Goal: Task Accomplishment & Management: Manage account settings

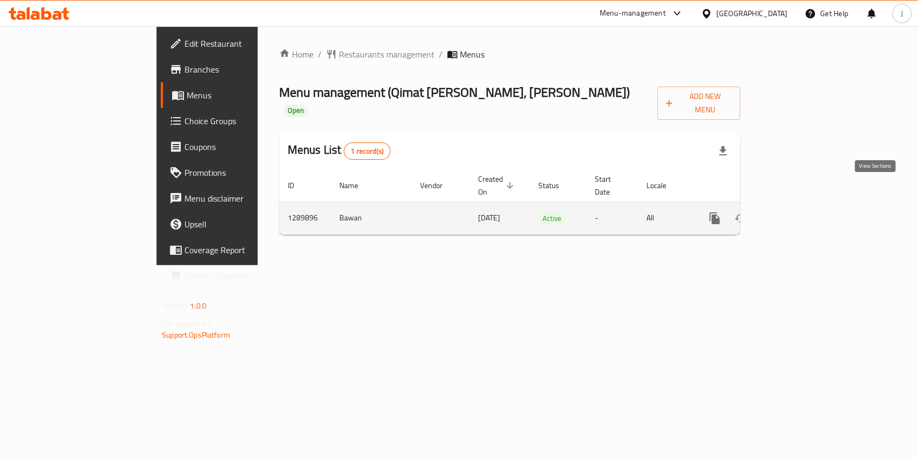
click at [805, 205] on link "enhanced table" at bounding box center [792, 218] width 26 height 26
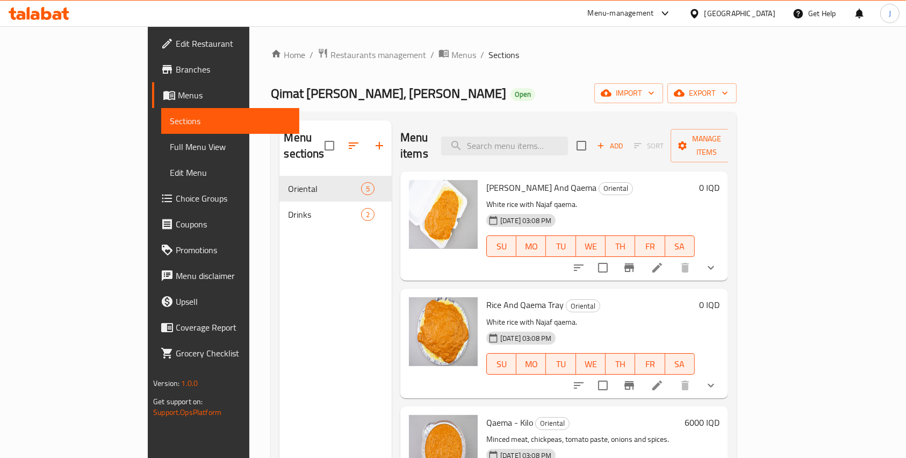
scroll to position [155, 0]
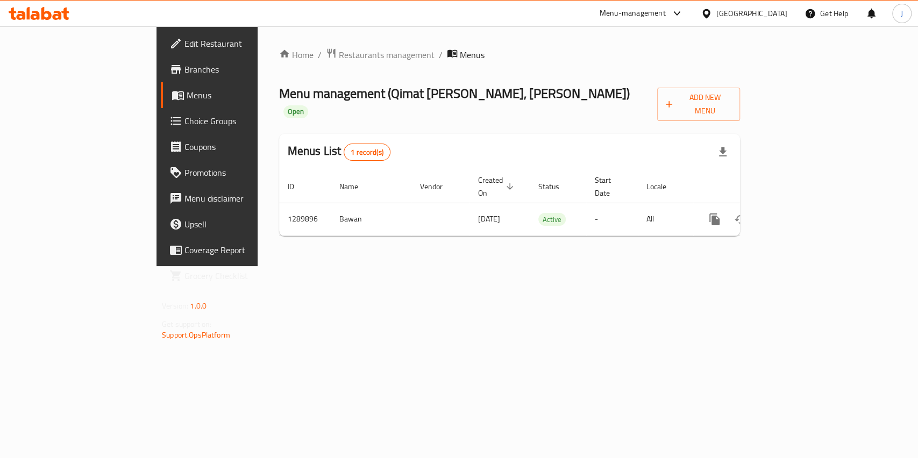
click at [459, 266] on div "Home / Restaurants management / Menus Menu management ( Qimat [PERSON_NAME], [P…" at bounding box center [510, 146] width 504 height 240
click at [339, 48] on span "Restaurants management" at bounding box center [387, 54] width 96 height 13
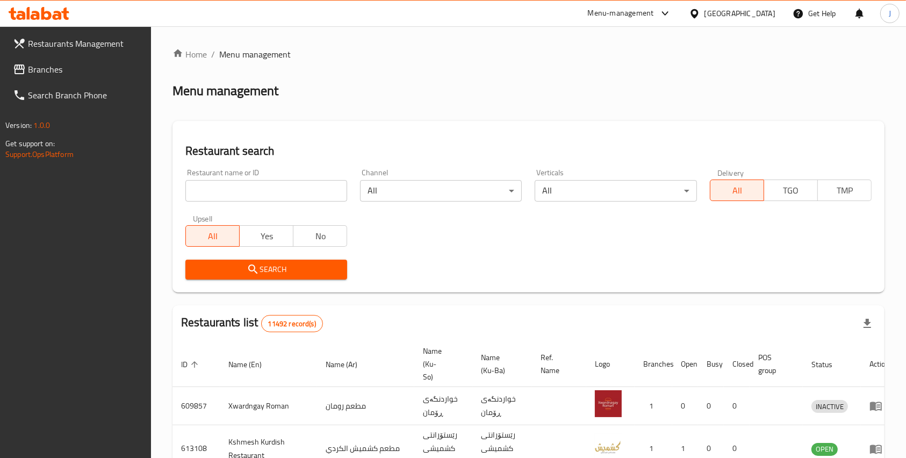
click at [215, 205] on div "Restaurant name or ID Restaurant name or ID" at bounding box center [266, 185] width 175 height 46
click at [210, 189] on input "search" at bounding box center [266, 191] width 162 height 22
type input "qimat [PERSON_NAME]"
click at [272, 273] on span "Search" at bounding box center [266, 269] width 145 height 13
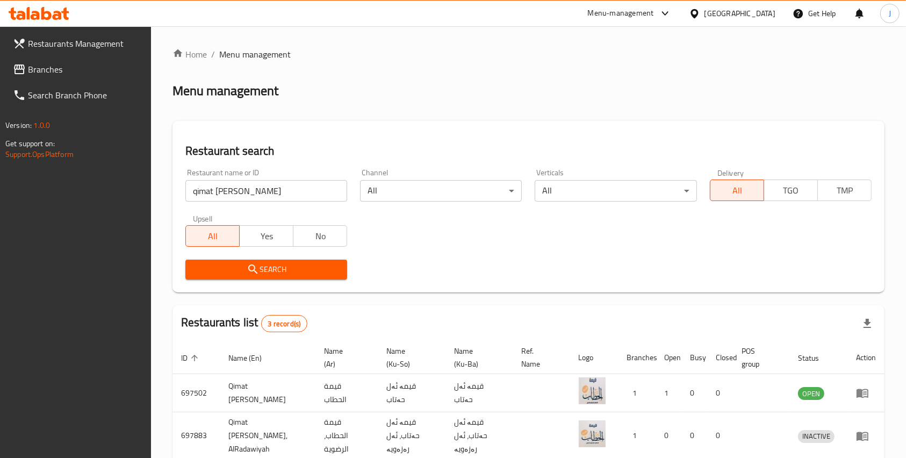
scroll to position [87, 0]
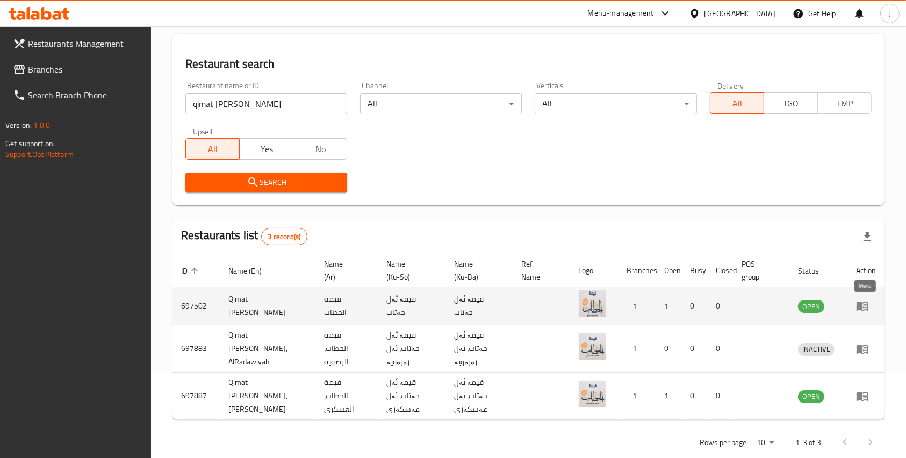
click at [863, 310] on icon "enhanced table" at bounding box center [863, 306] width 12 height 9
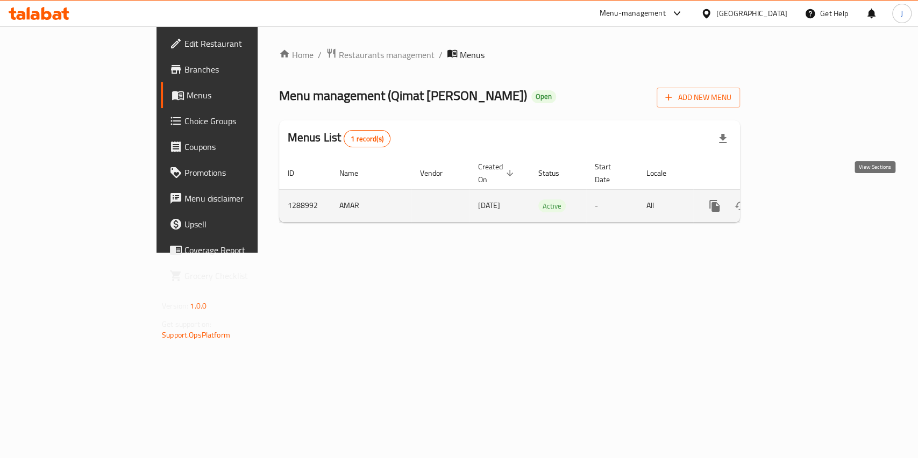
click at [798, 199] on icon "enhanced table" at bounding box center [791, 205] width 13 height 13
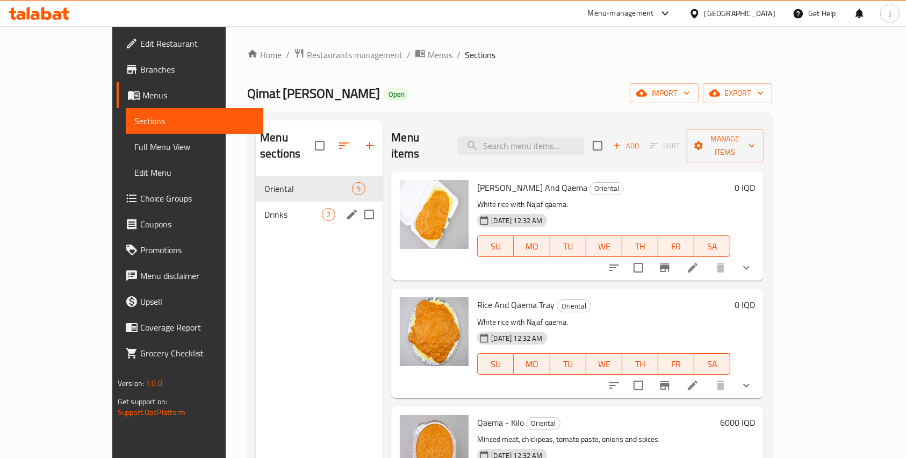
click at [256, 202] on div "Drinks 2" at bounding box center [319, 215] width 127 height 26
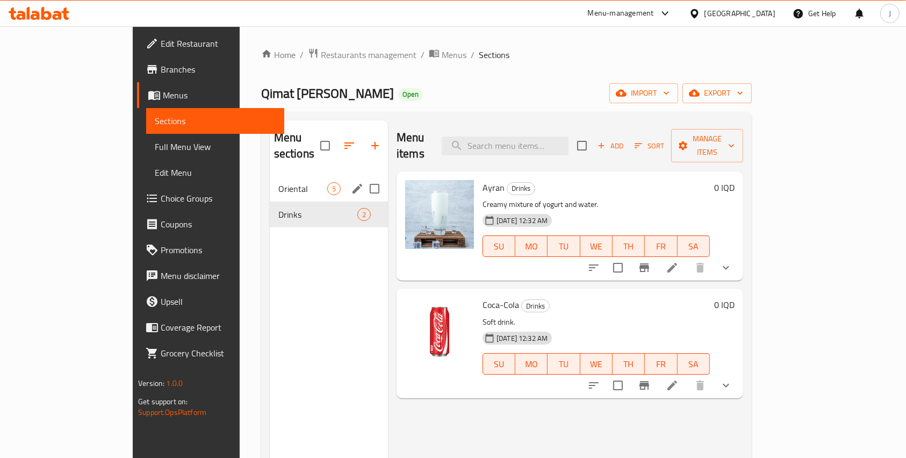
click at [270, 176] on div "Oriental 5" at bounding box center [329, 189] width 118 height 26
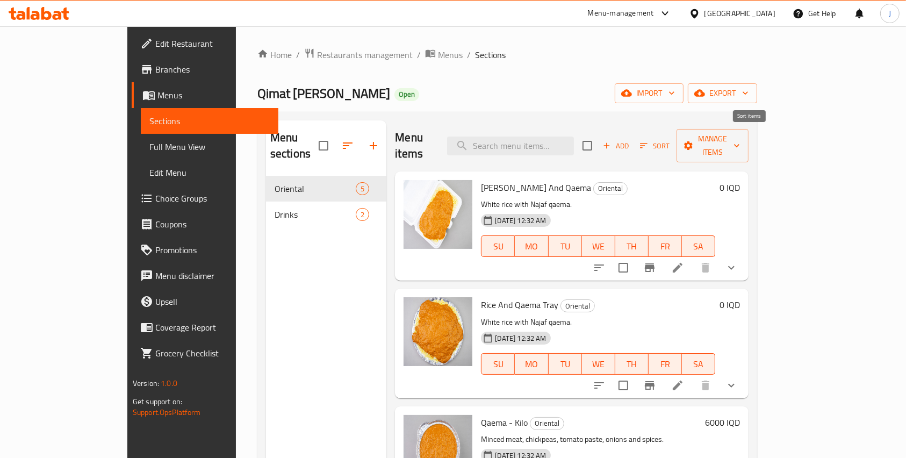
click at [670, 140] on span "Sort" at bounding box center [655, 146] width 30 height 12
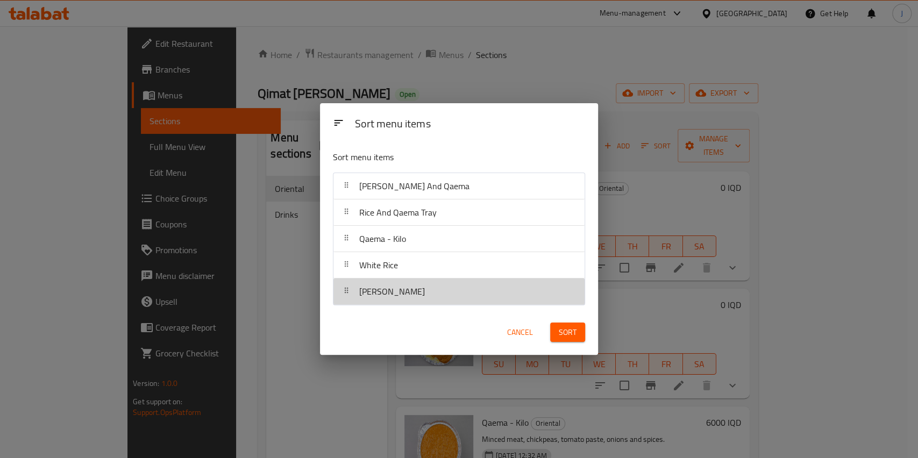
click at [380, 290] on span "[PERSON_NAME]" at bounding box center [392, 291] width 66 height 16
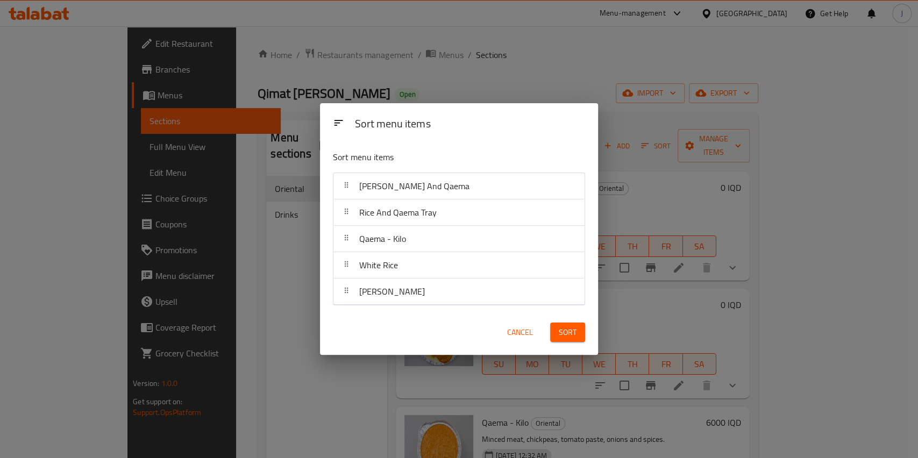
drag, startPoint x: 517, startPoint y: 332, endPoint x: 272, endPoint y: 308, distance: 246.9
click at [272, 308] on div "Sort menu items Sort menu items [PERSON_NAME] And Qaema Rice And Qaema Tray Qae…" at bounding box center [459, 229] width 918 height 458
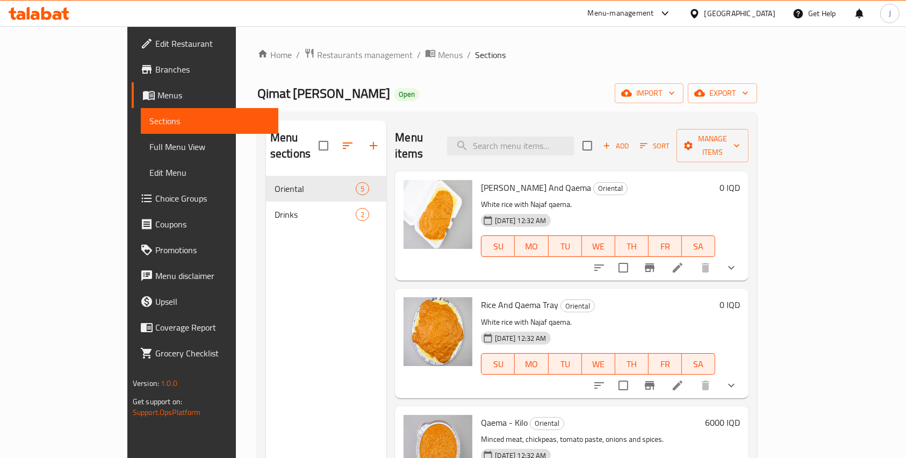
click at [272, 308] on div "Menu sections Oriental 5 Drinks 2" at bounding box center [326, 349] width 121 height 458
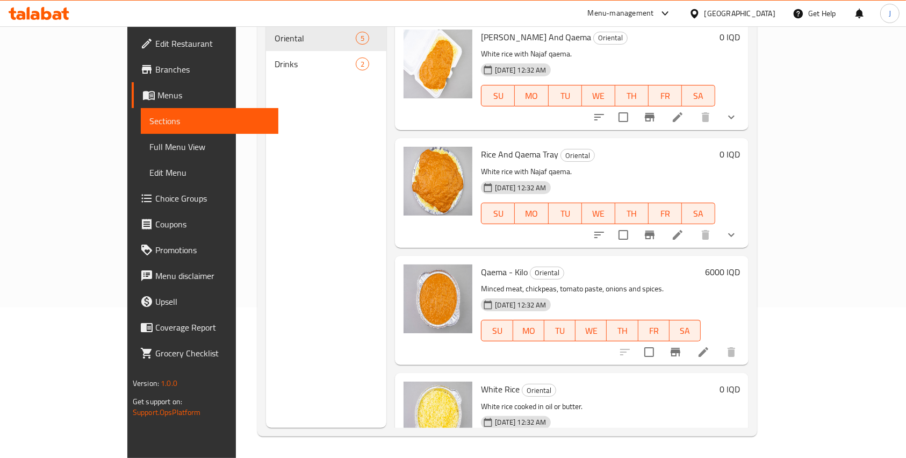
scroll to position [155, 0]
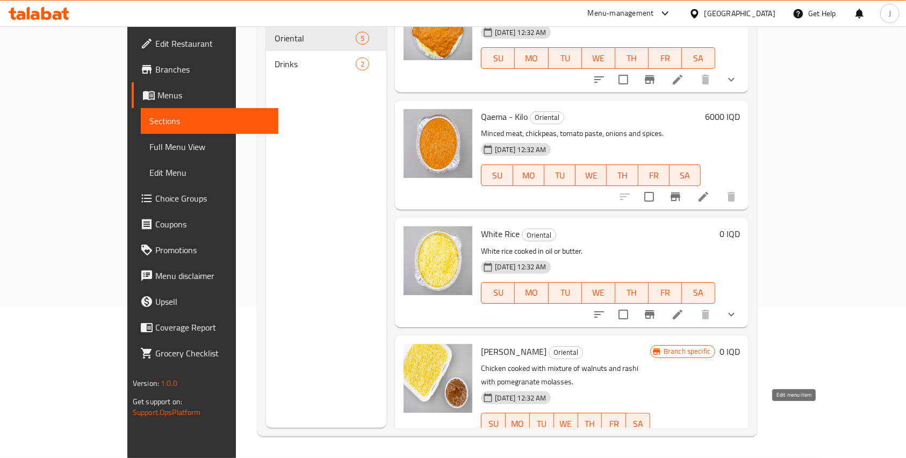
drag, startPoint x: 789, startPoint y: 415, endPoint x: 591, endPoint y: 337, distance: 212.7
click at [591, 344] on h6 "Najaf Fesenjoon Oriental" at bounding box center [565, 351] width 169 height 15
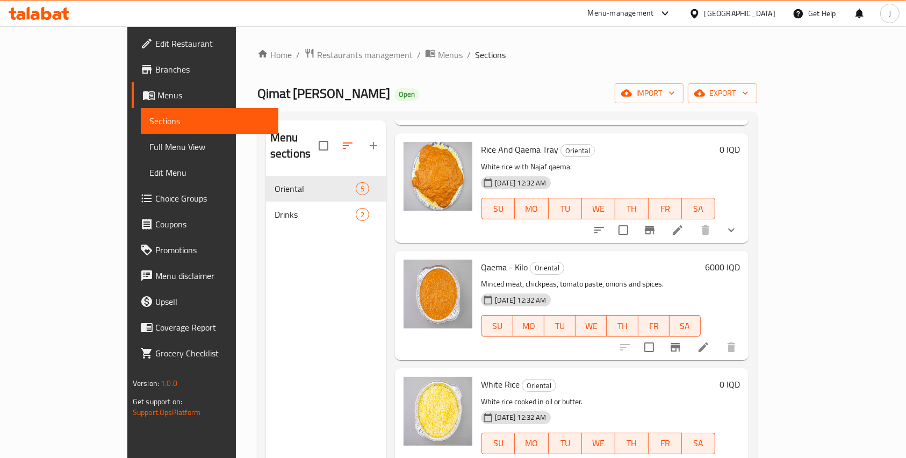
scroll to position [151, 0]
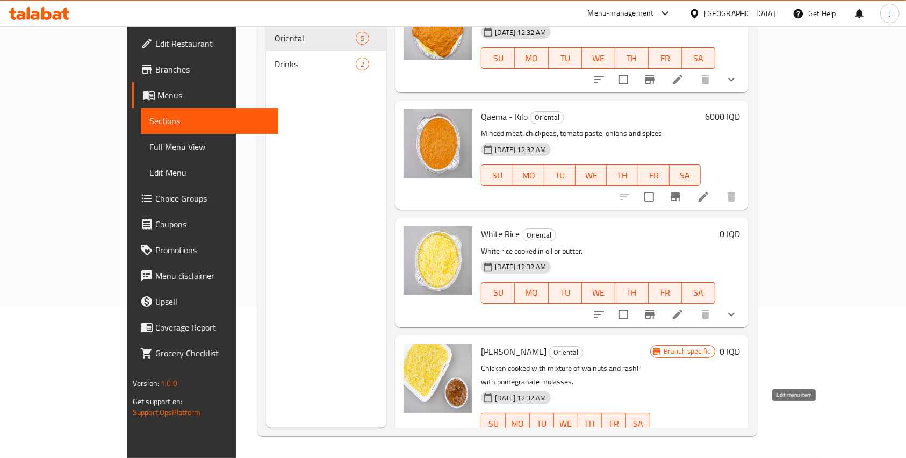
click at [683, 440] on icon at bounding box center [678, 445] width 10 height 10
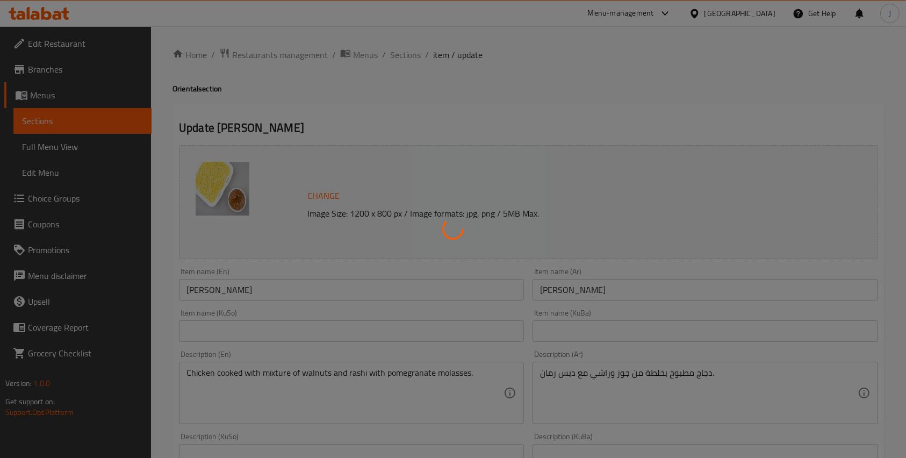
scroll to position [122, 0]
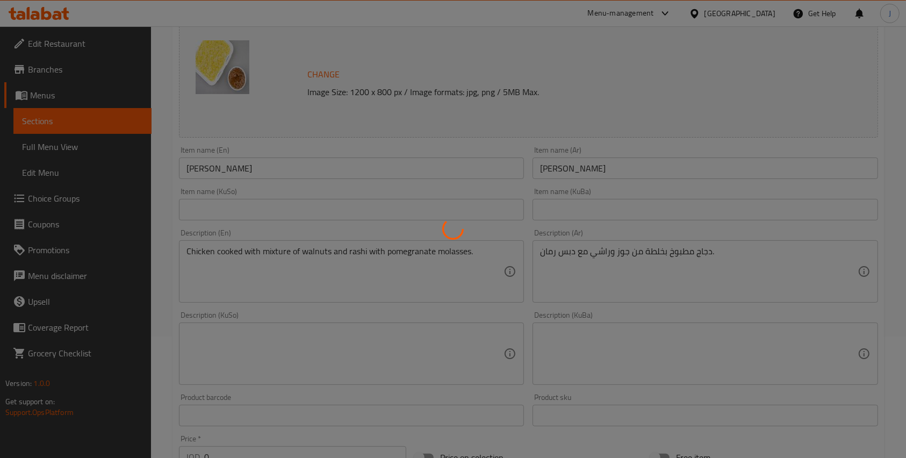
type input "إختيارك من الحجم:"
type input "1"
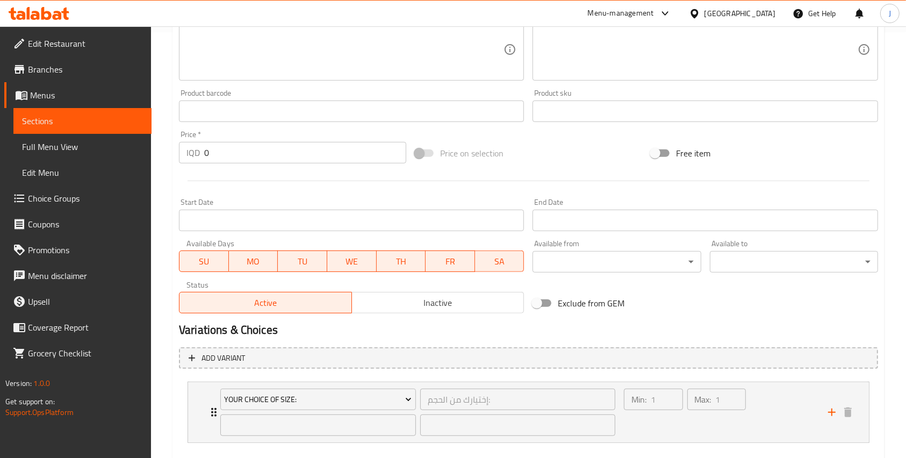
scroll to position [484, 0]
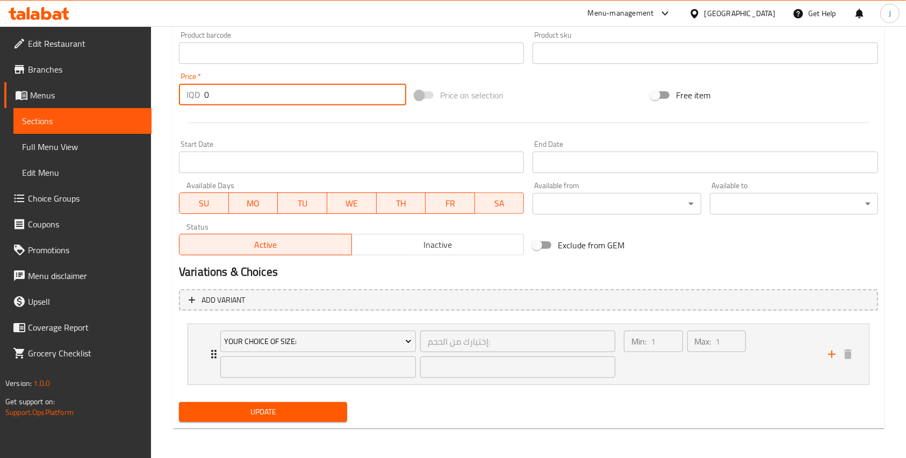
click at [376, 95] on input "0" at bounding box center [305, 95] width 202 height 22
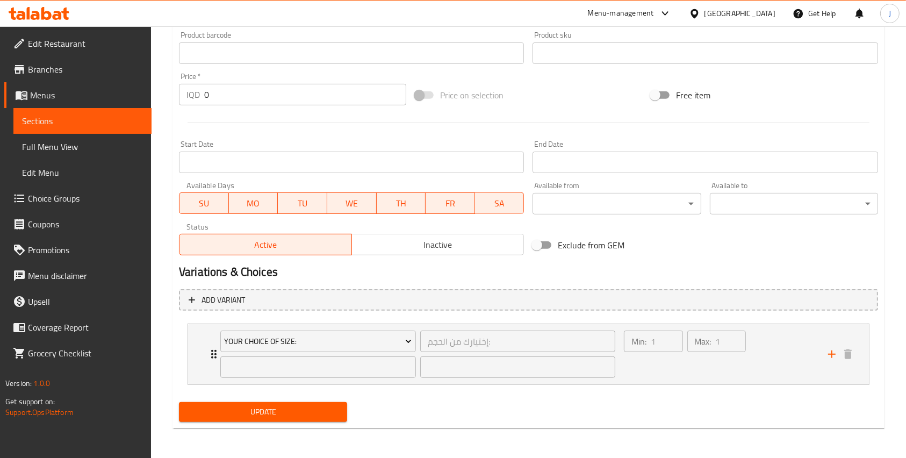
click at [432, 123] on hr at bounding box center [529, 123] width 682 height 1
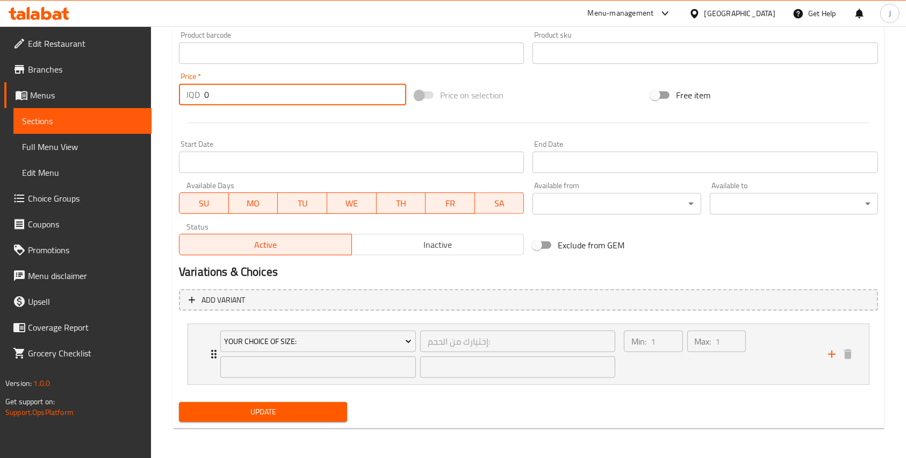
click at [235, 98] on input "0" at bounding box center [305, 95] width 202 height 22
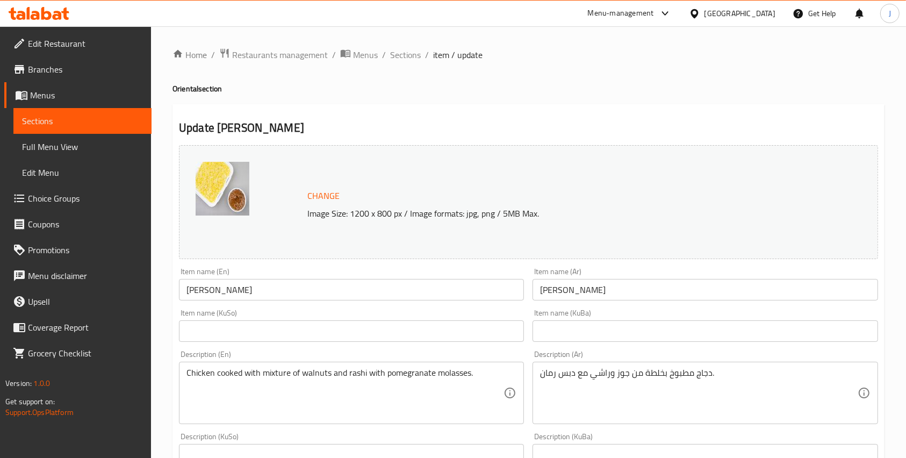
click at [453, 87] on h4 "Oriental section" at bounding box center [529, 88] width 712 height 11
click at [297, 58] on span "Restaurants management" at bounding box center [280, 54] width 96 height 13
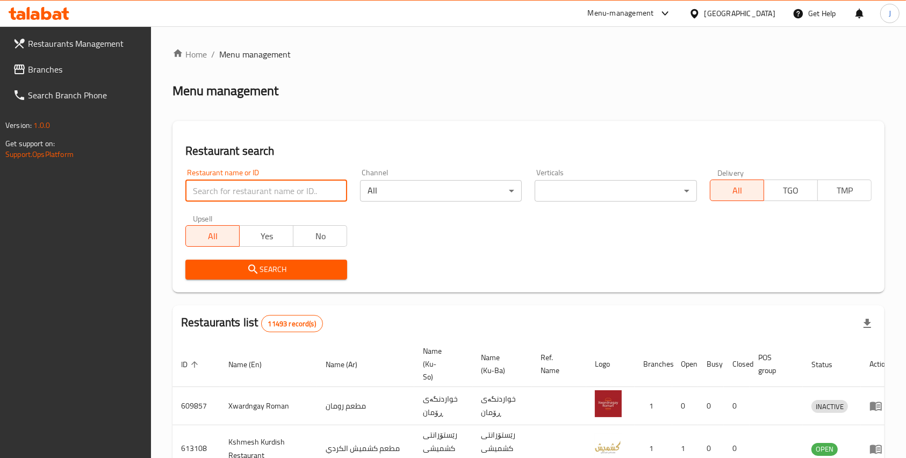
click at [258, 196] on input "search" at bounding box center [266, 191] width 162 height 22
type input "qimat [PERSON_NAME]"
click at [299, 270] on span "Search" at bounding box center [266, 269] width 145 height 13
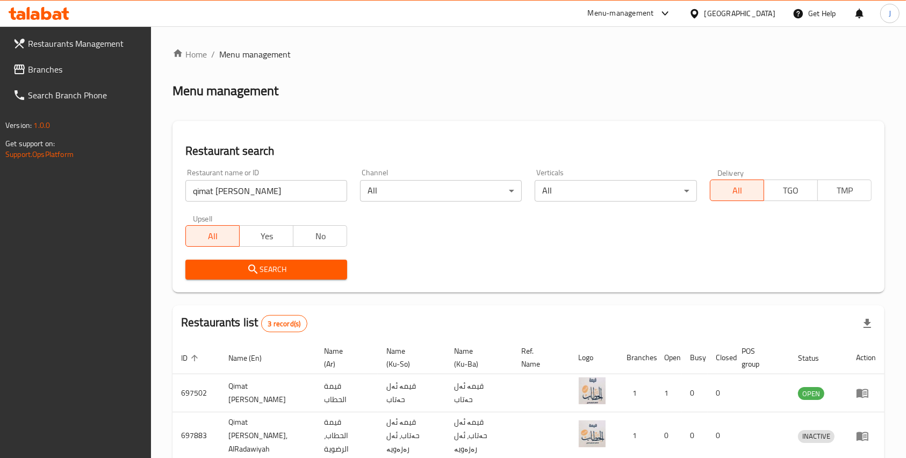
scroll to position [87, 0]
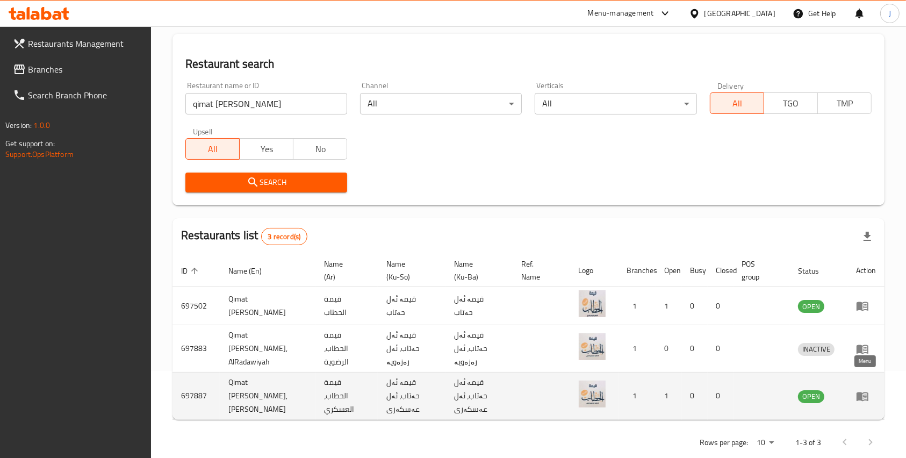
click at [862, 392] on icon "enhanced table" at bounding box center [863, 396] width 12 height 9
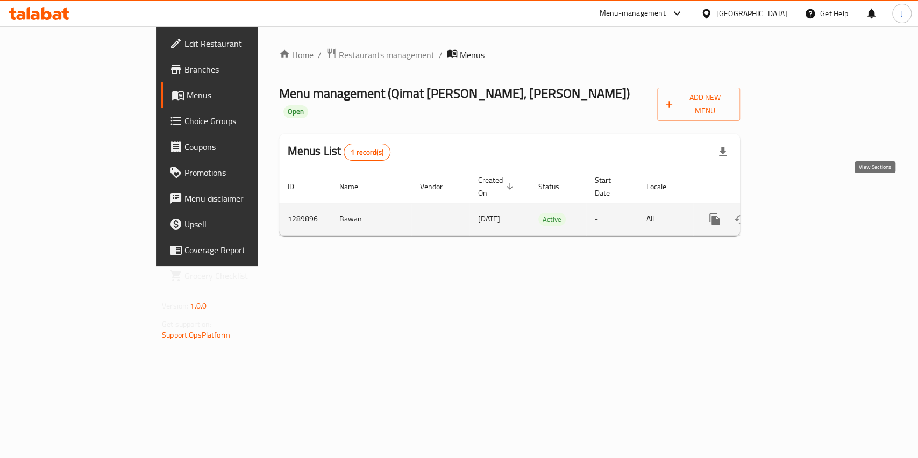
click at [798, 213] on icon "enhanced table" at bounding box center [791, 219] width 13 height 13
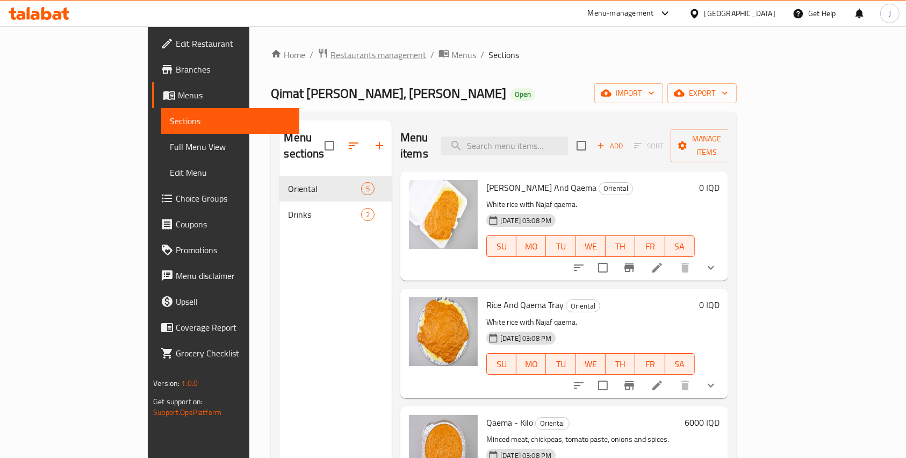
click at [331, 55] on span "Restaurants management" at bounding box center [379, 54] width 96 height 13
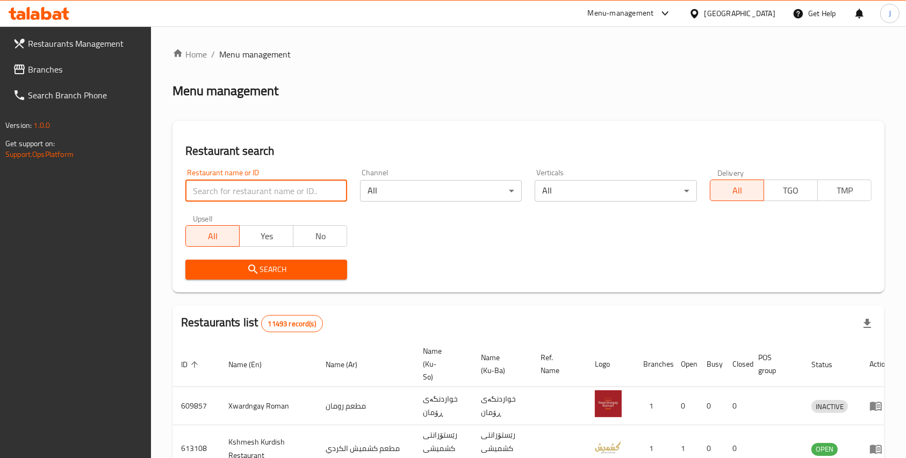
click at [234, 186] on input "search" at bounding box center [266, 191] width 162 height 22
type input "qimat [PERSON_NAME]"
click at [321, 263] on span "Search" at bounding box center [266, 269] width 145 height 13
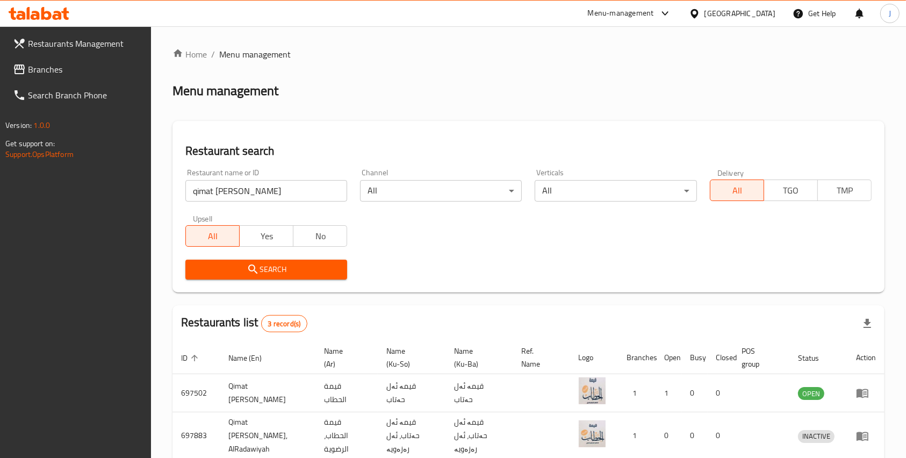
scroll to position [87, 0]
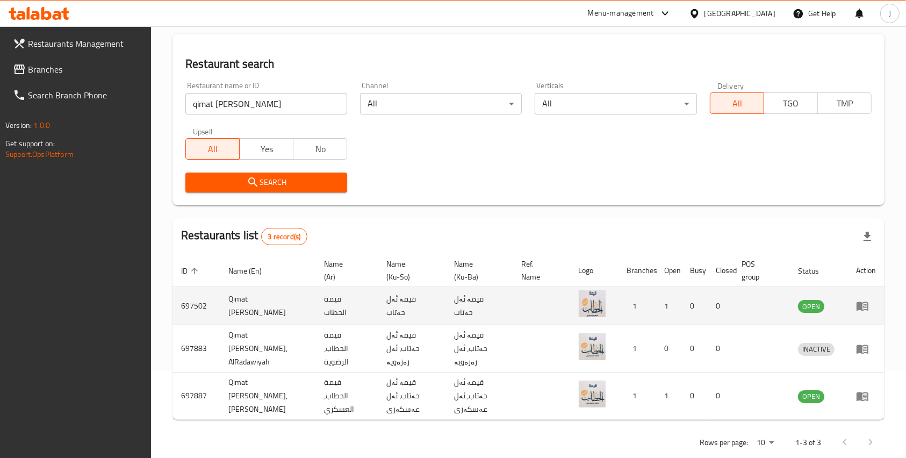
click at [865, 310] on icon "enhanced table" at bounding box center [862, 305] width 13 height 13
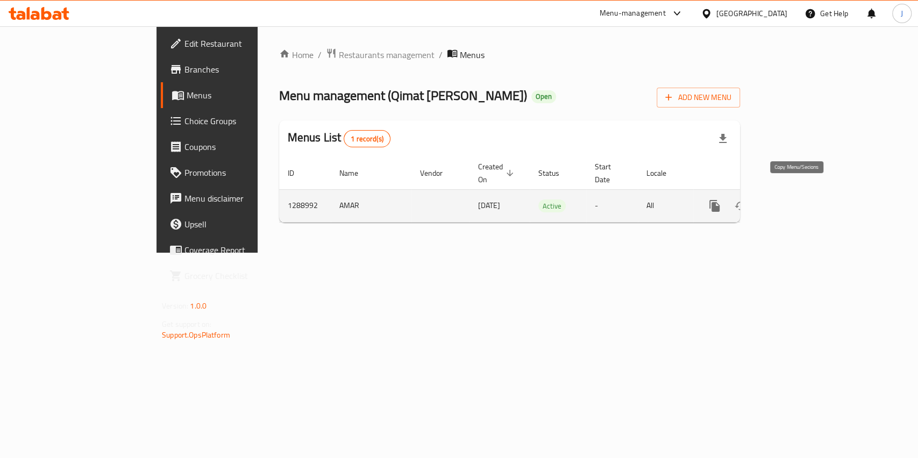
click at [719, 200] on icon "more" at bounding box center [714, 206] width 10 height 12
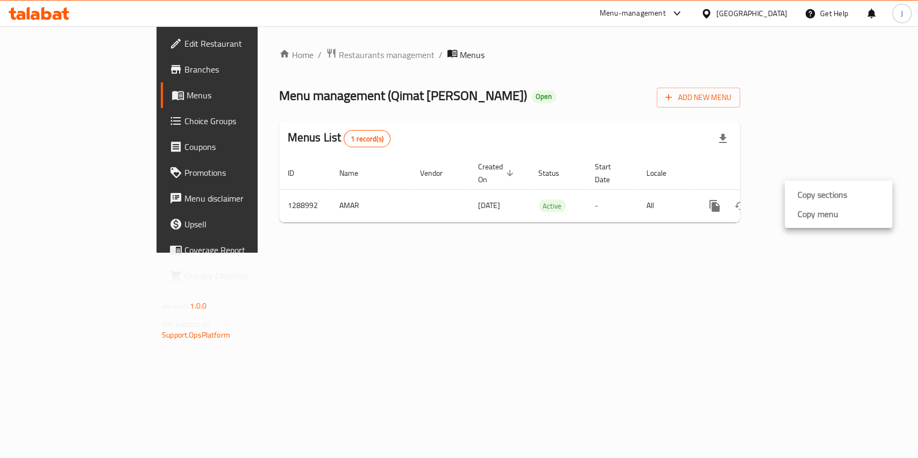
click at [757, 232] on div at bounding box center [459, 229] width 918 height 458
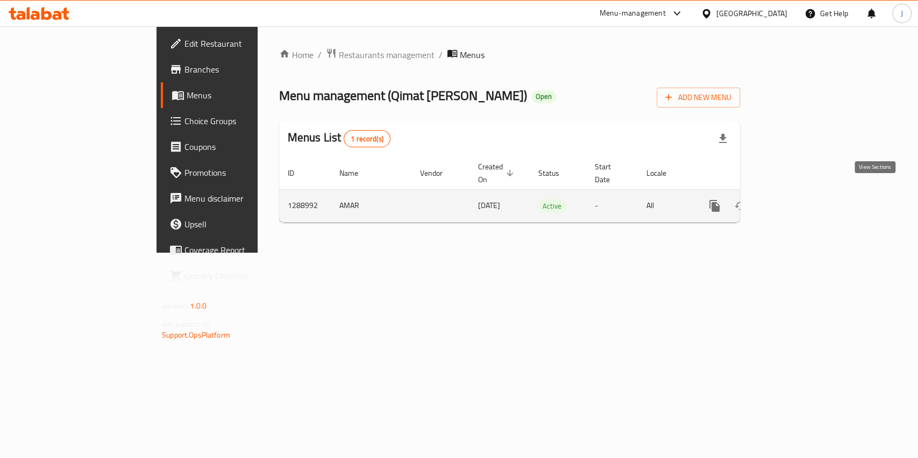
click at [805, 193] on link "enhanced table" at bounding box center [792, 206] width 26 height 26
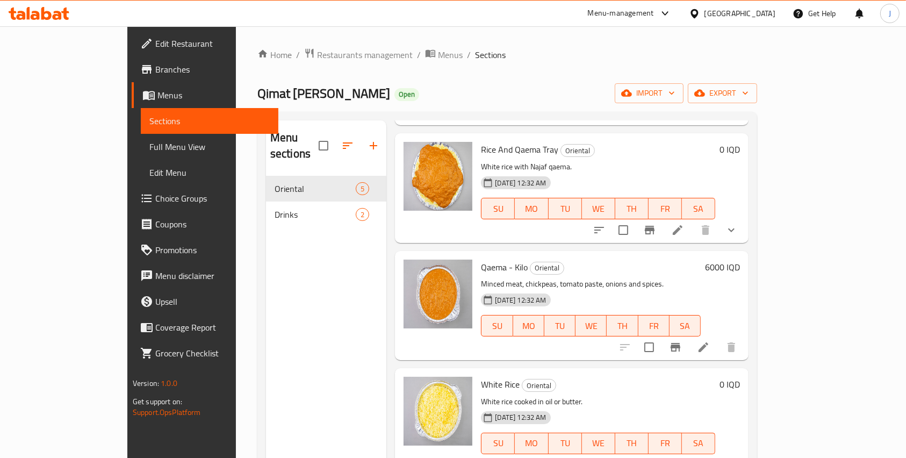
scroll to position [151, 0]
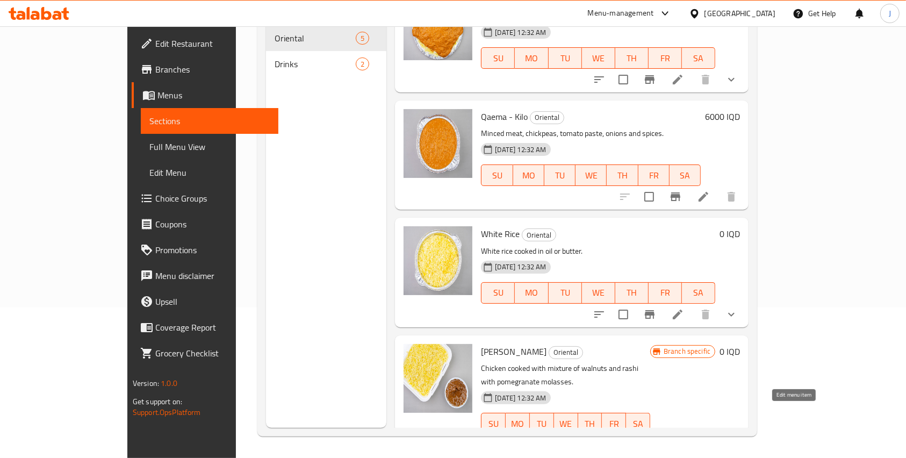
click at [684, 439] on icon at bounding box center [678, 445] width 13 height 13
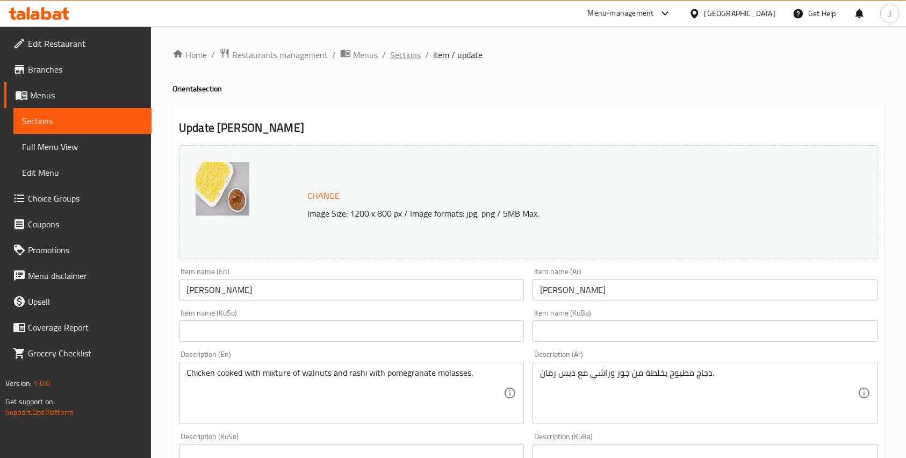
click at [411, 54] on span "Sections" at bounding box center [405, 54] width 31 height 13
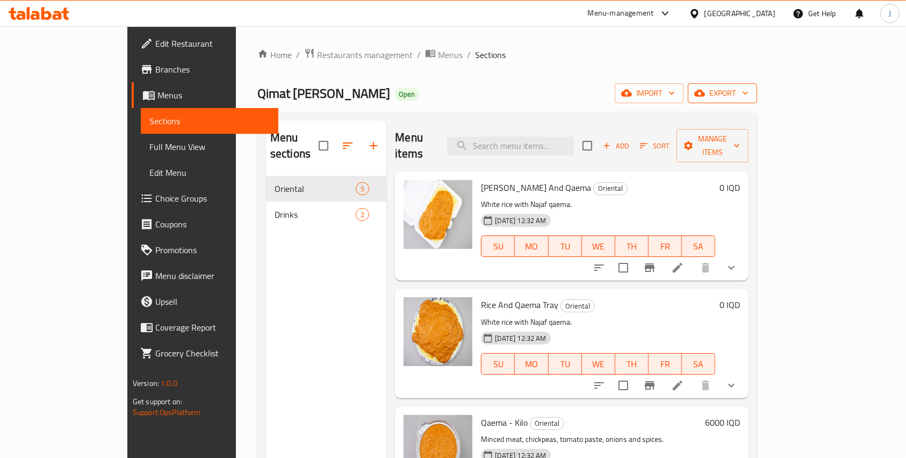
click at [749, 88] on span "export" at bounding box center [723, 93] width 52 height 13
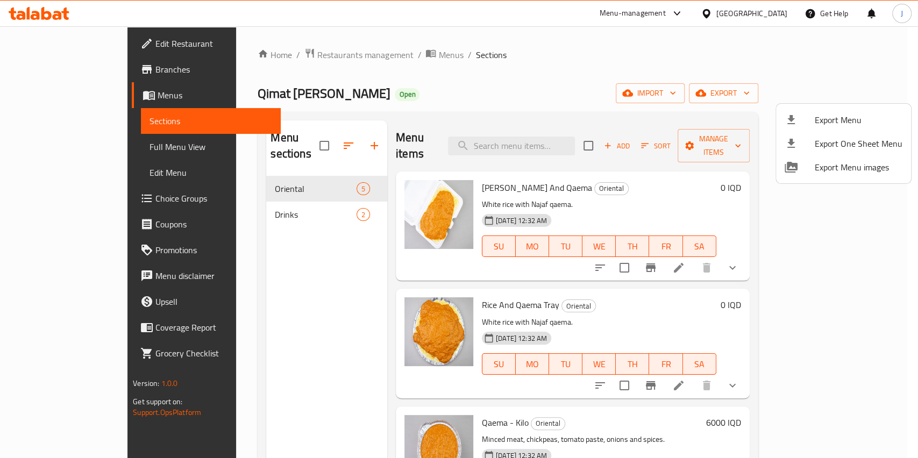
click at [589, 110] on div at bounding box center [459, 229] width 918 height 458
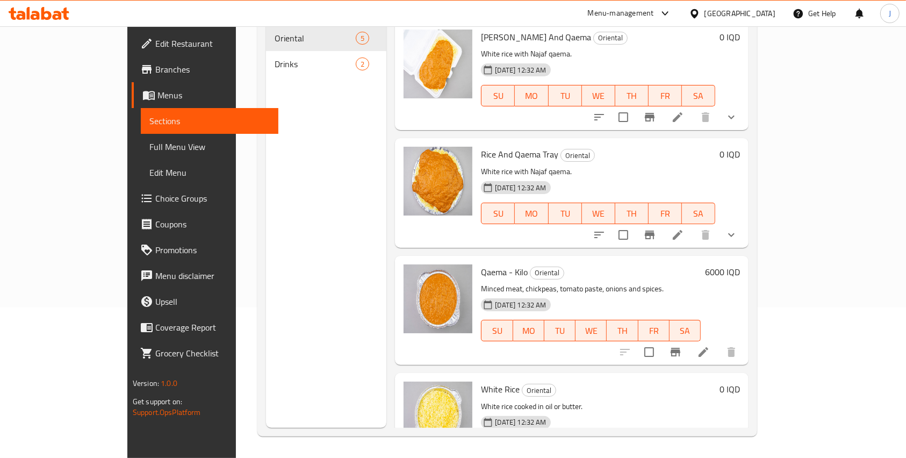
scroll to position [155, 0]
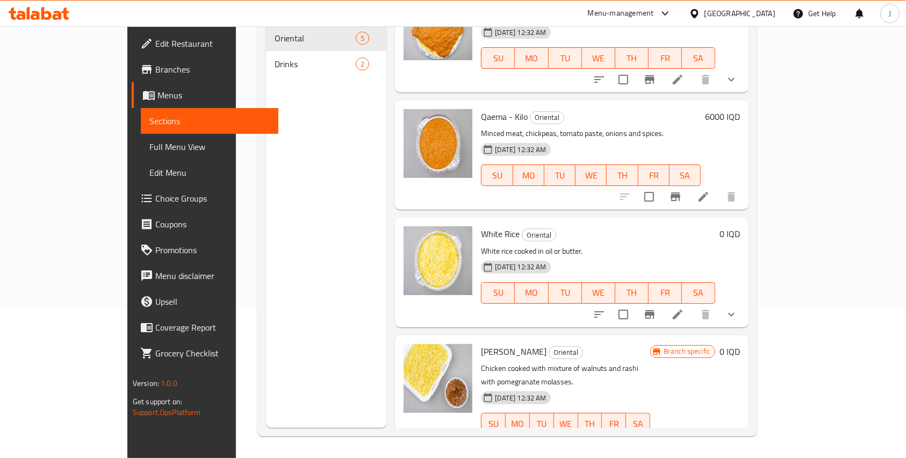
click at [684, 439] on icon at bounding box center [678, 445] width 13 height 13
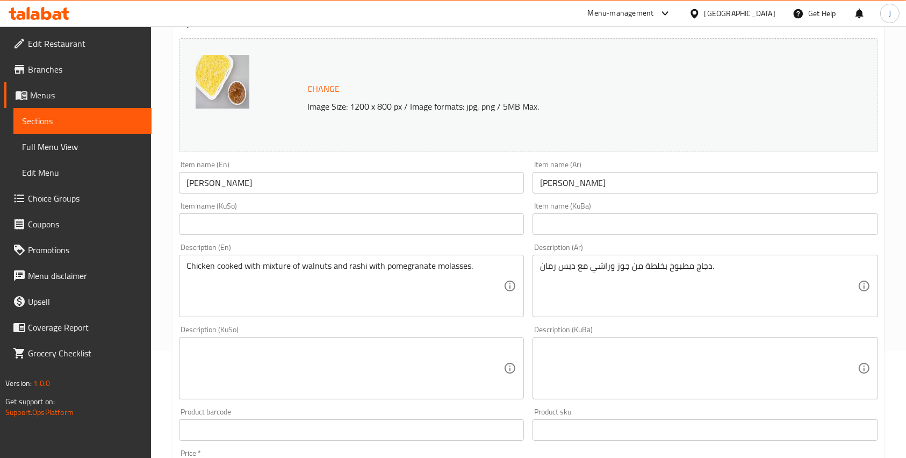
scroll to position [108, 0]
click at [619, 177] on input "[PERSON_NAME]" at bounding box center [705, 183] width 345 height 22
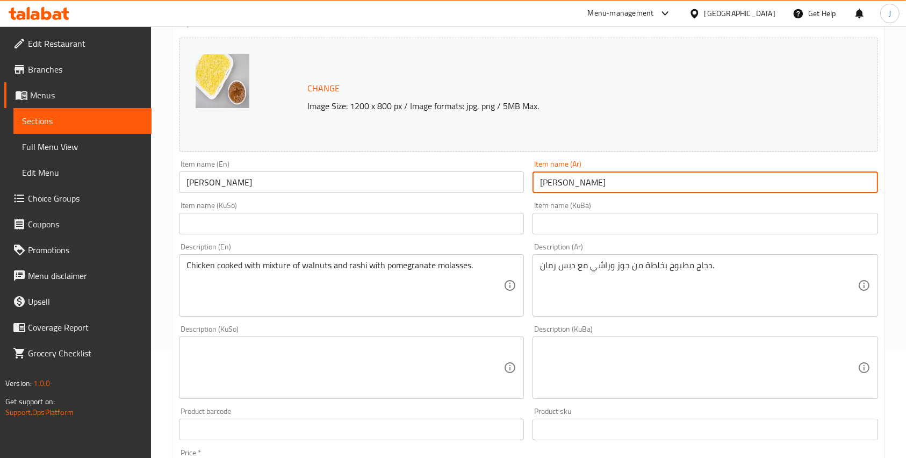
click at [619, 177] on input "[PERSON_NAME]" at bounding box center [705, 183] width 345 height 22
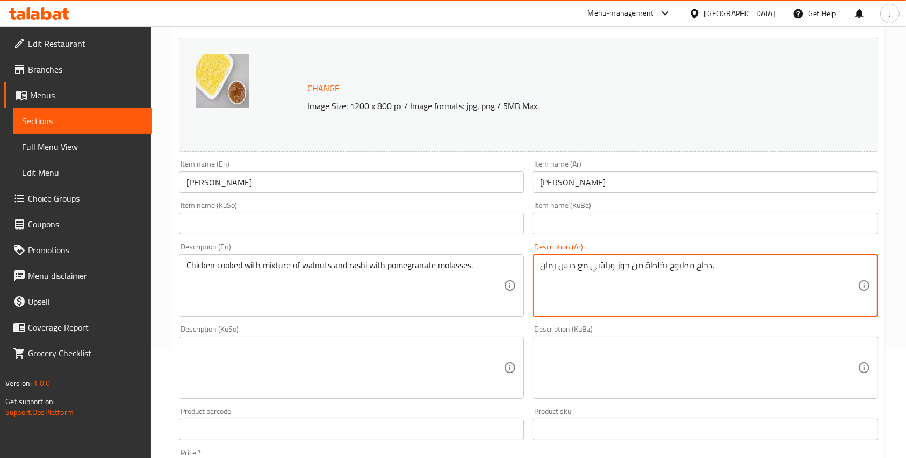
click at [662, 267] on textarea "دجاج مطبوخ بخلطة من جوز وراشي مع دبس رمان." at bounding box center [698, 285] width 317 height 51
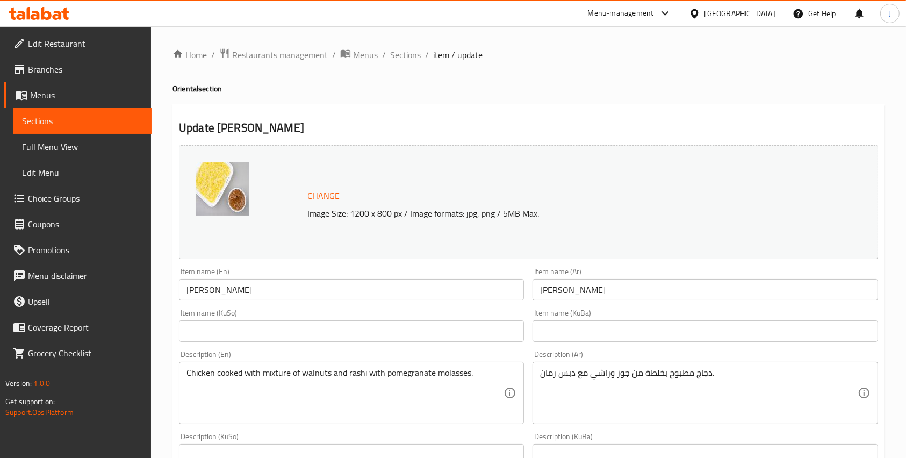
click at [370, 60] on span "Menus" at bounding box center [365, 54] width 25 height 13
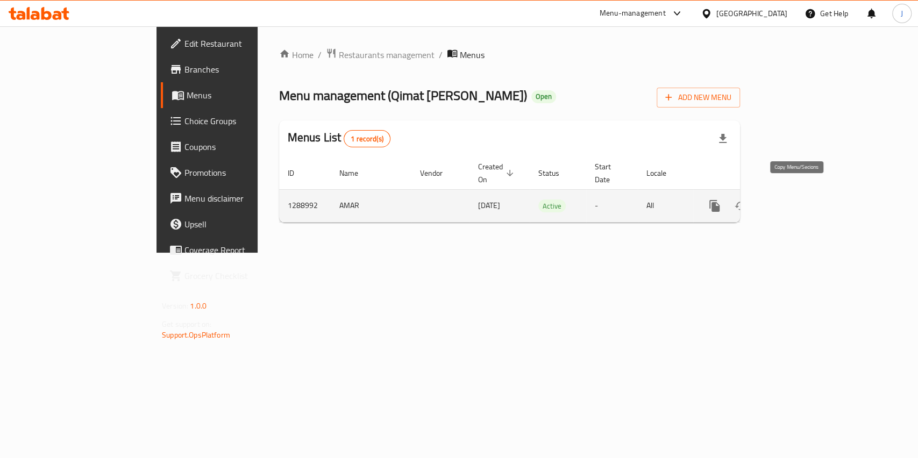
click at [719, 200] on icon "more" at bounding box center [714, 206] width 10 height 12
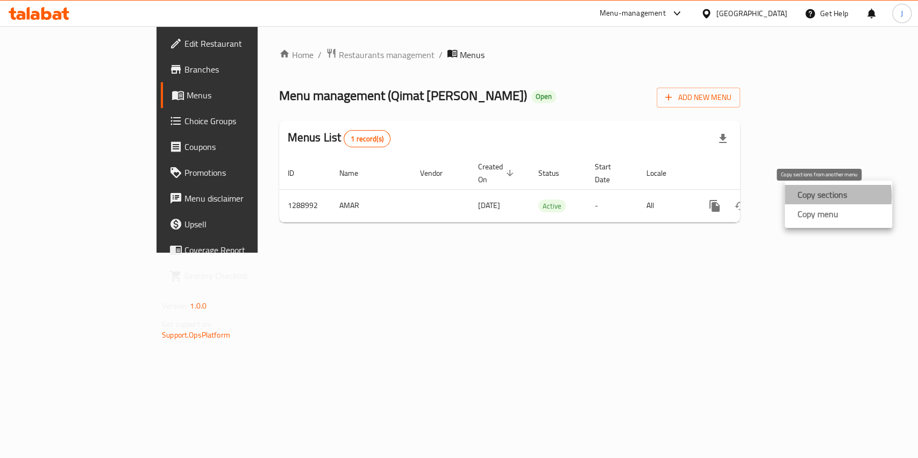
click at [811, 196] on strong "Copy sections" at bounding box center [821, 194] width 49 height 13
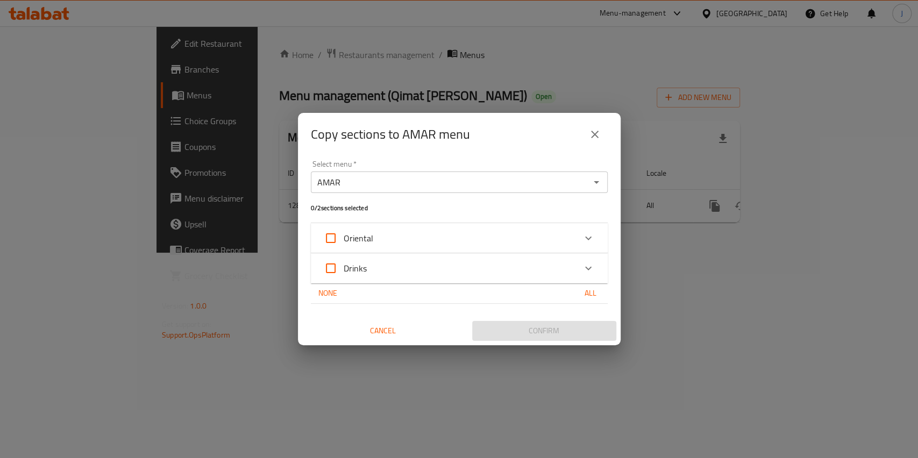
click at [356, 243] on span "Oriental" at bounding box center [359, 238] width 30 height 16
click at [344, 243] on input "Oriental" at bounding box center [331, 238] width 26 height 26
checkbox input "true"
click at [552, 330] on span "Confirm" at bounding box center [544, 330] width 127 height 13
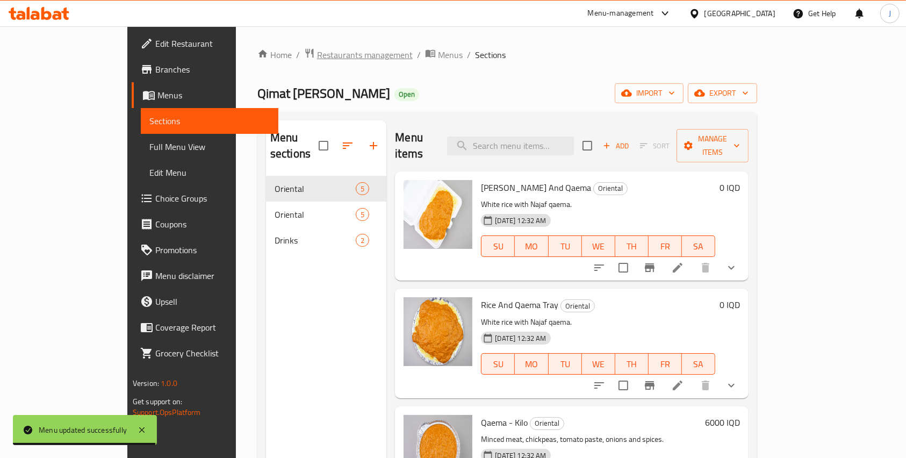
click at [317, 59] on span "Restaurants management" at bounding box center [365, 54] width 96 height 13
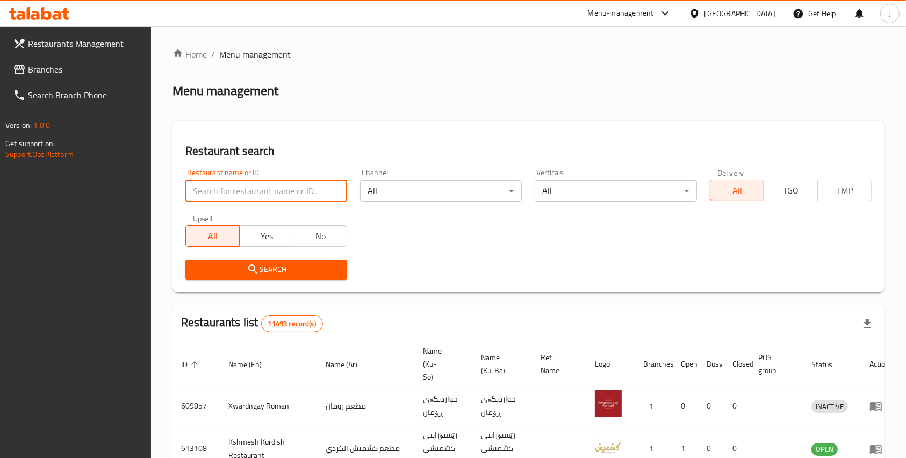
click at [252, 196] on input "search" at bounding box center [266, 191] width 162 height 22
type input "qimat [PERSON_NAME]"
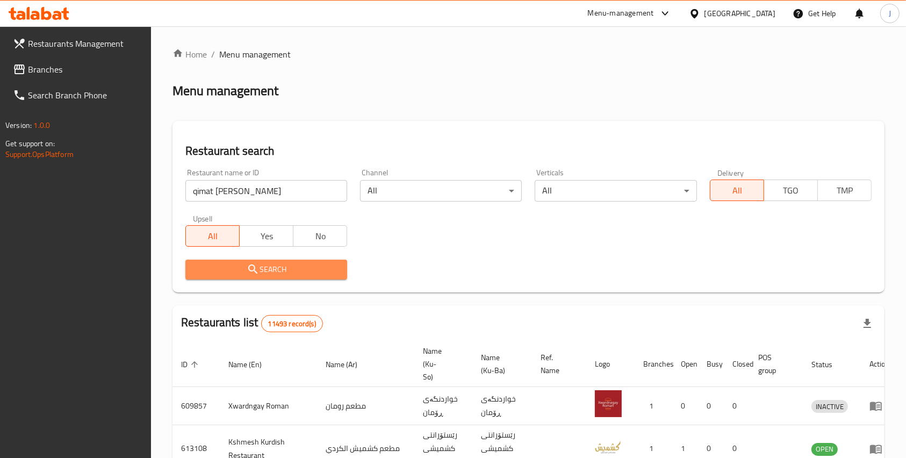
click at [274, 273] on span "Search" at bounding box center [266, 269] width 145 height 13
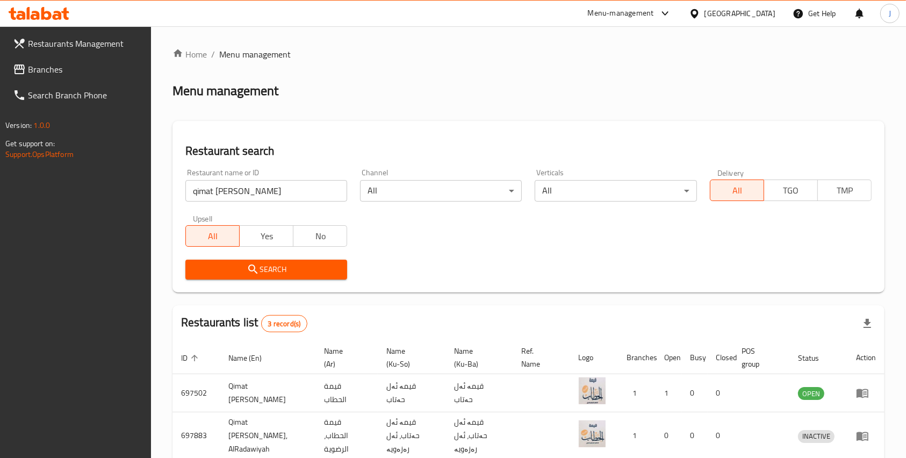
scroll to position [87, 0]
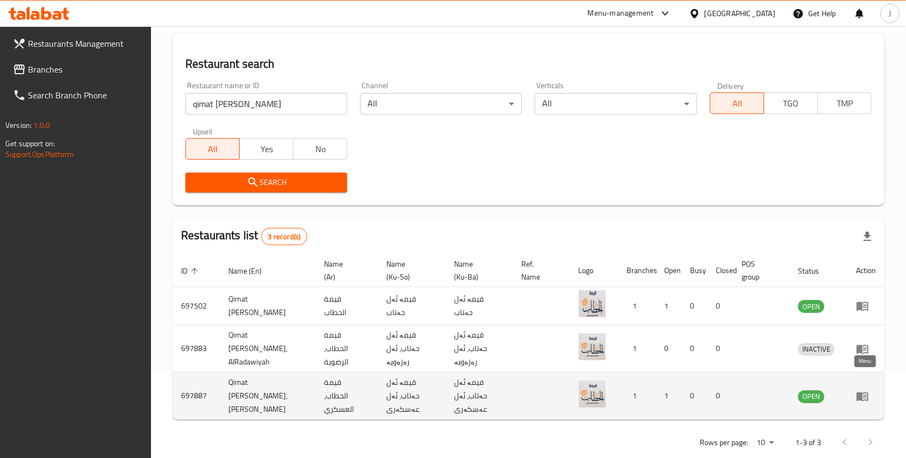
click at [862, 392] on icon "enhanced table" at bounding box center [863, 396] width 12 height 9
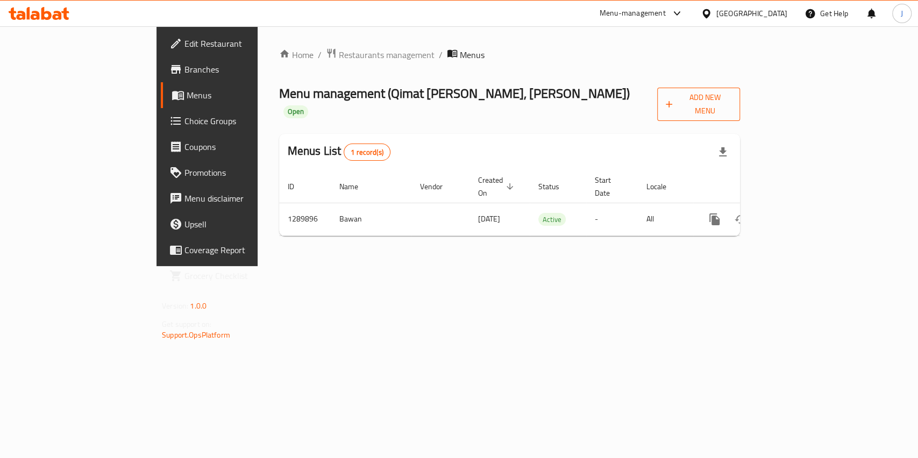
click at [731, 104] on span "Add New Menu" at bounding box center [699, 104] width 66 height 27
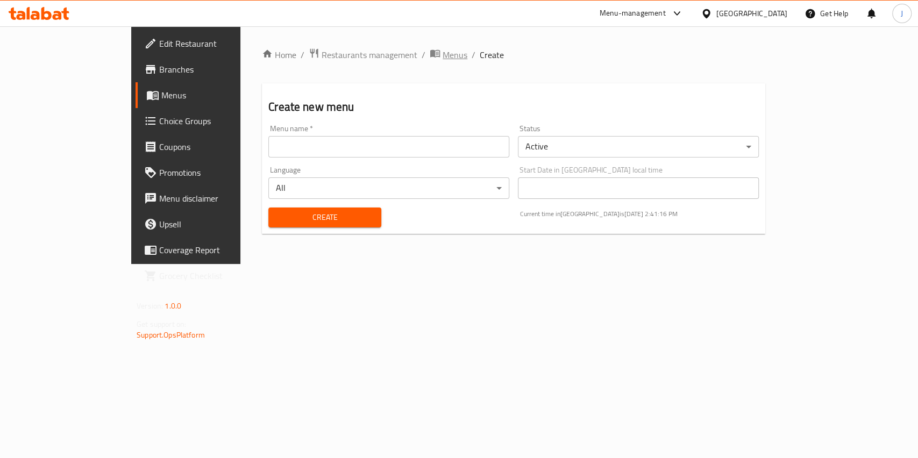
click at [442, 54] on span "Menus" at bounding box center [454, 54] width 25 height 13
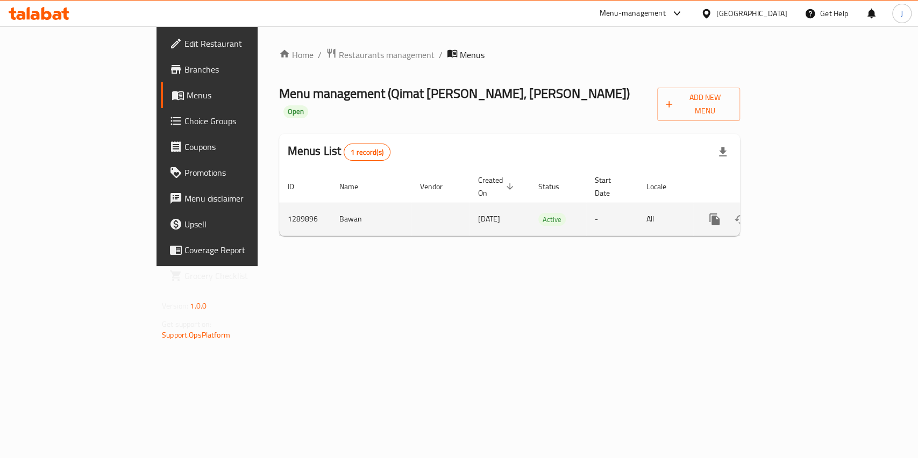
click at [411, 204] on td "enhanced table" at bounding box center [440, 219] width 58 height 33
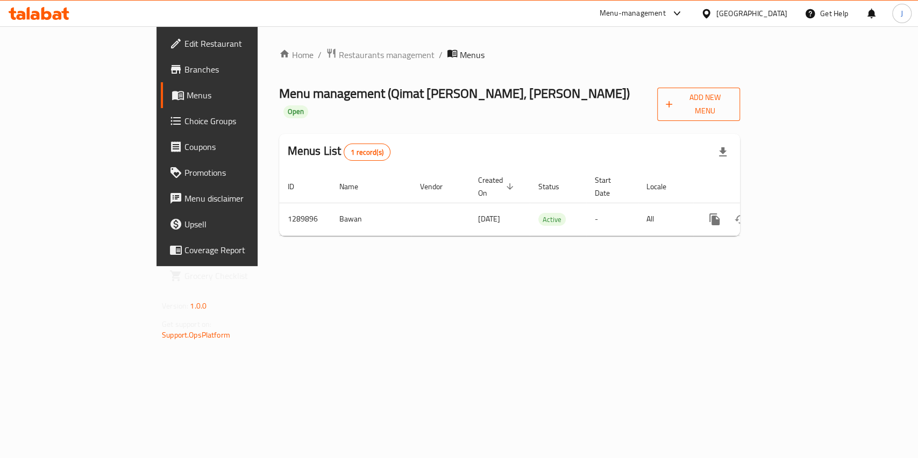
click at [740, 105] on button "Add New Menu" at bounding box center [698, 104] width 83 height 33
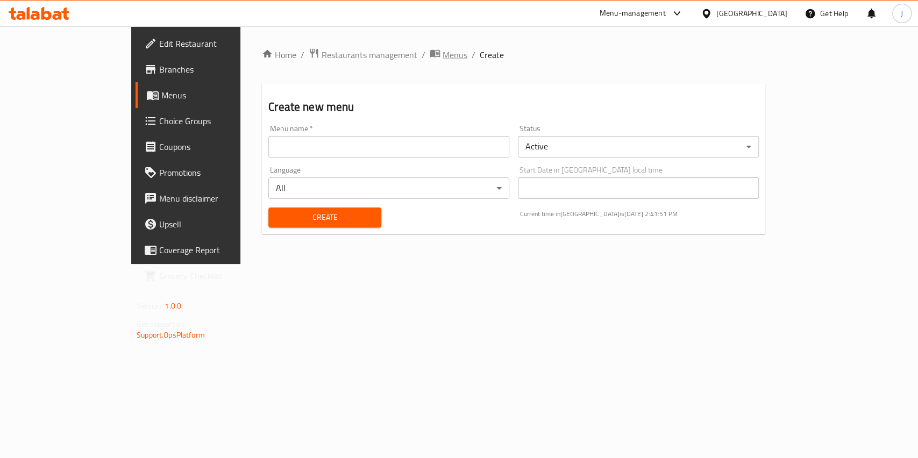
click at [442, 50] on span "Menus" at bounding box center [454, 54] width 25 height 13
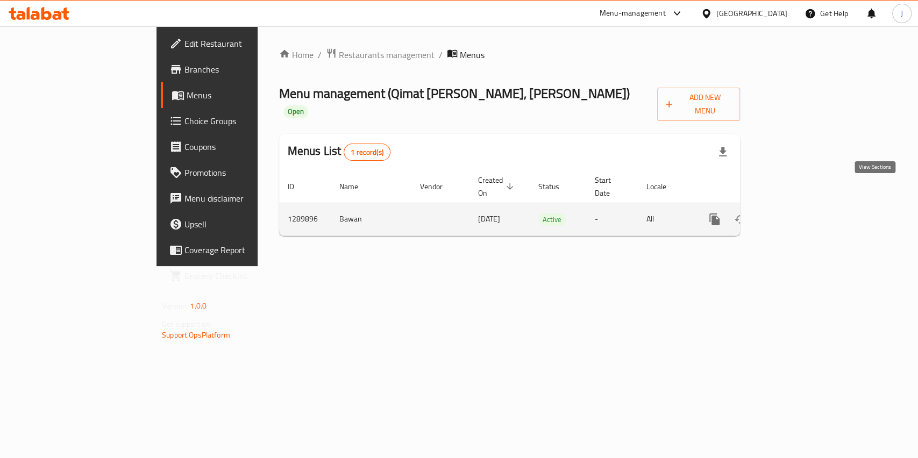
click at [798, 213] on icon "enhanced table" at bounding box center [791, 219] width 13 height 13
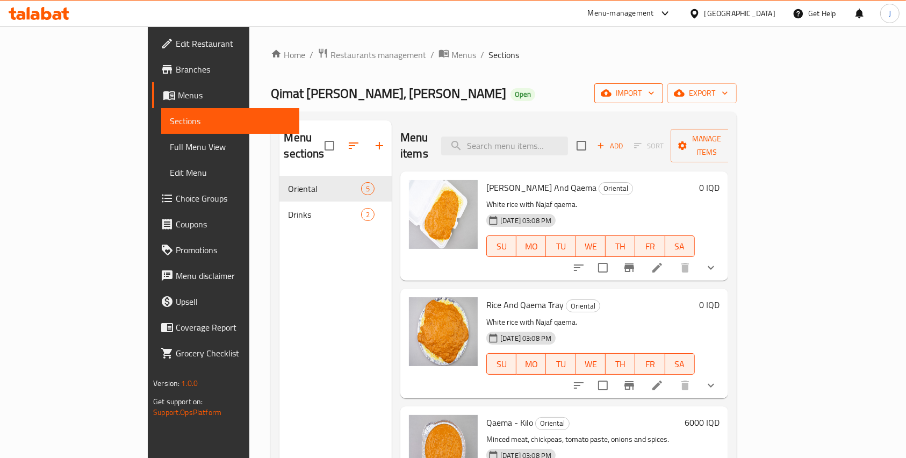
click at [655, 92] on span "import" at bounding box center [629, 93] width 52 height 13
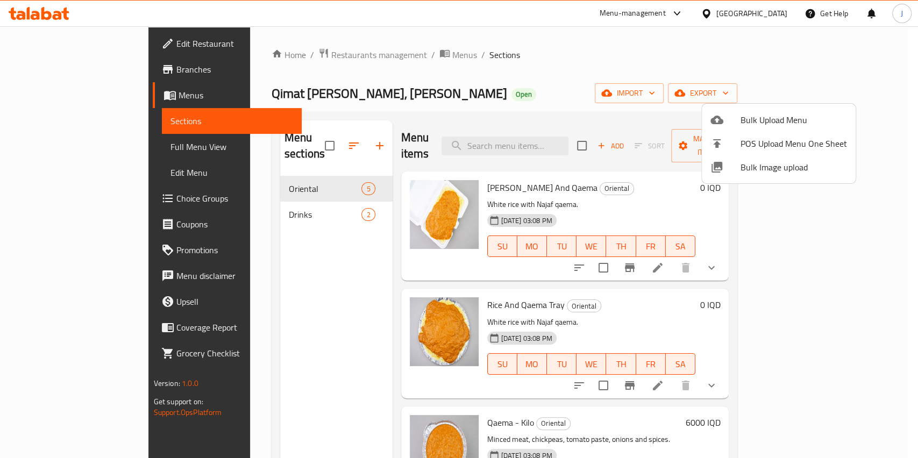
click at [707, 89] on div at bounding box center [459, 229] width 918 height 458
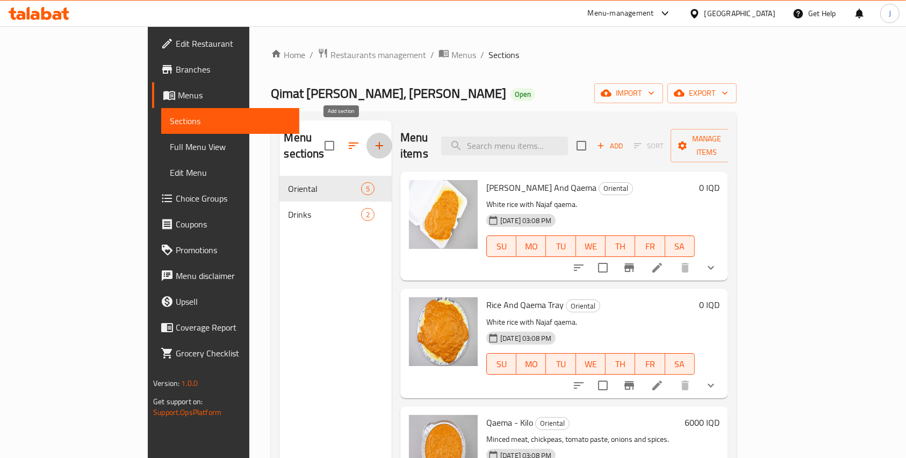
click at [373, 140] on icon "button" at bounding box center [379, 145] width 13 height 13
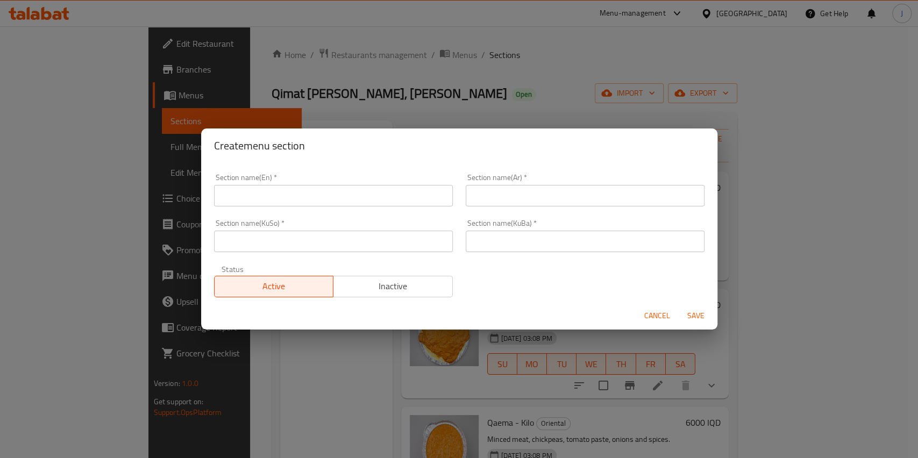
click at [650, 310] on span "Cancel" at bounding box center [657, 315] width 26 height 13
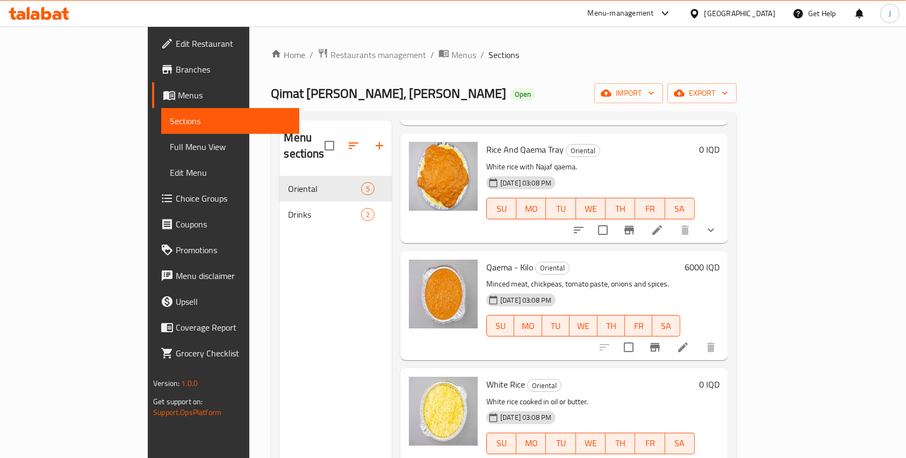
scroll to position [151, 0]
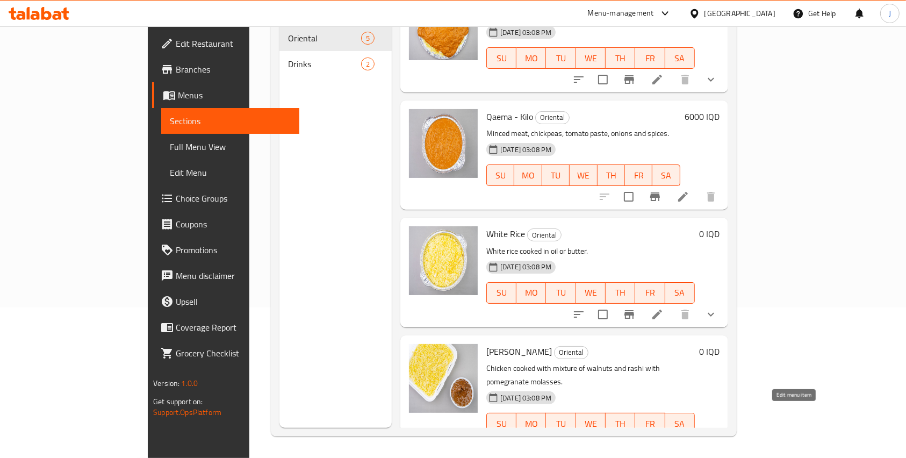
click at [664, 439] on icon at bounding box center [657, 445] width 13 height 13
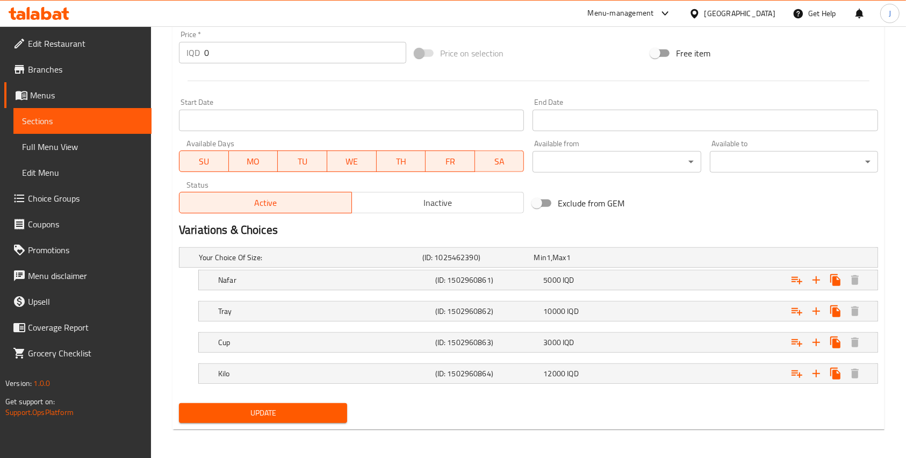
scroll to position [348, 0]
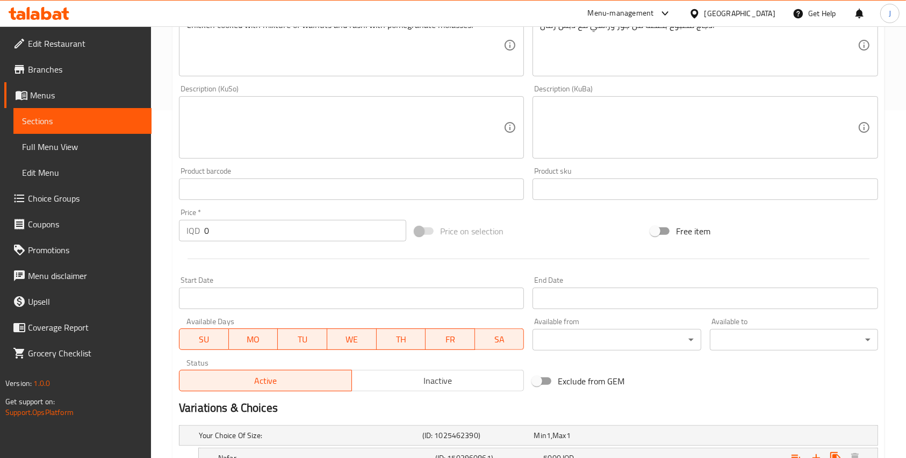
click at [333, 232] on input "0" at bounding box center [305, 231] width 202 height 22
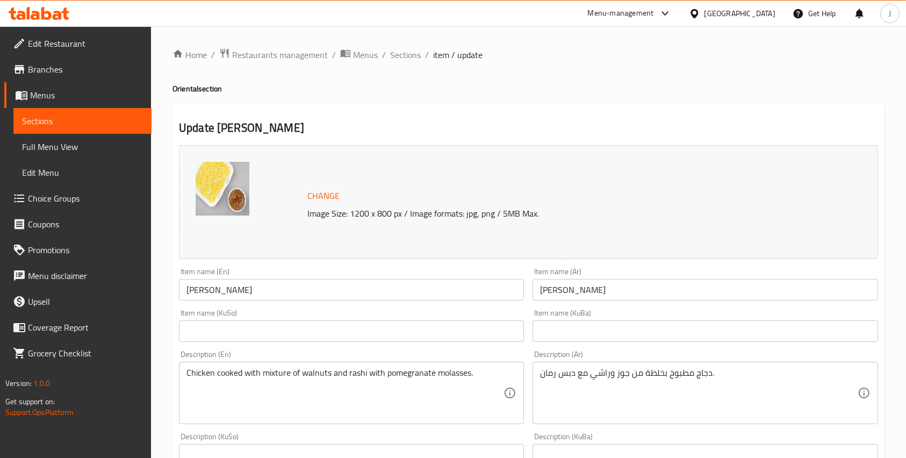
scroll to position [526, 0]
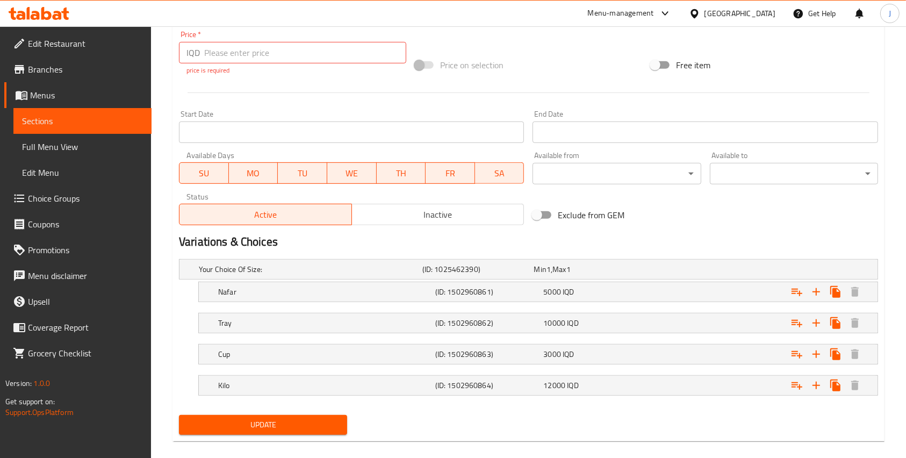
click at [282, 411] on div "Update" at bounding box center [263, 425] width 177 height 28
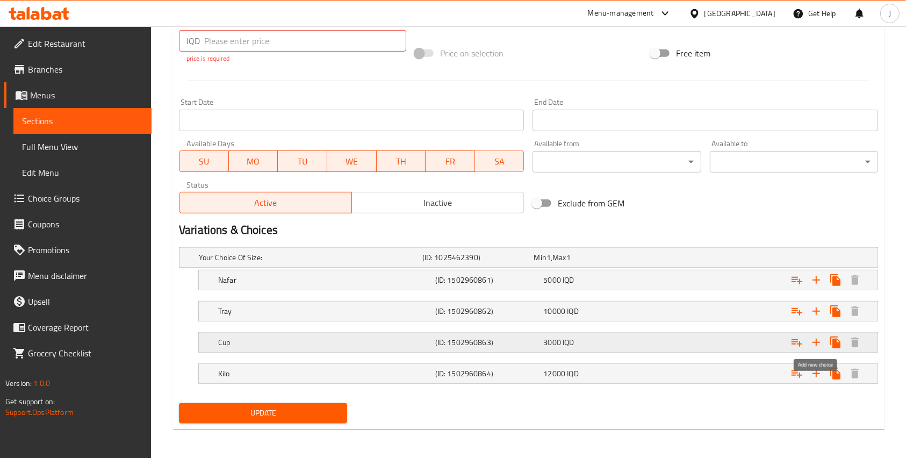
click at [815, 344] on icon "Expand" at bounding box center [816, 342] width 13 height 13
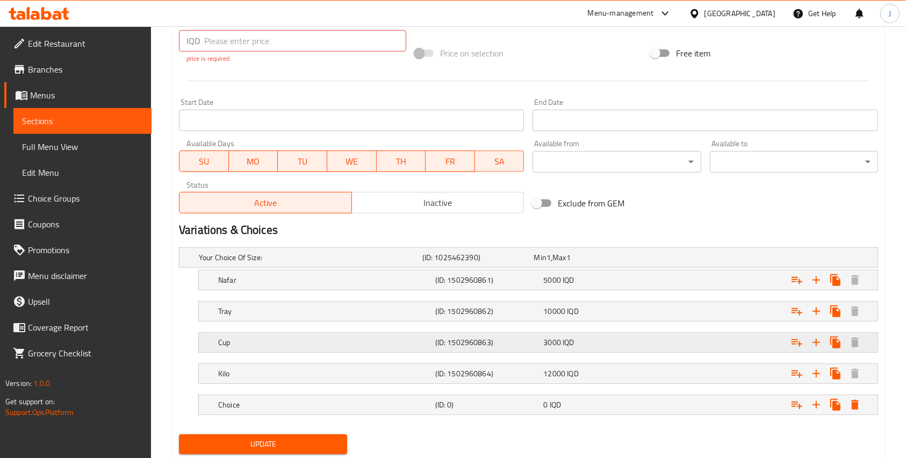
scroll to position [569, 0]
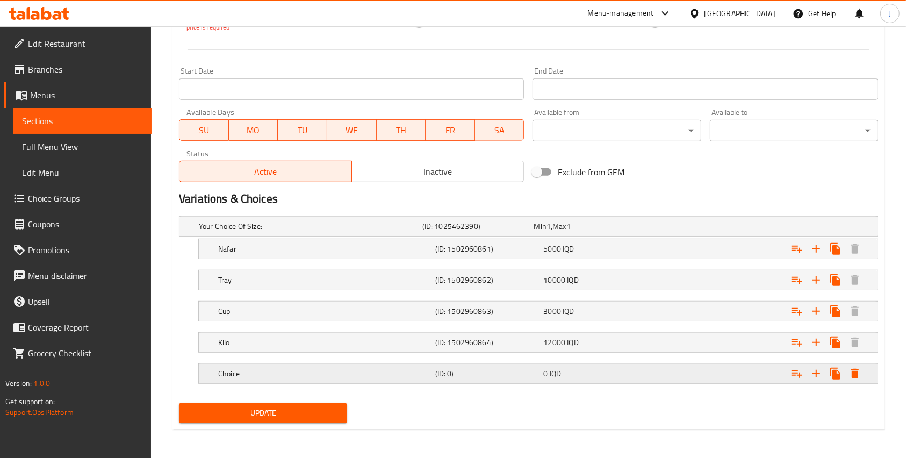
click at [246, 377] on h5 "Choice" at bounding box center [324, 373] width 213 height 11
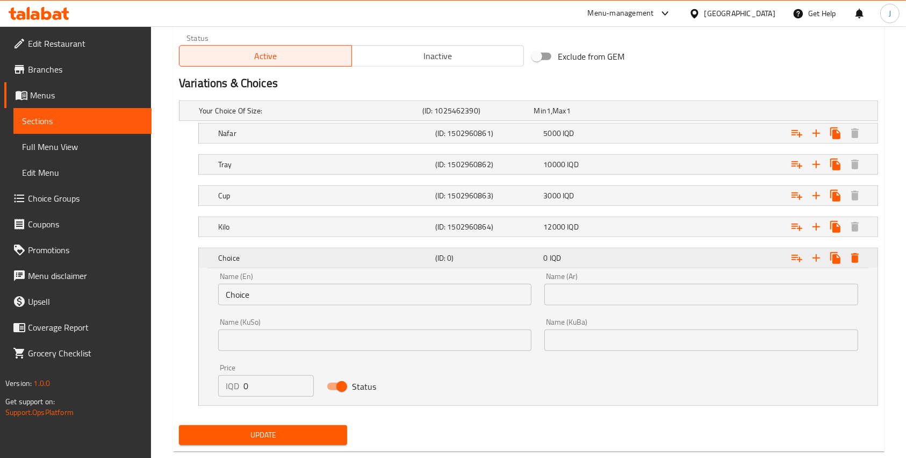
scroll to position [706, 0]
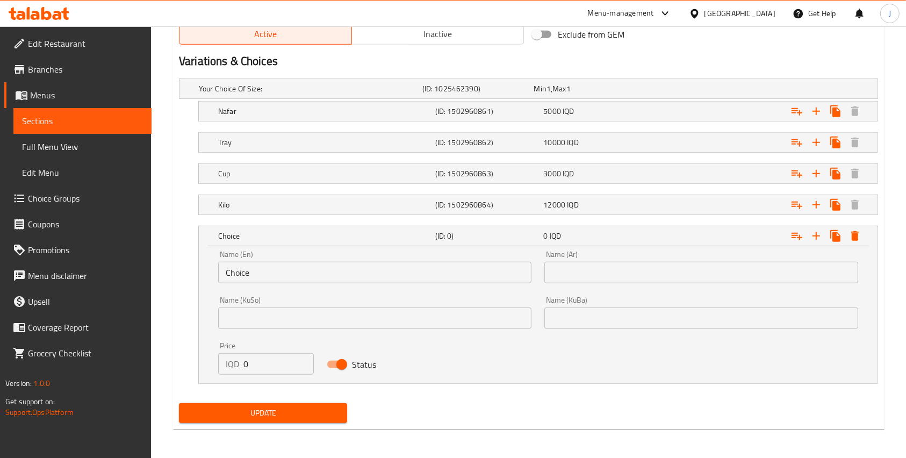
click at [237, 265] on input "Choice" at bounding box center [374, 273] width 313 height 22
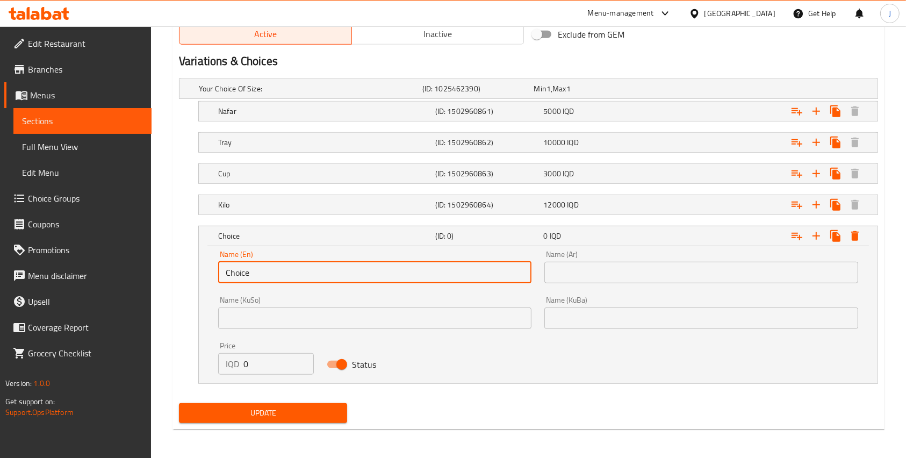
click at [237, 265] on input "Choice" at bounding box center [374, 273] width 313 height 22
type input "1/2 Kilo"
click at [576, 265] on input "text" at bounding box center [701, 273] width 313 height 22
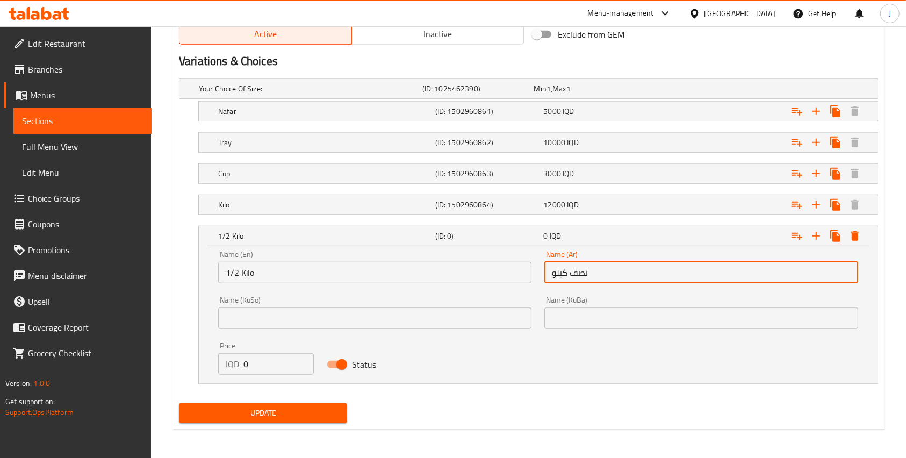
click at [575, 269] on input "نصف كيلو" at bounding box center [701, 273] width 313 height 22
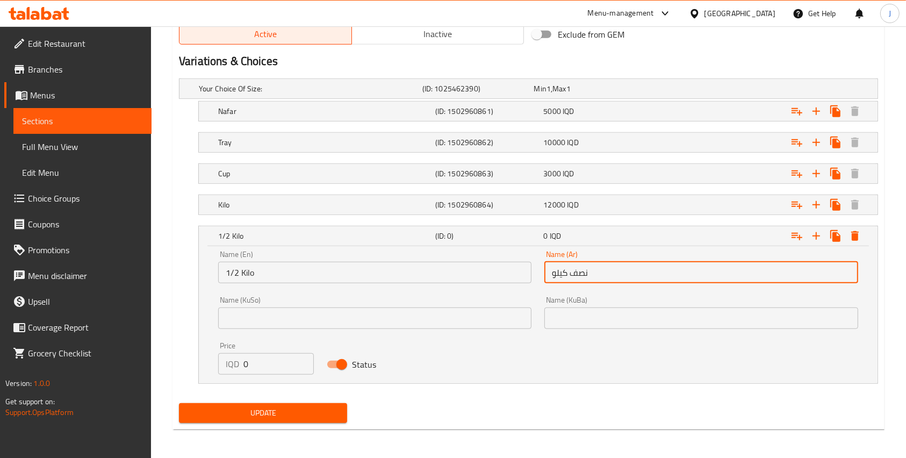
type input "نصف كيلو"
click at [298, 320] on input "text" at bounding box center [374, 319] width 313 height 22
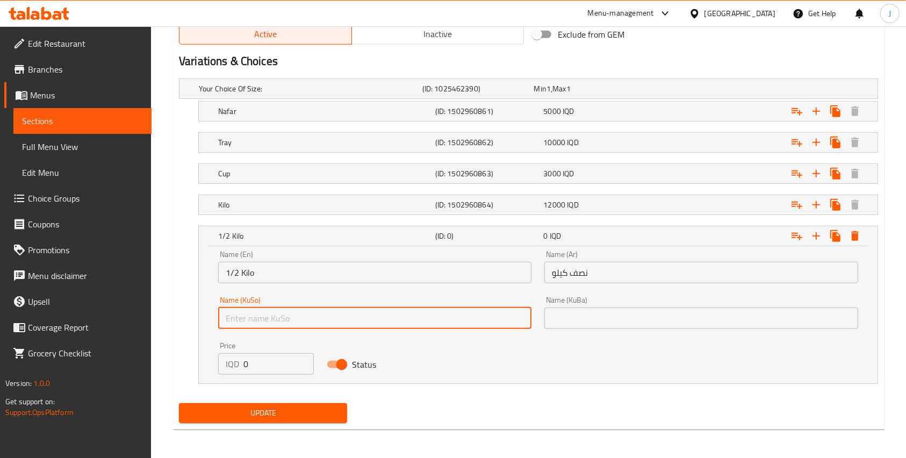
paste input "نصف كيلو"
type input "نصف كيلو"
click at [572, 311] on input "text" at bounding box center [701, 319] width 313 height 22
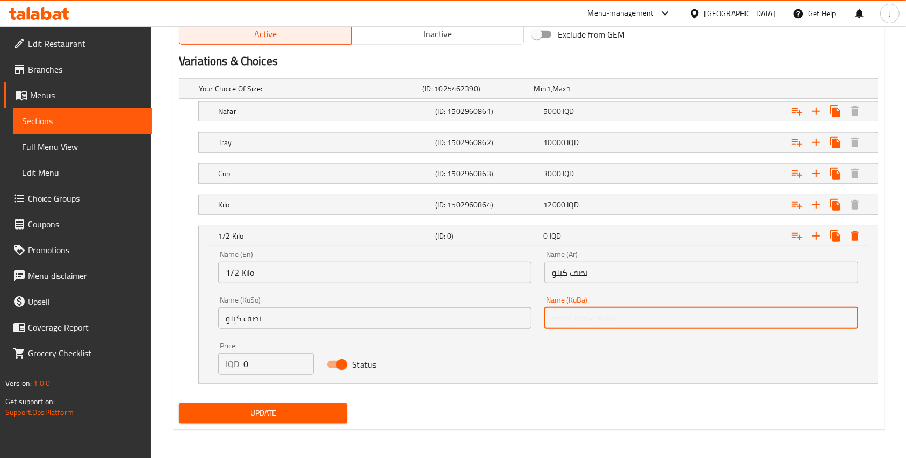
paste input "نصف كيلو"
type input "نصف كيلو"
click at [284, 367] on input "0" at bounding box center [279, 364] width 70 height 22
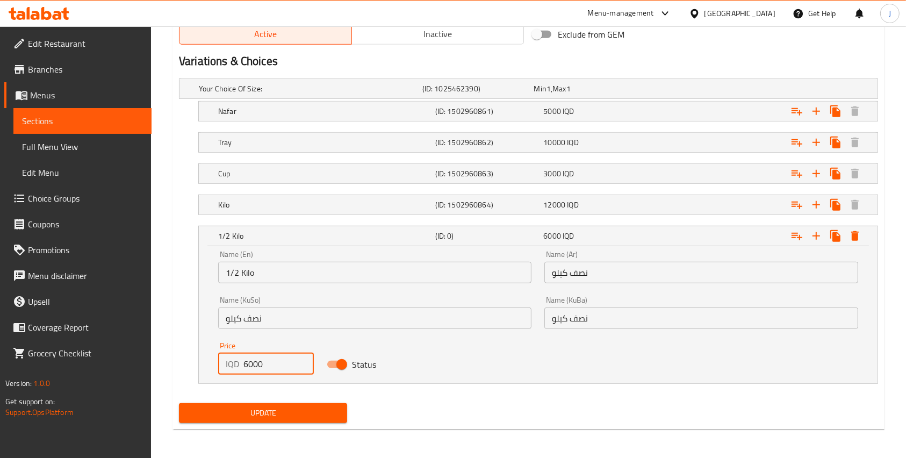
type input "6000"
click at [285, 413] on span "Update" at bounding box center [263, 412] width 151 height 13
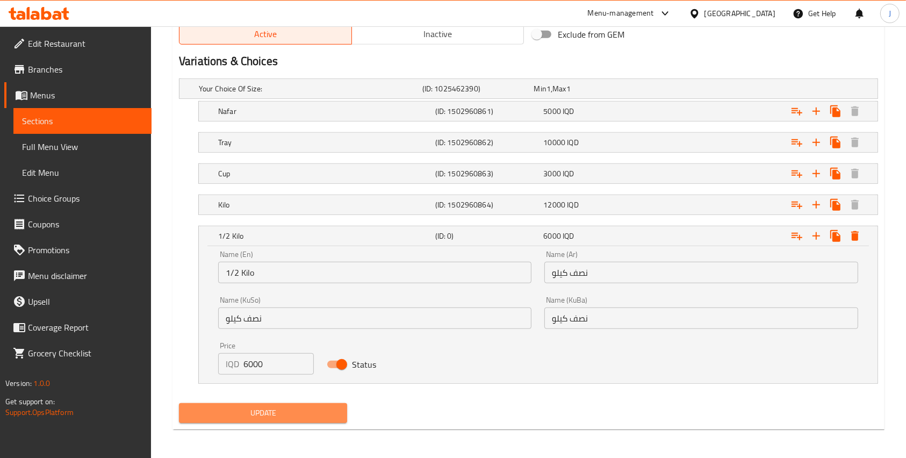
click at [259, 420] on button "Update" at bounding box center [263, 413] width 168 height 20
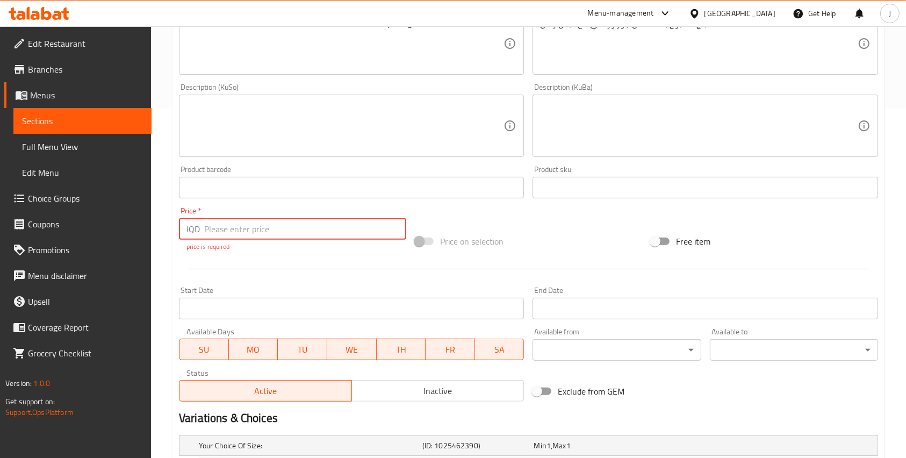
click at [305, 260] on div at bounding box center [529, 269] width 708 height 26
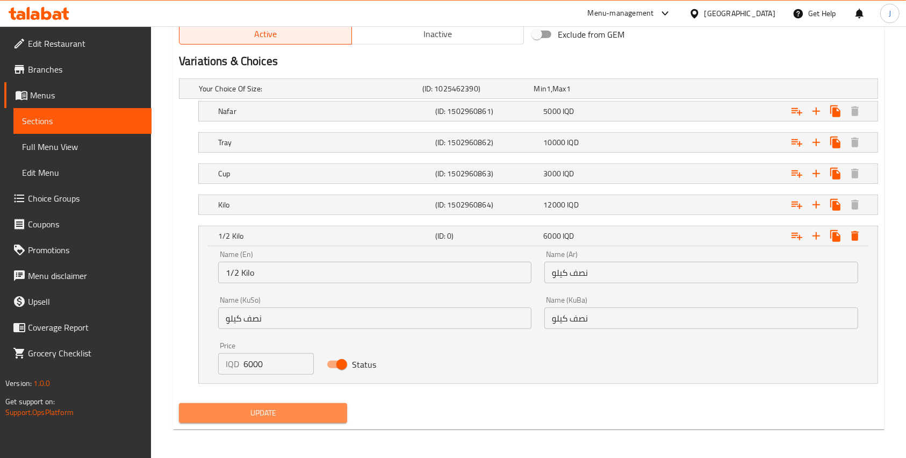
click at [265, 416] on span "Update" at bounding box center [263, 412] width 151 height 13
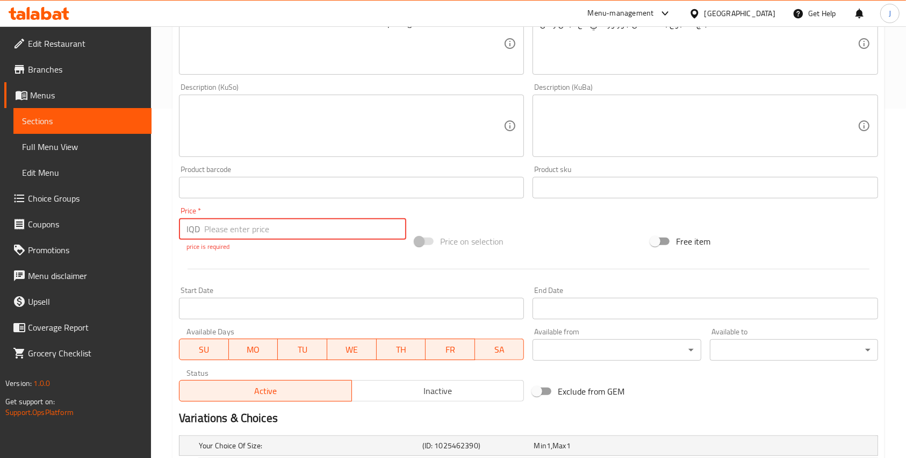
click at [416, 243] on span at bounding box center [425, 242] width 18 height 8
click at [415, 242] on span at bounding box center [424, 241] width 31 height 20
click at [390, 232] on input "-1" at bounding box center [305, 229] width 202 height 22
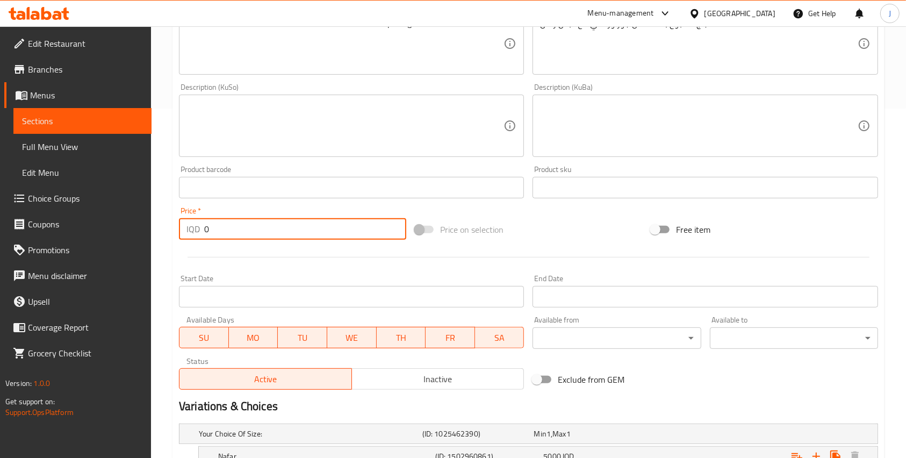
type input "0"
click at [395, 223] on input "0" at bounding box center [305, 229] width 202 height 22
click at [367, 263] on div at bounding box center [529, 257] width 708 height 26
click at [422, 230] on span at bounding box center [425, 230] width 18 height 8
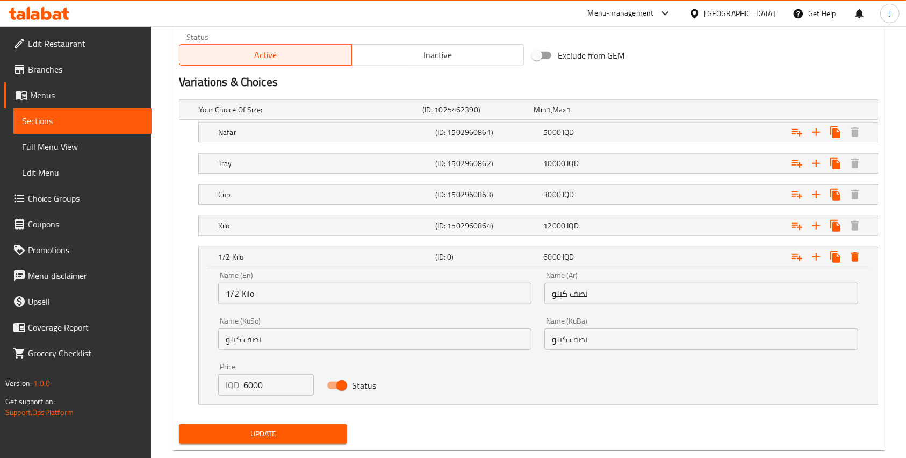
scroll to position [695, 0]
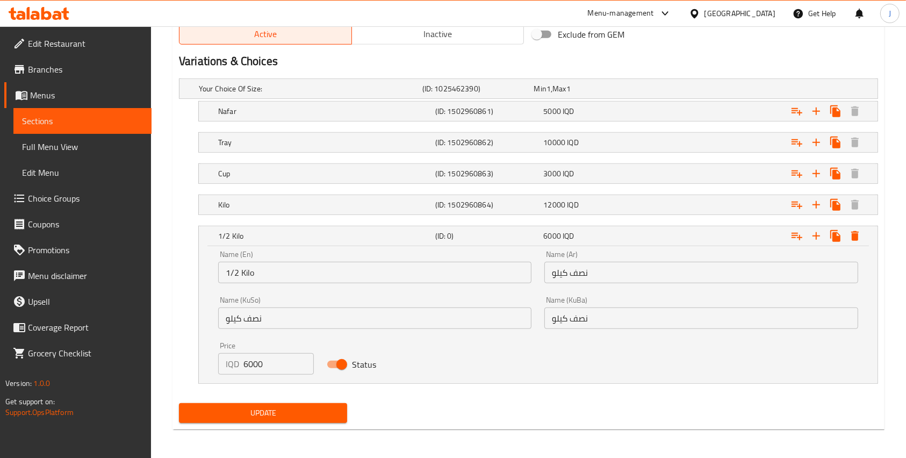
click at [318, 406] on span "Update" at bounding box center [263, 412] width 151 height 13
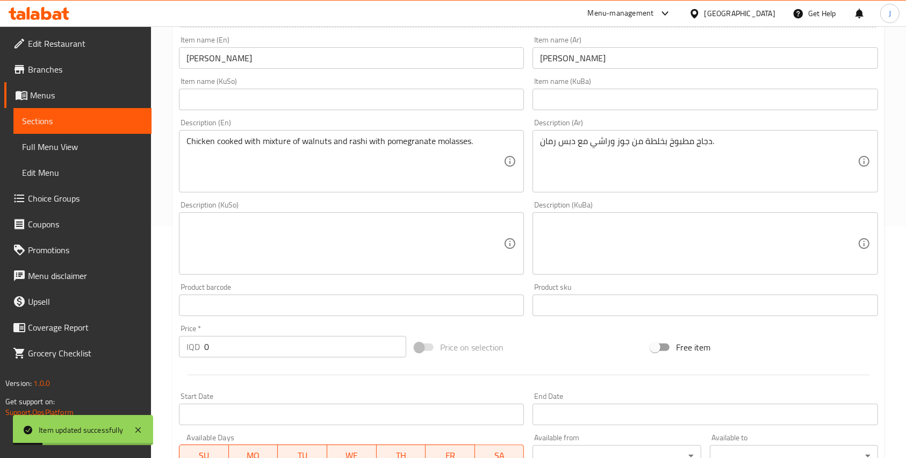
scroll to position [0, 0]
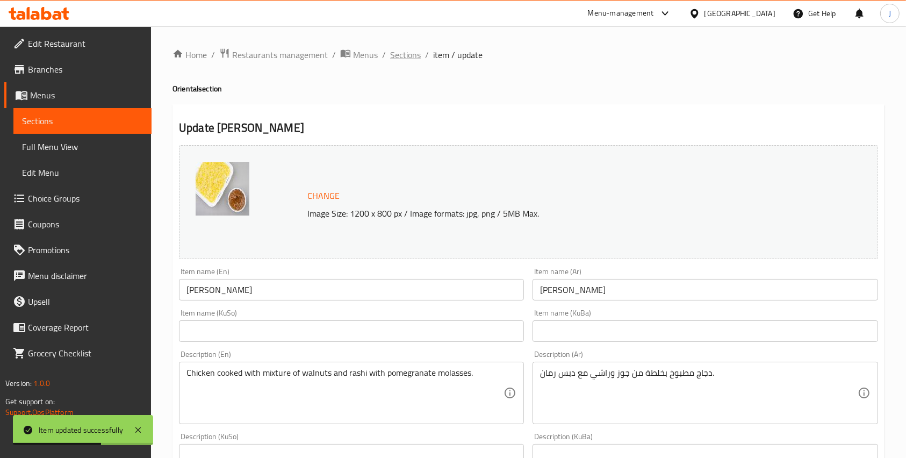
click at [401, 53] on span "Sections" at bounding box center [405, 54] width 31 height 13
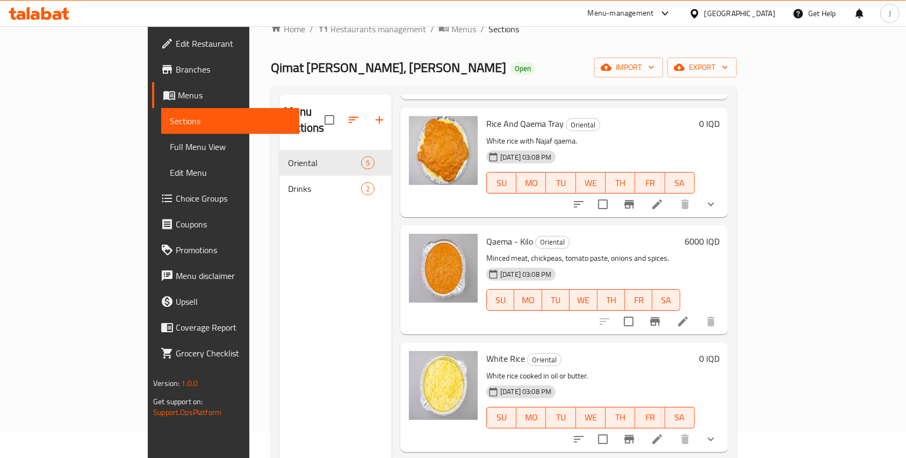
scroll to position [151, 0]
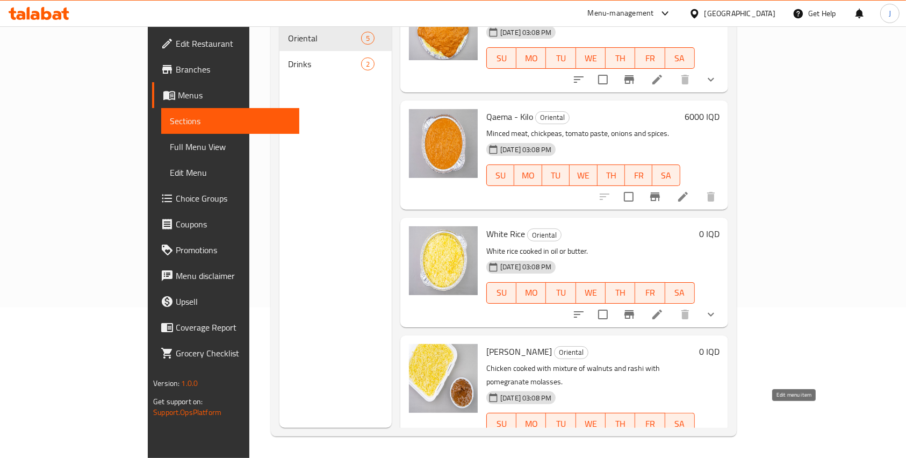
click at [664, 439] on icon at bounding box center [657, 445] width 13 height 13
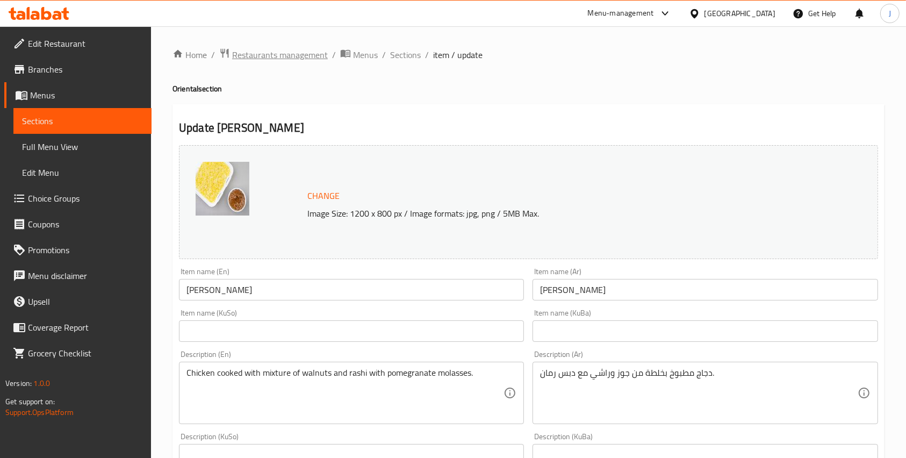
click at [326, 51] on span "Restaurants management" at bounding box center [280, 54] width 96 height 13
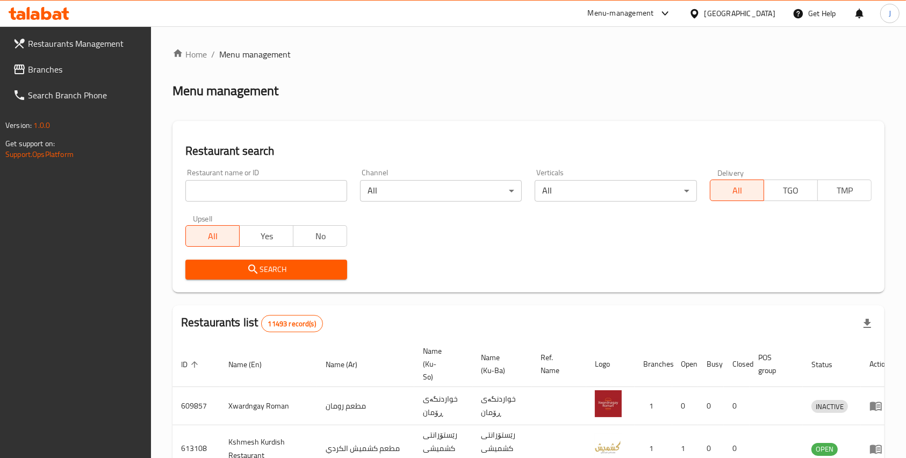
click at [255, 196] on input "search" at bounding box center [266, 191] width 162 height 22
type input "ض"
type input "qimat [PERSON_NAME]"
click at [294, 265] on span "Search" at bounding box center [266, 269] width 145 height 13
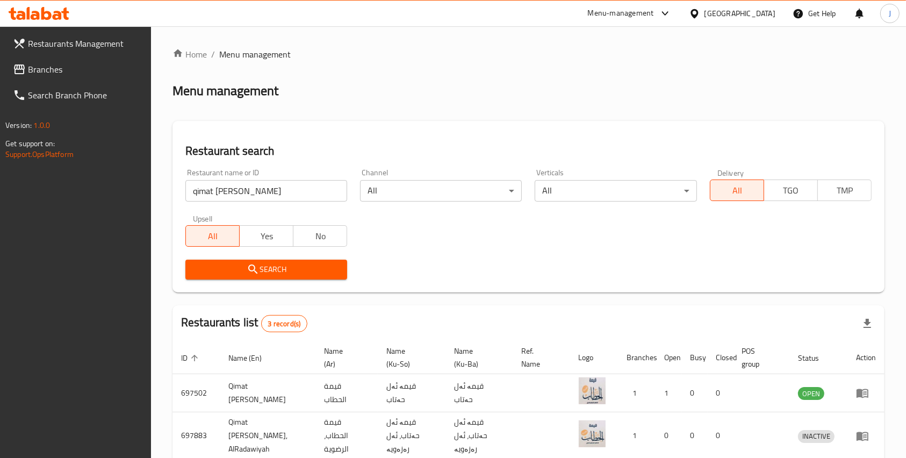
scroll to position [87, 0]
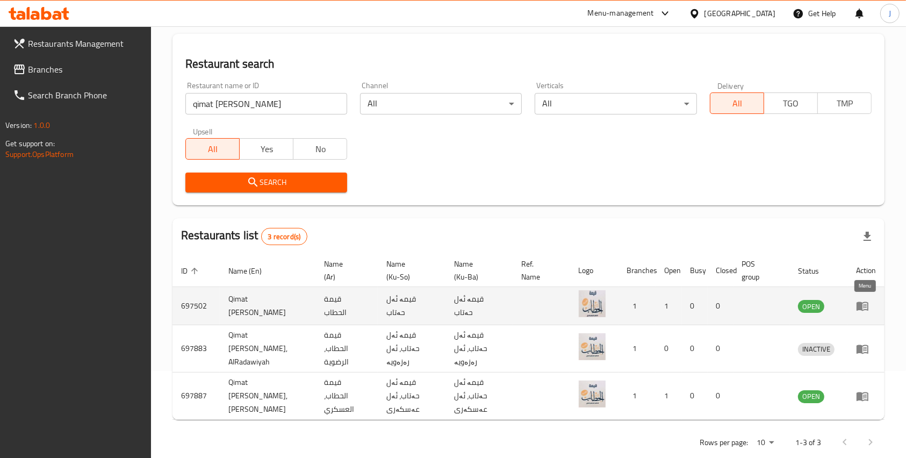
click at [866, 301] on icon "enhanced table" at bounding box center [862, 305] width 13 height 13
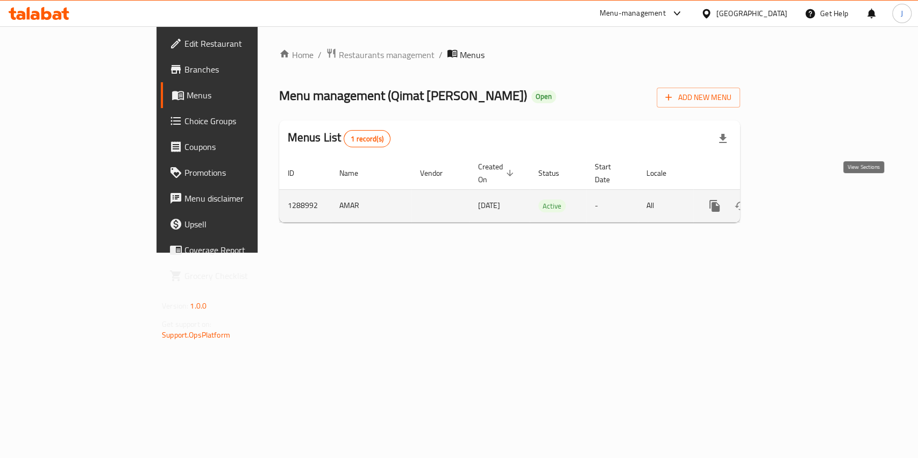
click at [805, 199] on link "enhanced table" at bounding box center [792, 206] width 26 height 26
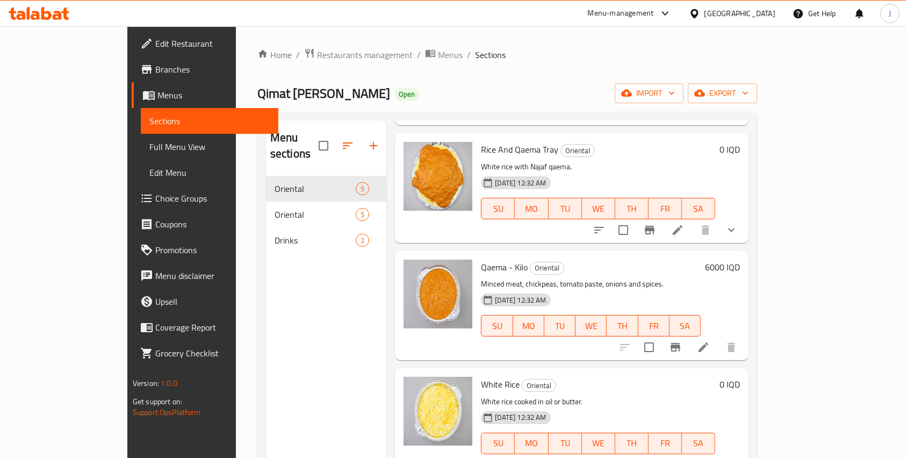
scroll to position [151, 0]
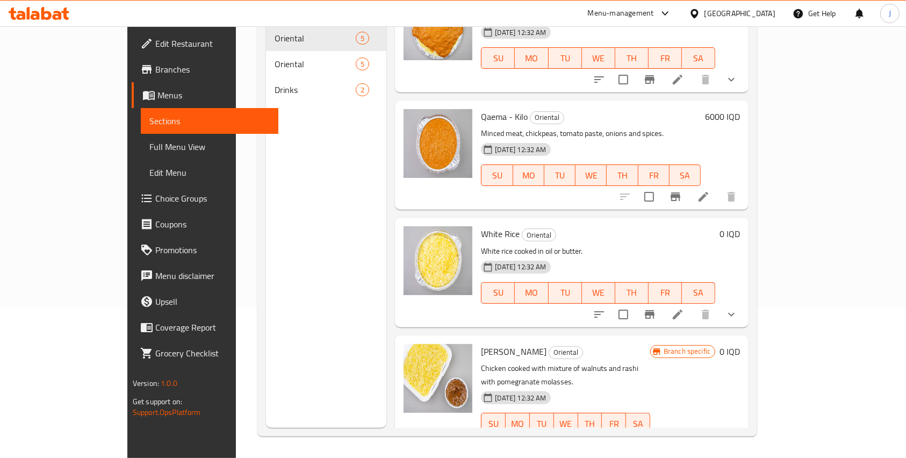
click at [693, 435] on li at bounding box center [678, 444] width 30 height 19
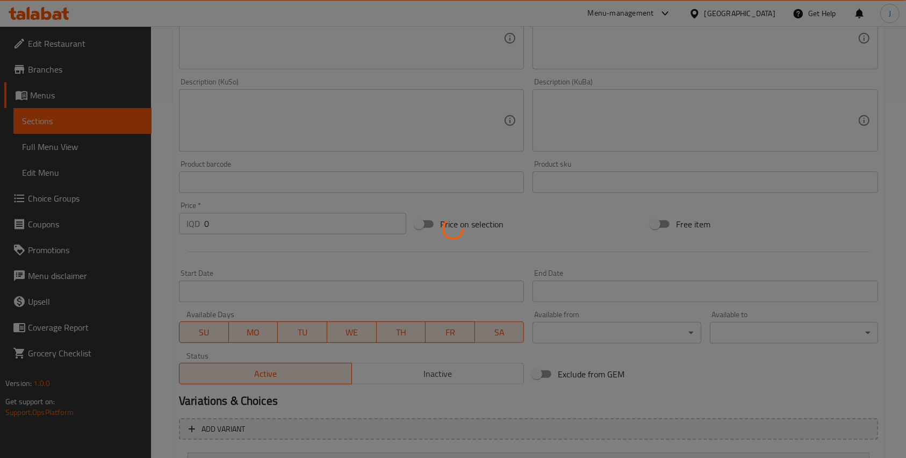
scroll to position [484, 0]
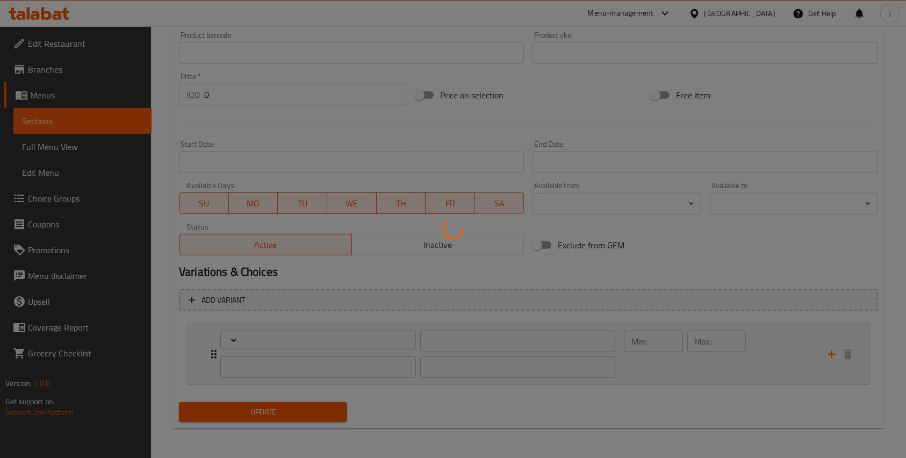
type input "إختيارك من الحجم:"
type input "1"
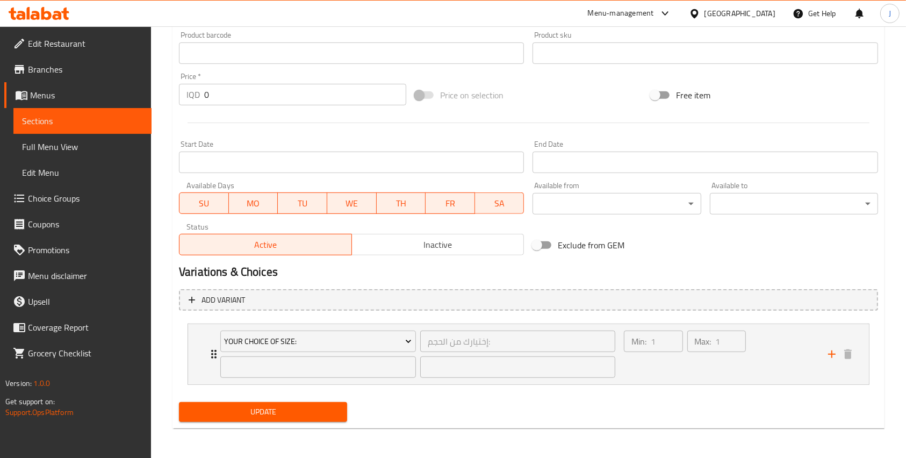
click at [229, 92] on input "0" at bounding box center [305, 95] width 202 height 22
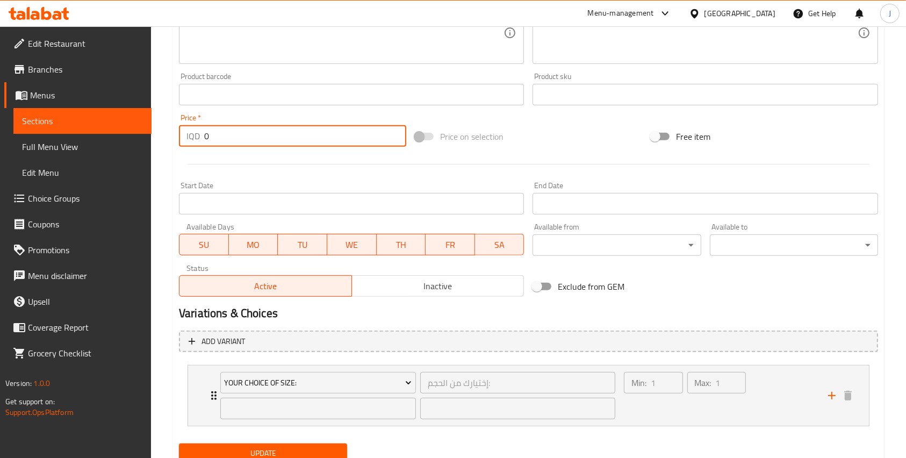
scroll to position [399, 0]
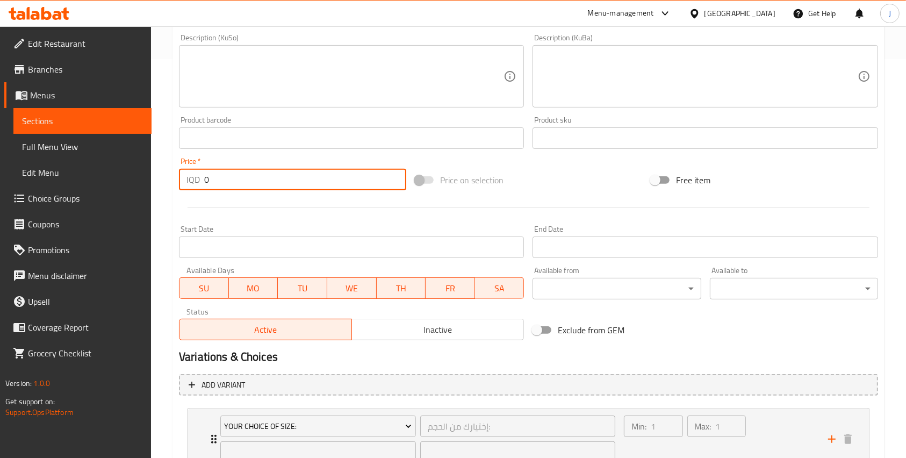
click at [367, 222] on div "Start Date Start Date" at bounding box center [352, 241] width 354 height 41
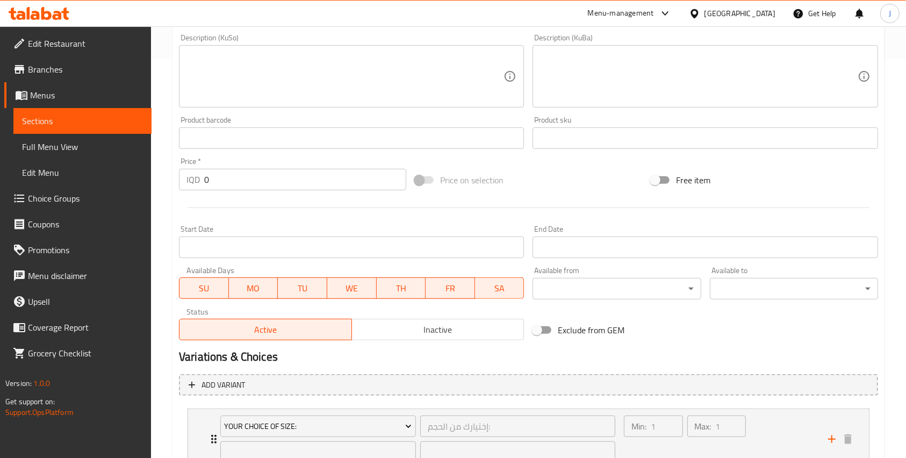
scroll to position [484, 0]
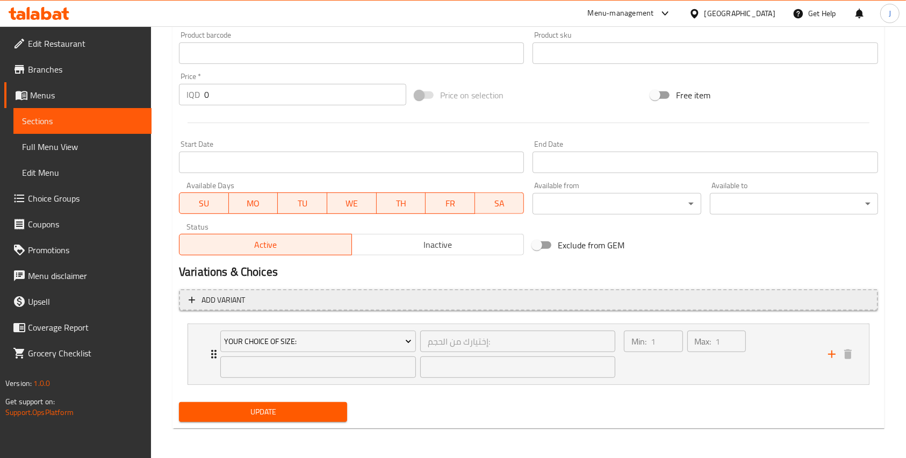
click at [236, 299] on span "Add variant" at bounding box center [224, 300] width 44 height 13
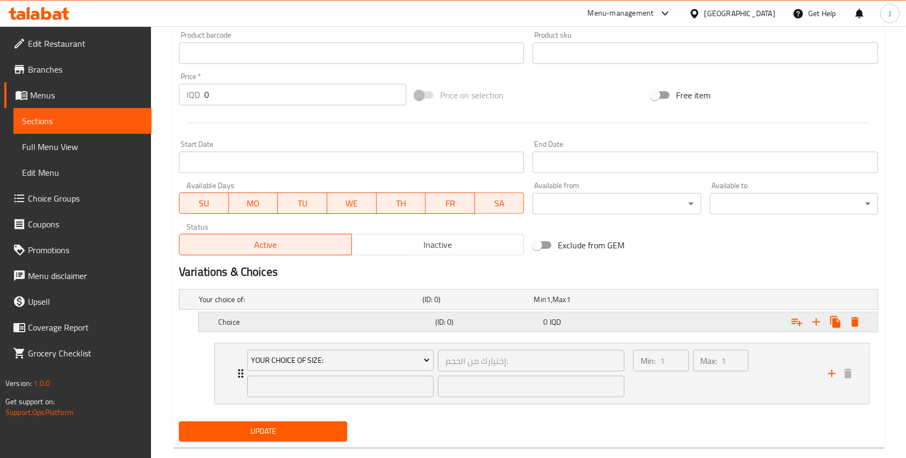
click at [318, 320] on h5 "Choice" at bounding box center [324, 322] width 213 height 11
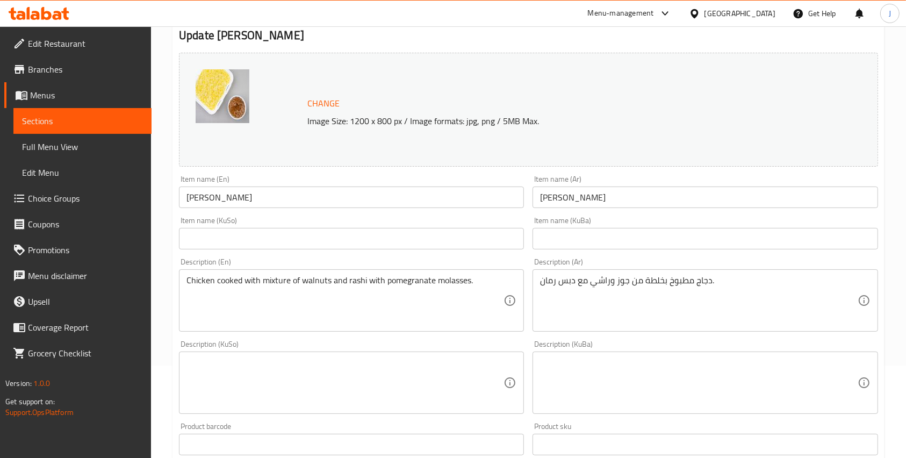
scroll to position [640, 0]
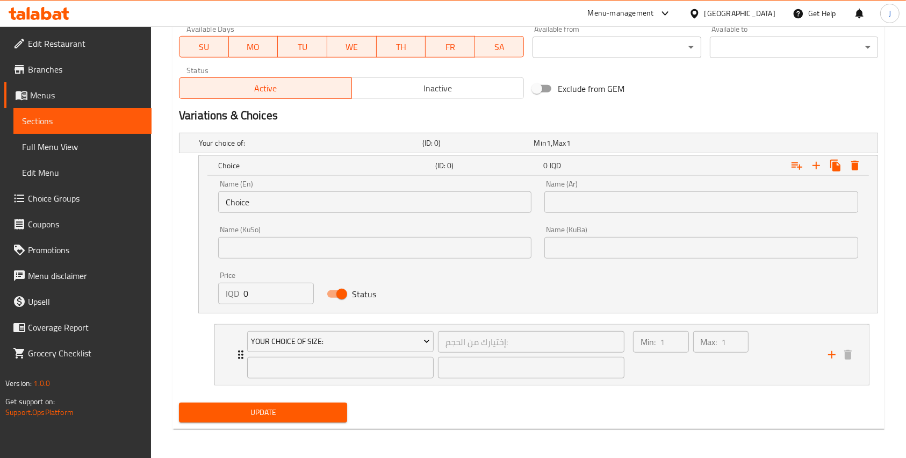
click at [260, 208] on input "Choice" at bounding box center [374, 202] width 313 height 22
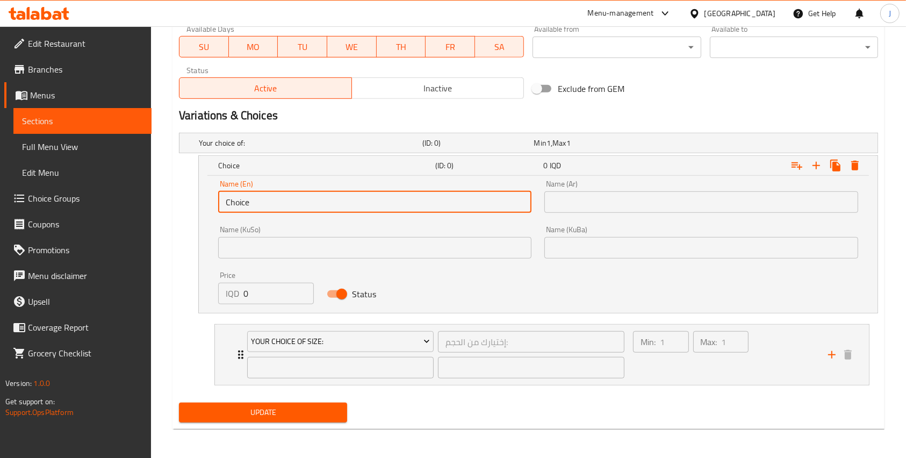
click at [260, 208] on input "Choice" at bounding box center [374, 202] width 313 height 22
type input "ى"
type input "N"
type input "Cup"
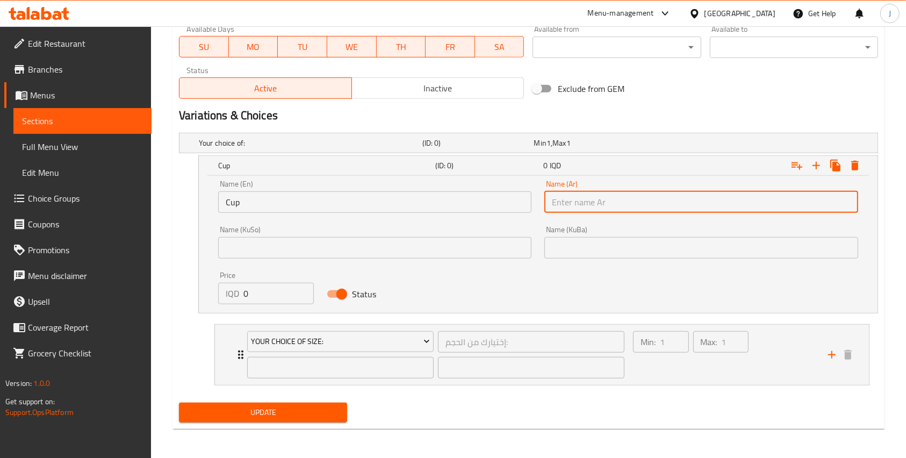
click at [588, 196] on input "text" at bounding box center [701, 202] width 313 height 22
type input "طاسة"
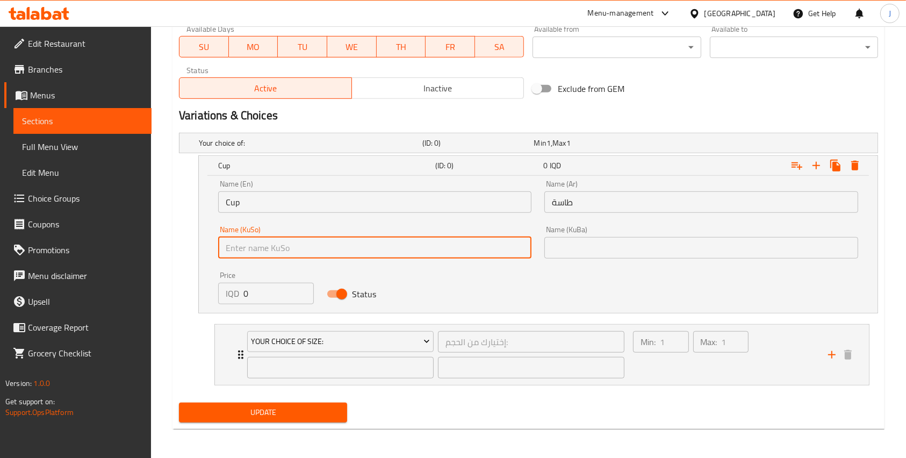
click at [278, 248] on input "text" at bounding box center [374, 248] width 313 height 22
paste input "طاسة"
type input "طاسة"
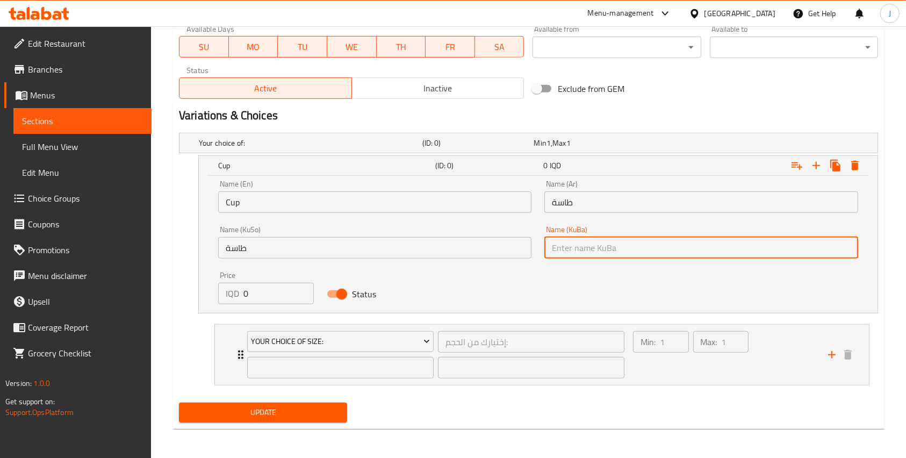
click at [598, 245] on input "text" at bounding box center [701, 248] width 313 height 22
paste input "طاسة"
type input "طاسة"
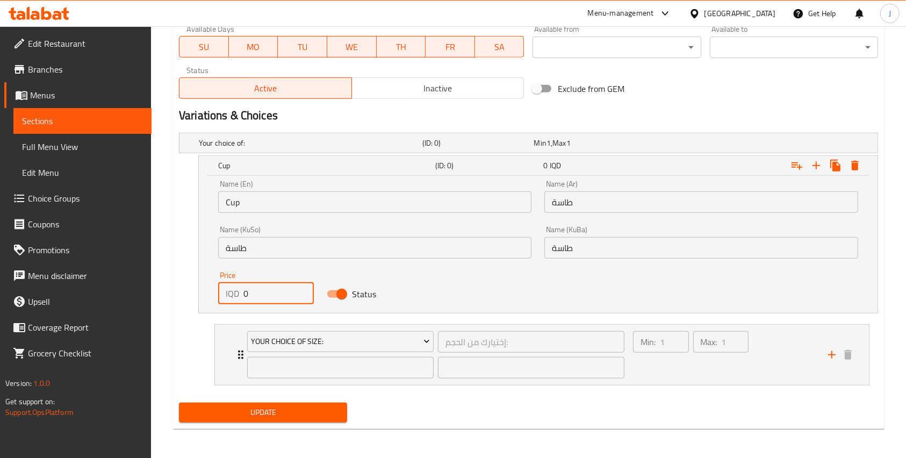
click at [262, 291] on input "0" at bounding box center [279, 294] width 70 height 22
type input "3000"
click at [822, 171] on icon "Expand" at bounding box center [816, 165] width 13 height 13
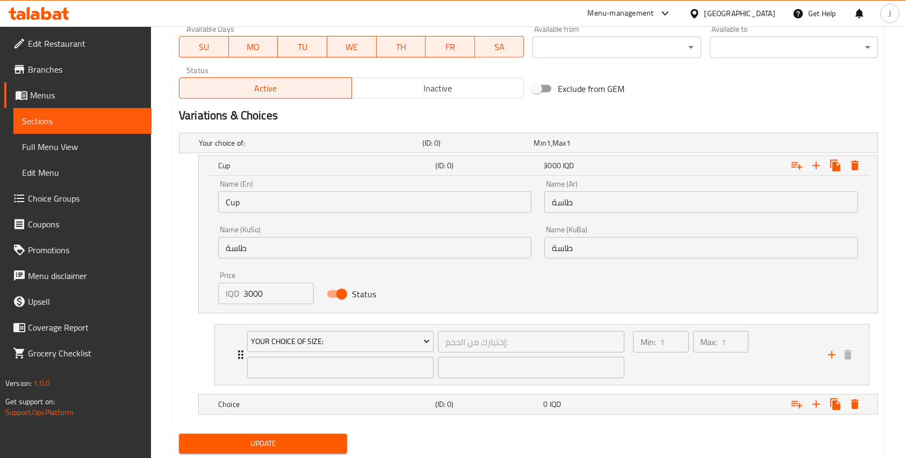
scroll to position [671, 0]
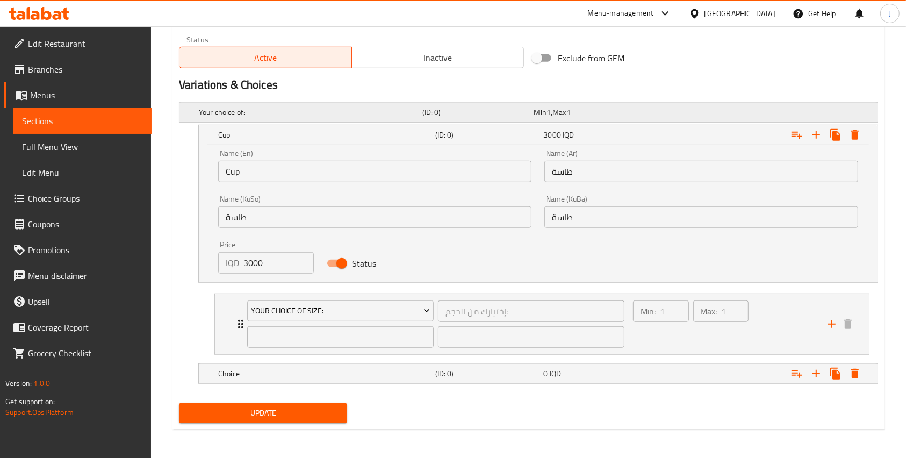
click at [477, 105] on div "(ID: 0)" at bounding box center [476, 112] width 112 height 15
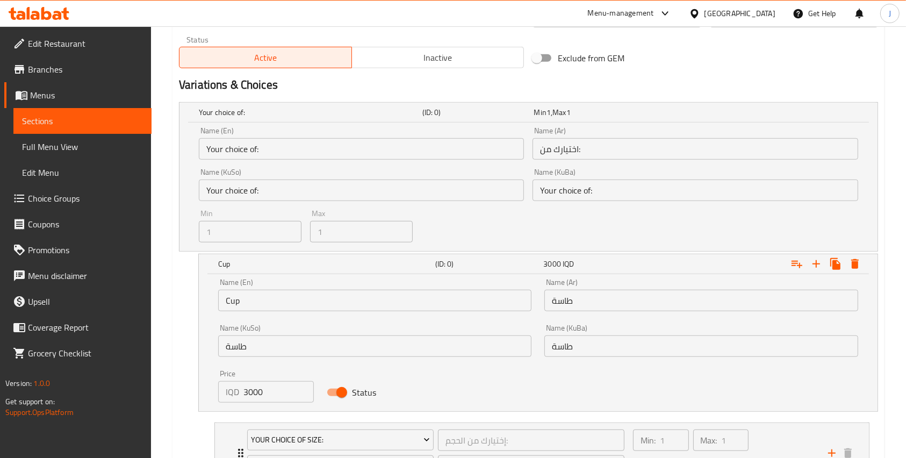
click at [234, 147] on input "Your choice of:" at bounding box center [361, 149] width 325 height 22
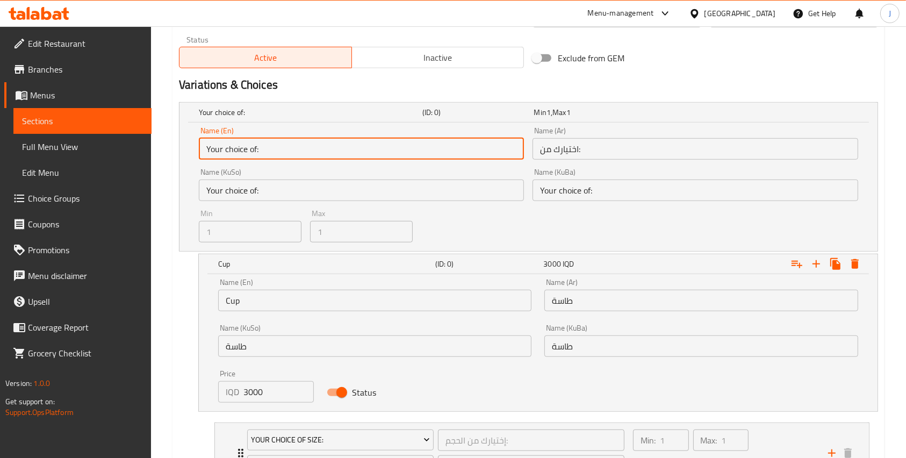
click at [234, 147] on input "Your choice of:" at bounding box center [361, 149] width 325 height 22
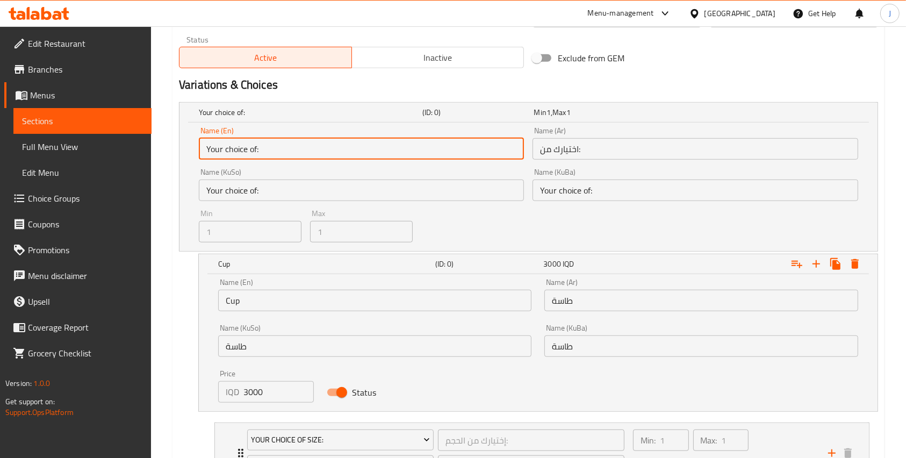
click at [234, 147] on input "Your choice of:" at bounding box center [361, 149] width 325 height 22
click at [317, 152] on input "Your choice of:" at bounding box center [361, 149] width 325 height 22
click at [282, 149] on input "Your choice of:" at bounding box center [361, 149] width 325 height 22
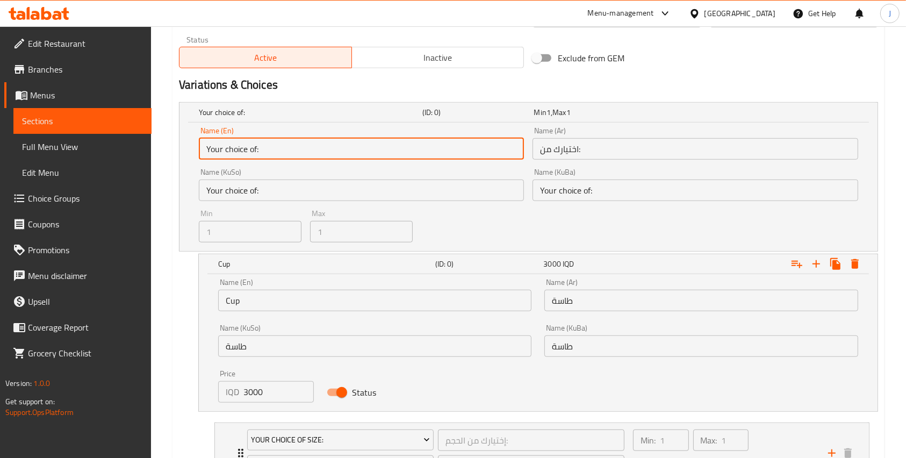
click at [306, 187] on input "Your choice of:" at bounding box center [361, 191] width 325 height 22
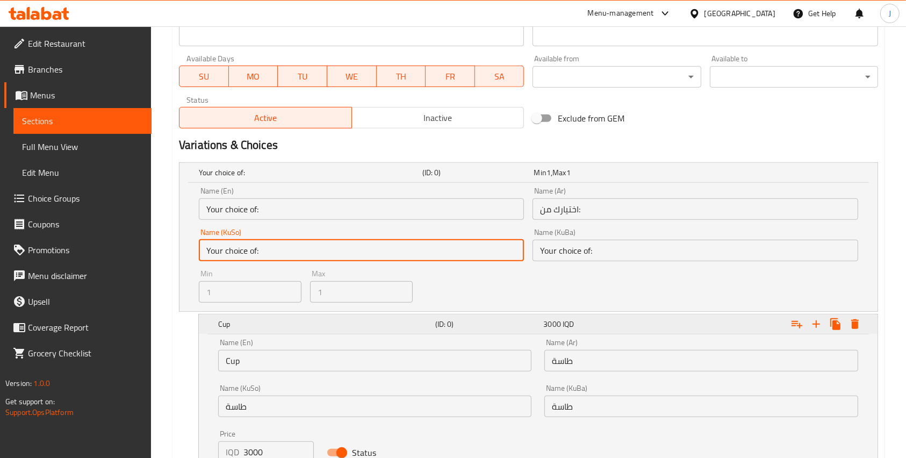
scroll to position [615, 0]
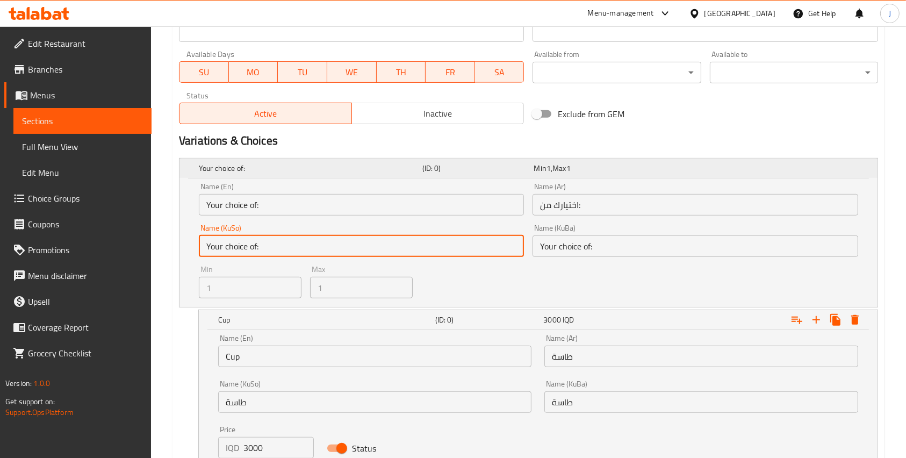
click at [624, 168] on div "Min 1 , Max 1" at bounding box center [588, 168] width 108 height 11
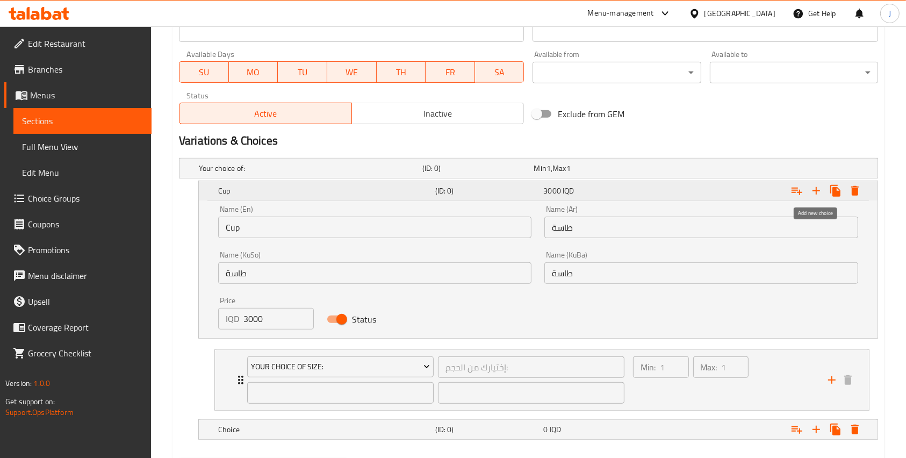
click at [815, 196] on icon "Expand" at bounding box center [816, 190] width 13 height 13
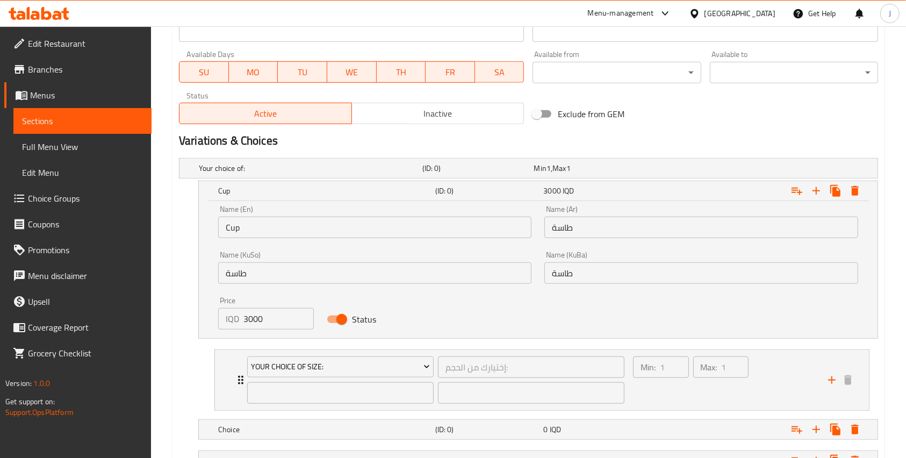
scroll to position [702, 0]
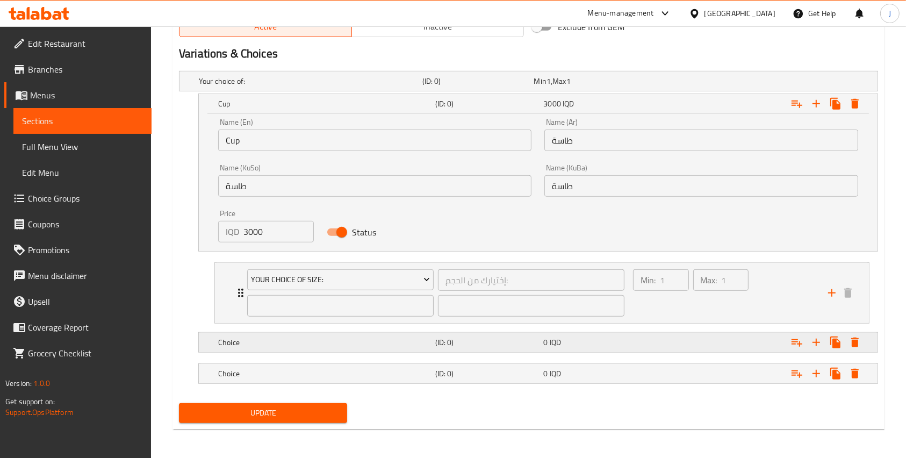
click at [448, 338] on h5 "(ID: 0)" at bounding box center [487, 342] width 104 height 11
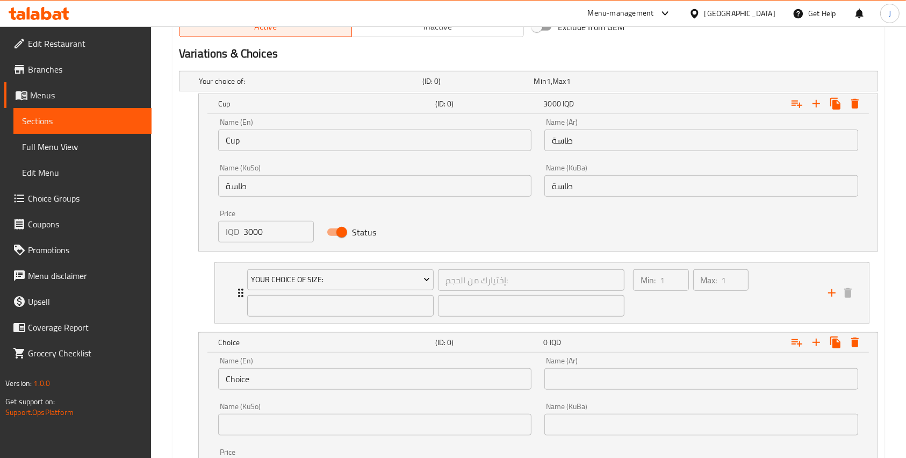
click at [267, 366] on div "Name (En) Choice Name (En)" at bounding box center [374, 373] width 313 height 33
click at [241, 382] on input "Choice" at bounding box center [374, 379] width 313 height 22
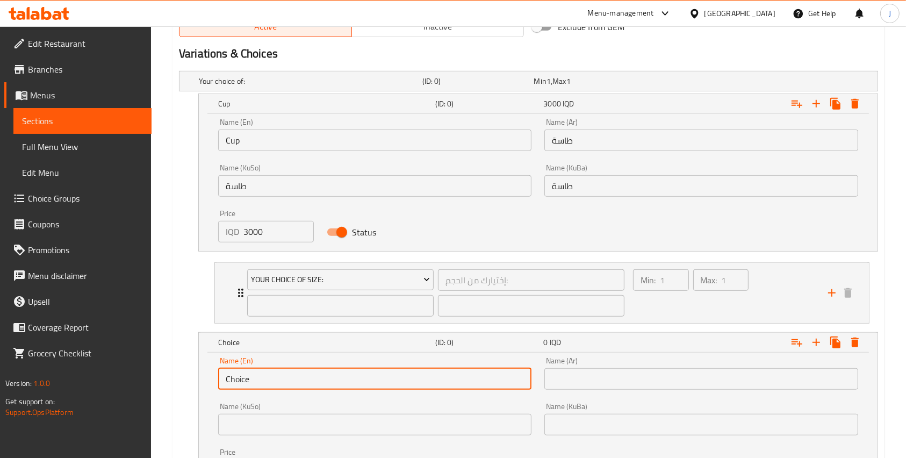
click at [241, 382] on input "Choice" at bounding box center [374, 379] width 313 height 22
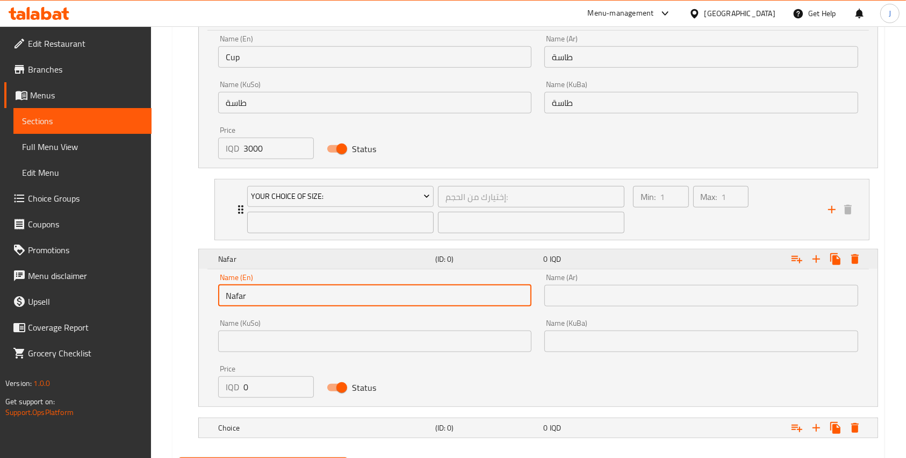
scroll to position [787, 0]
type input "Nafar"
click at [562, 285] on input "text" at bounding box center [701, 295] width 313 height 22
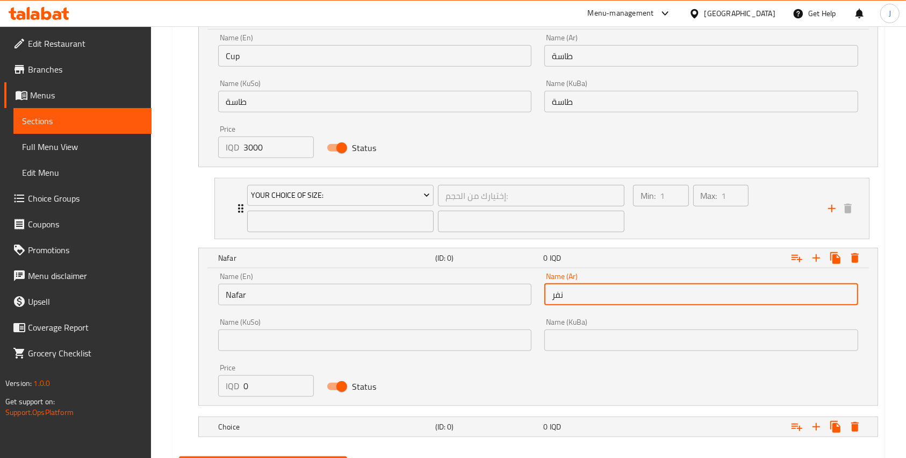
click at [560, 287] on input "نفر" at bounding box center [701, 295] width 313 height 22
type input "نفر"
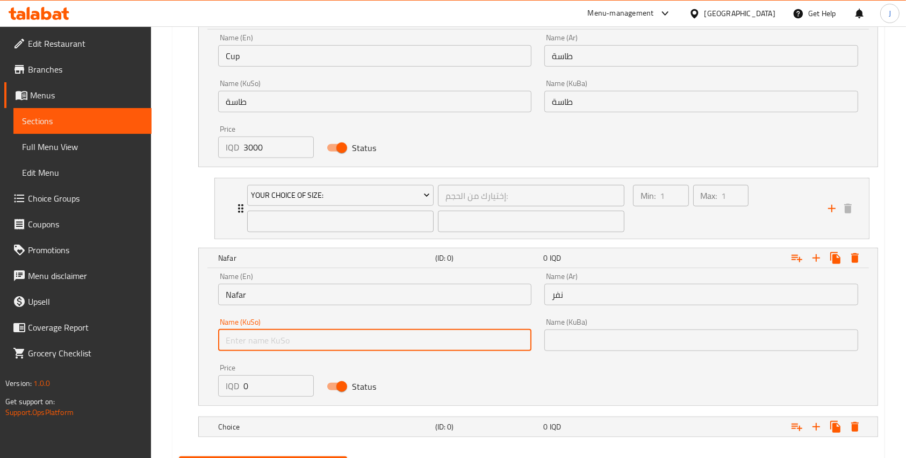
click at [316, 342] on input "text" at bounding box center [374, 341] width 313 height 22
paste input "نفر"
type input "نفر"
click at [571, 343] on input "text" at bounding box center [701, 341] width 313 height 22
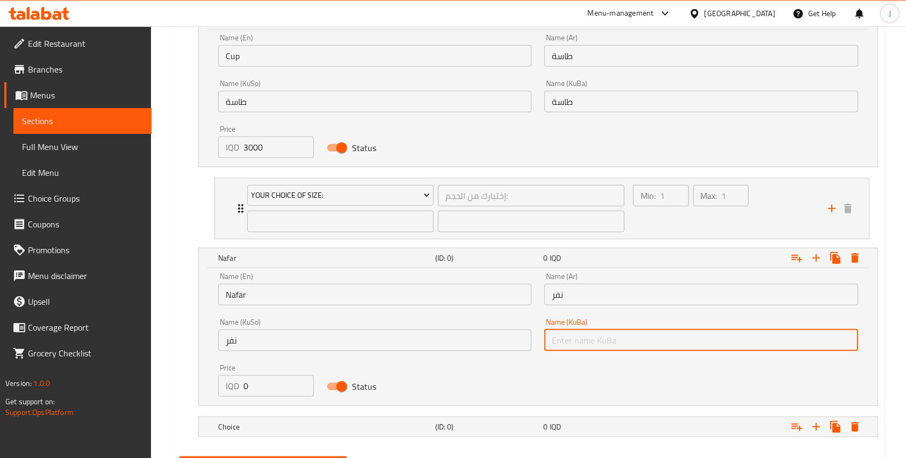
paste input "نفر"
type input "نفر"
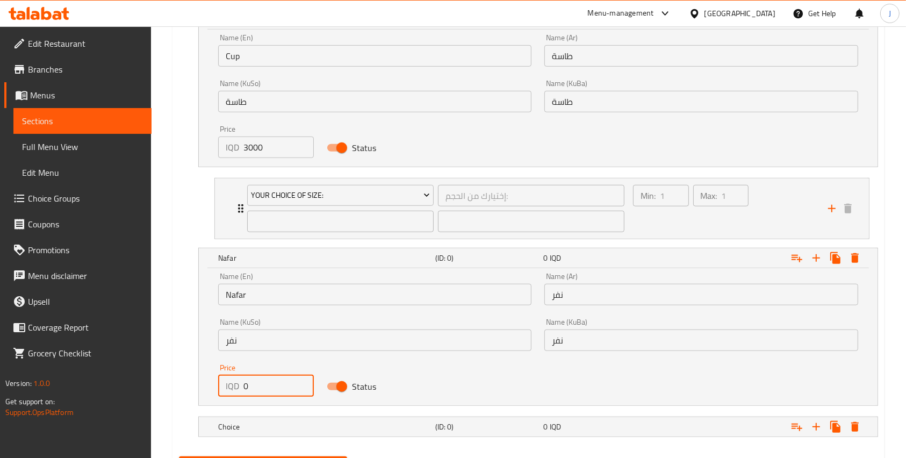
click at [246, 387] on input "0" at bounding box center [279, 386] width 70 height 22
type input "5000"
click at [818, 259] on icon "Expand" at bounding box center [816, 258] width 13 height 13
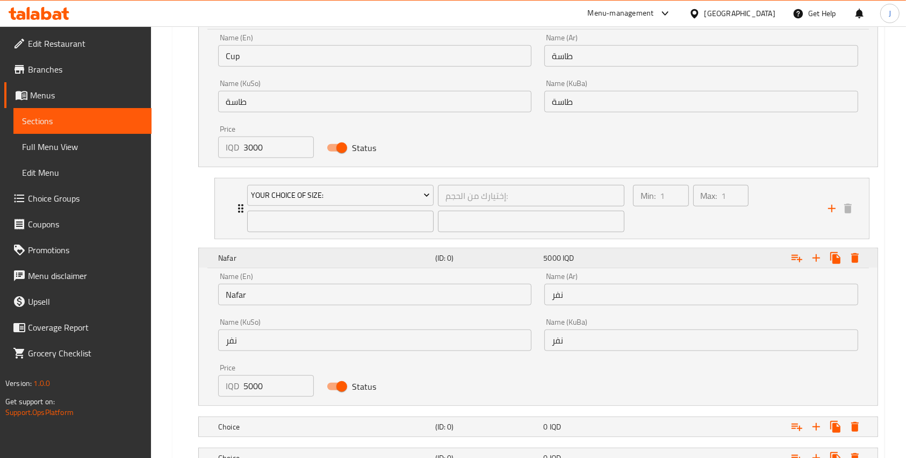
scroll to position [871, 0]
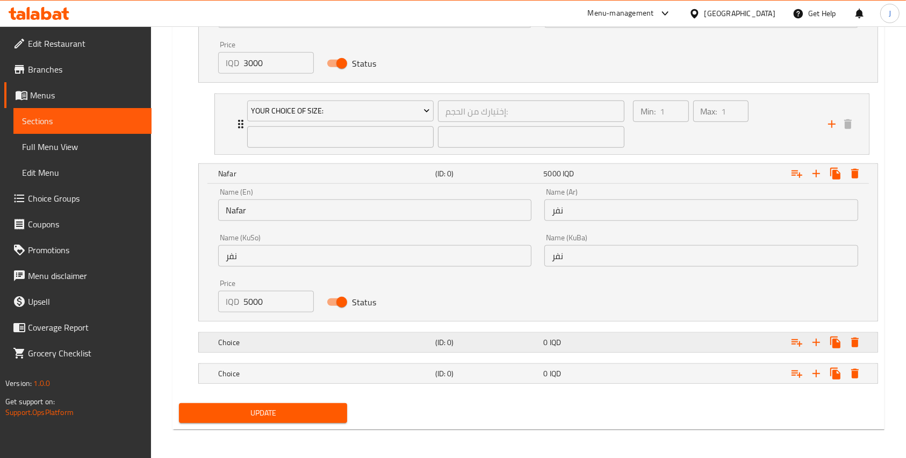
click at [692, 348] on div "Expand" at bounding box center [758, 343] width 217 height 24
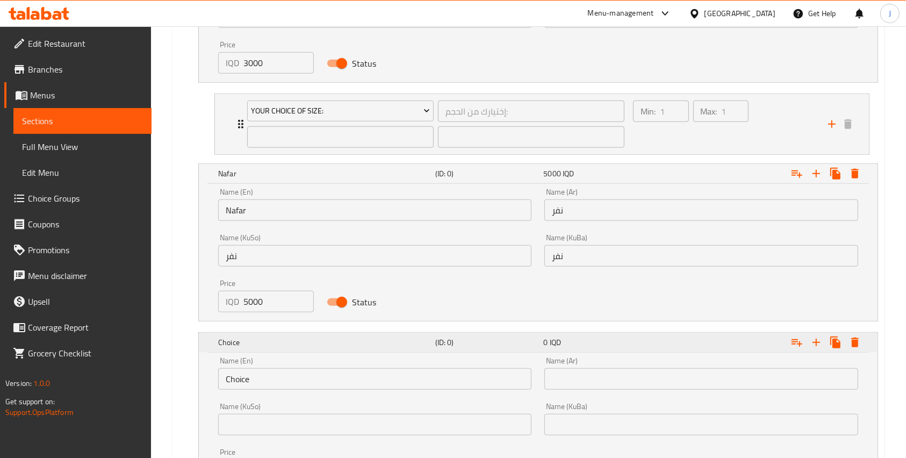
scroll to position [1009, 0]
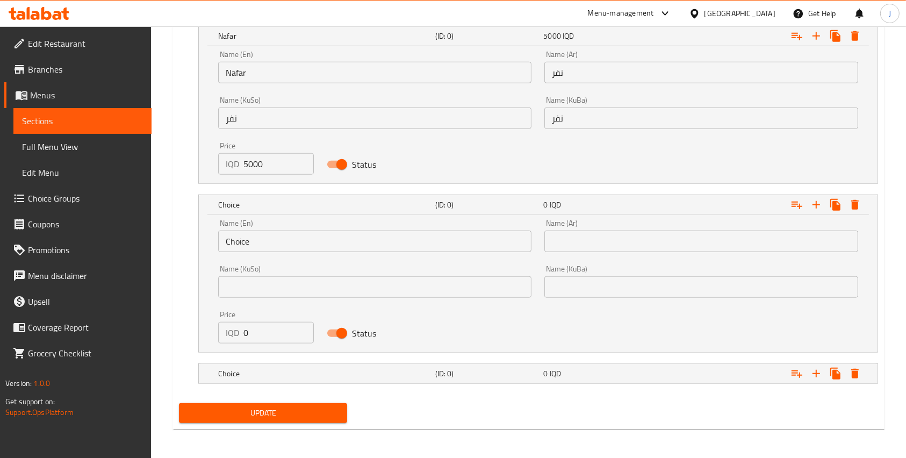
click at [234, 241] on input "Choice" at bounding box center [374, 242] width 313 height 22
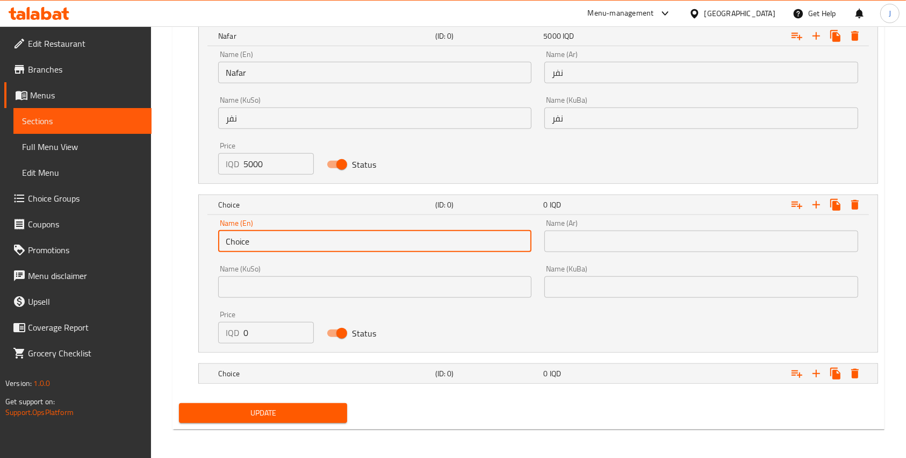
click at [234, 241] on input "Choice" at bounding box center [374, 242] width 313 height 22
type input "1/2 Kilo"
click at [589, 248] on input "text" at bounding box center [701, 242] width 313 height 22
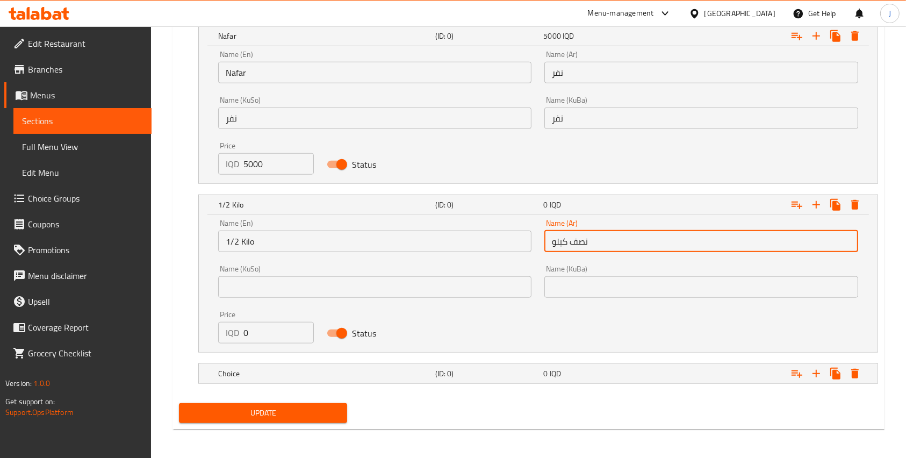
type input "نصف كيلو"
click at [576, 295] on input "text" at bounding box center [701, 287] width 313 height 22
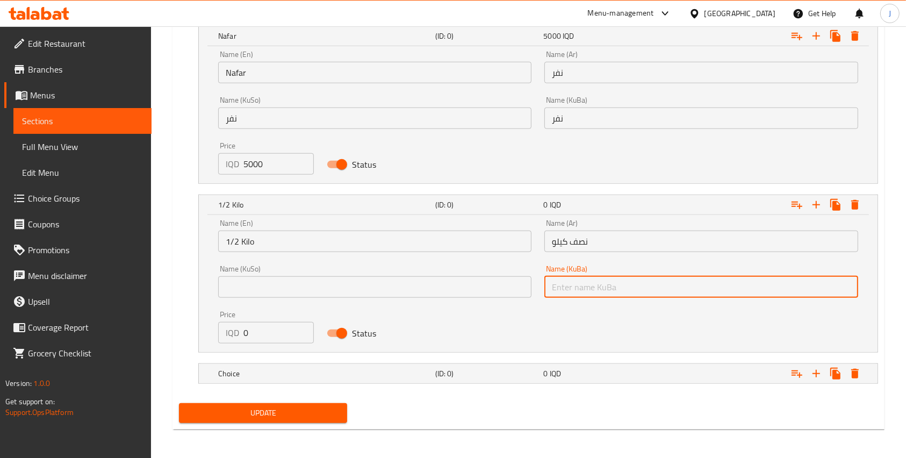
paste input "نصف كيلو"
type input "نصف كيلو"
click at [441, 291] on input "text" at bounding box center [374, 287] width 313 height 22
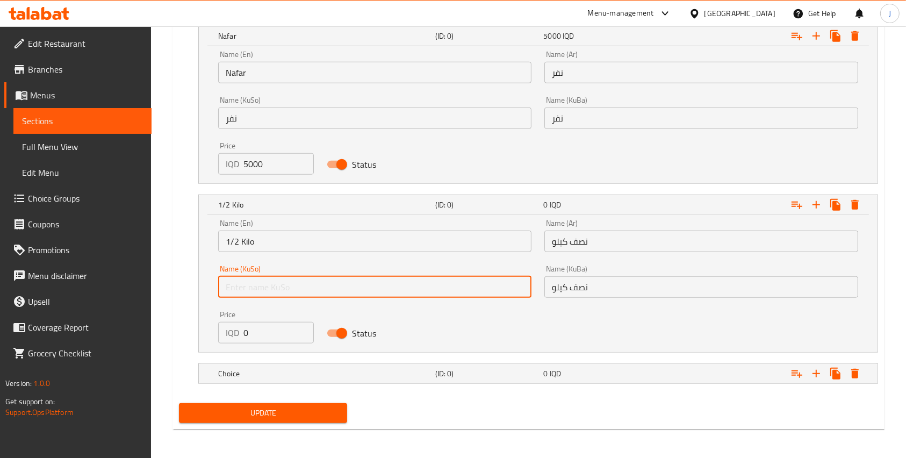
paste input "نصف كيلو"
type input "نصف كيلو"
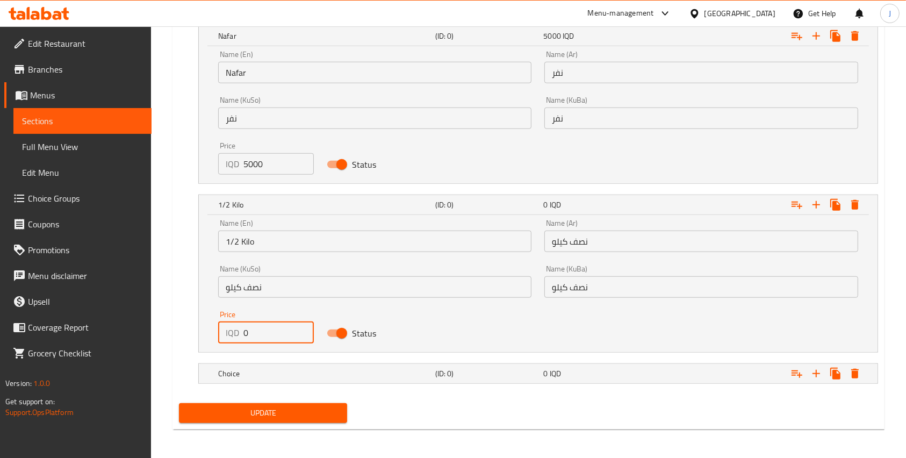
click at [261, 329] on input "0" at bounding box center [279, 333] width 70 height 22
type input "6000"
click at [709, 372] on div "Expand" at bounding box center [758, 374] width 217 height 24
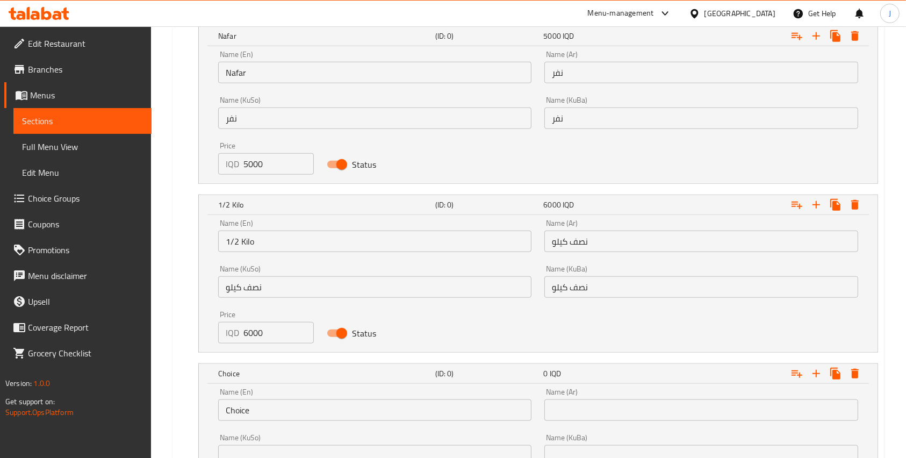
scroll to position [1146, 0]
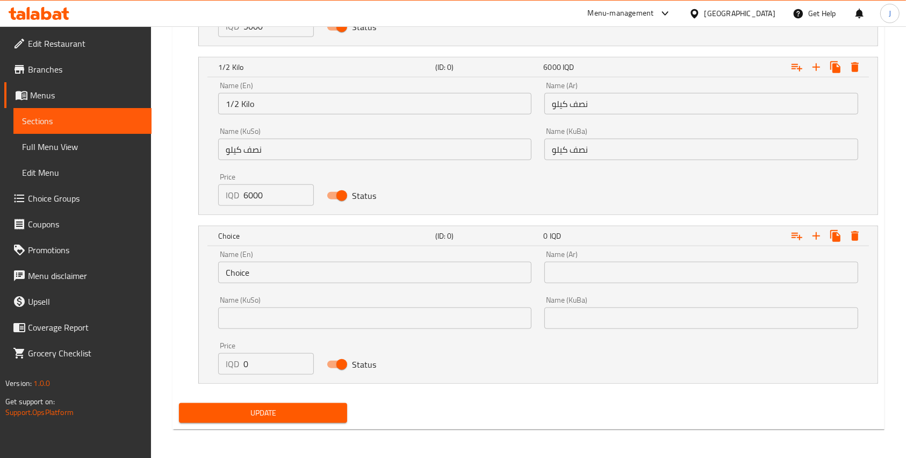
click at [249, 278] on input "Choice" at bounding box center [374, 273] width 313 height 22
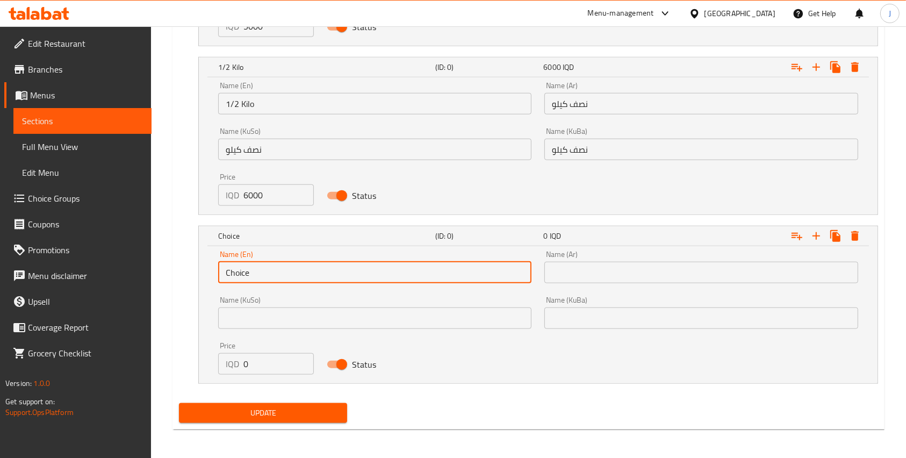
click at [249, 278] on input "Choice" at bounding box center [374, 273] width 313 height 22
click at [249, 278] on input "Tray" at bounding box center [374, 273] width 313 height 22
click at [229, 266] on input "Tray" at bounding box center [374, 273] width 313 height 22
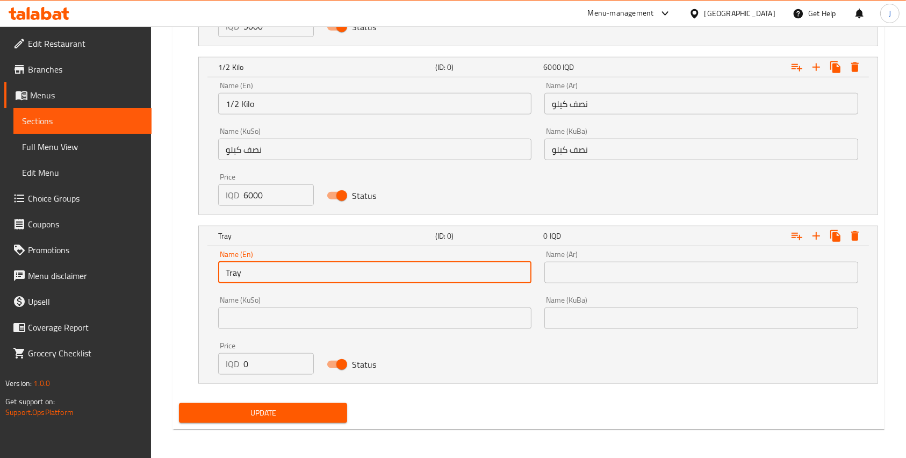
type input "Tray"
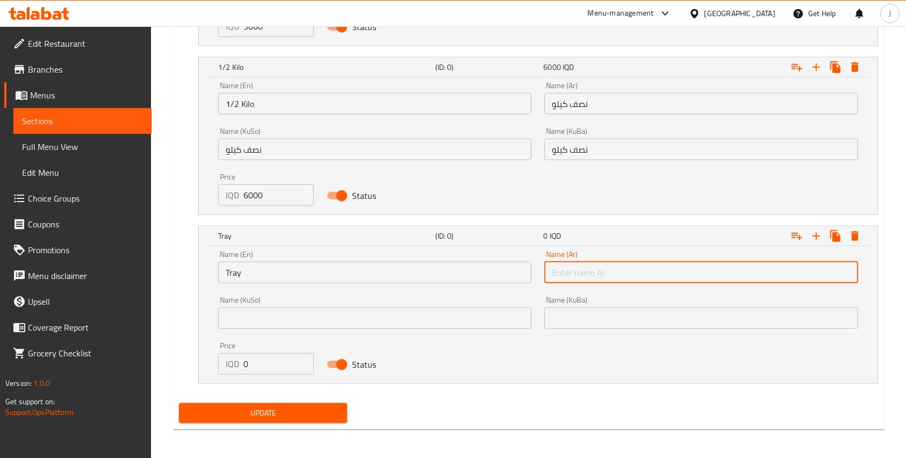
click at [602, 273] on input "text" at bounding box center [701, 273] width 313 height 22
type input "wdkdm"
type input "صينية"
click at [443, 319] on input "text" at bounding box center [374, 319] width 313 height 22
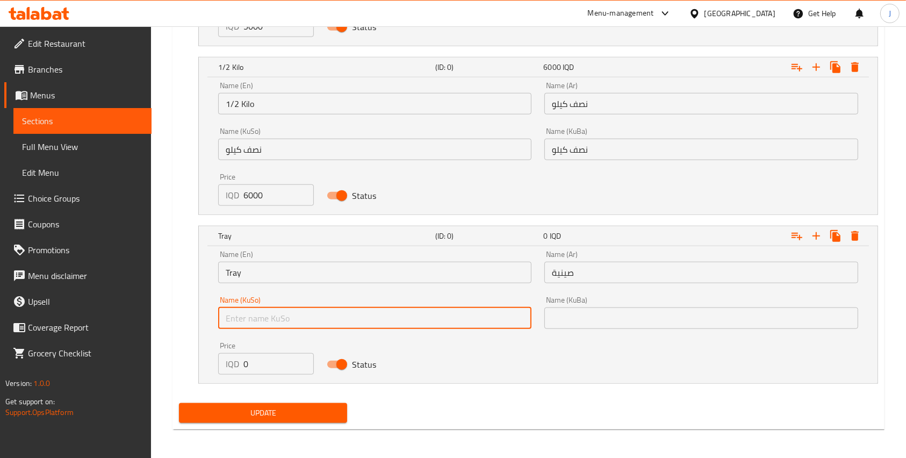
paste input "صينية"
type input "صينية"
click at [562, 319] on input "text" at bounding box center [701, 319] width 313 height 22
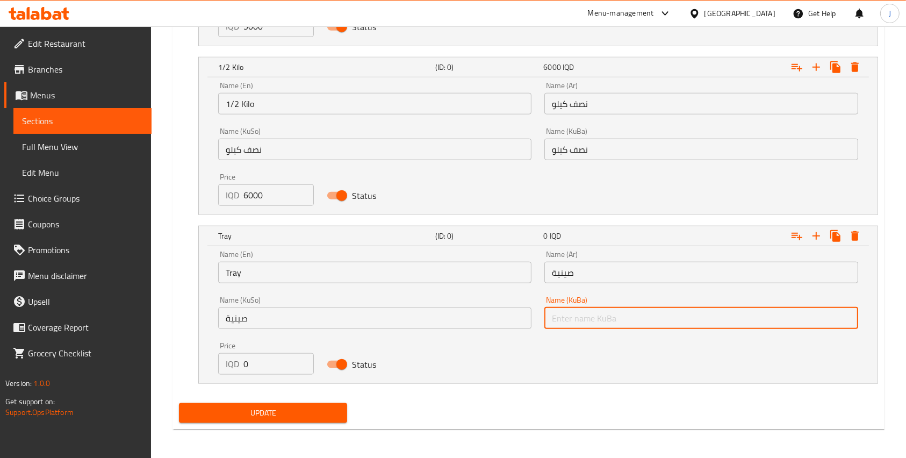
paste input "صينية"
type input "صينية"
click at [263, 369] on input "0" at bounding box center [279, 364] width 70 height 22
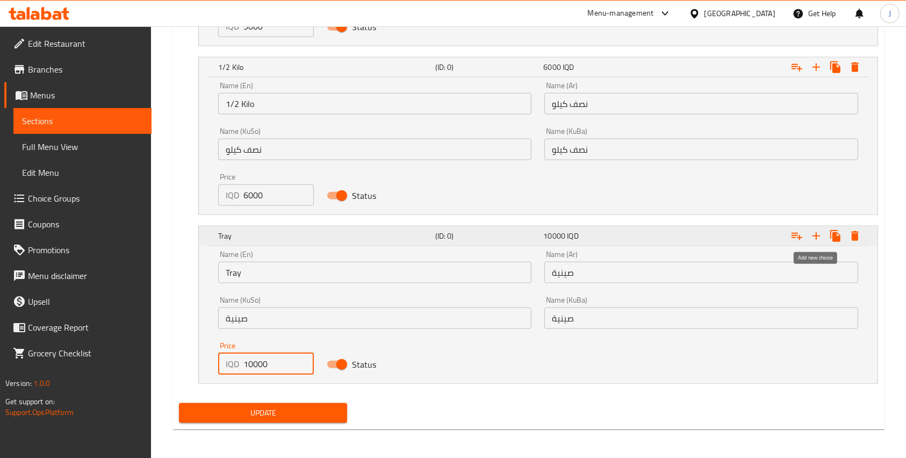
type input "10000"
click at [817, 239] on icon "Expand" at bounding box center [816, 236] width 13 height 13
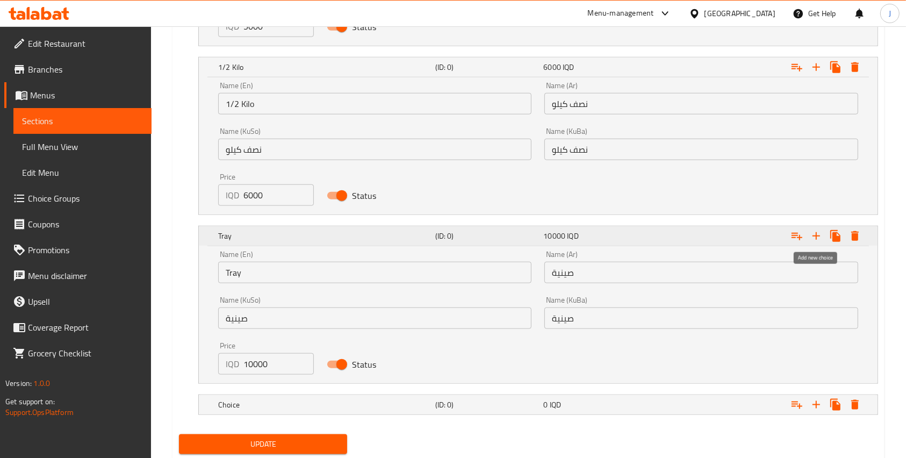
scroll to position [1177, 0]
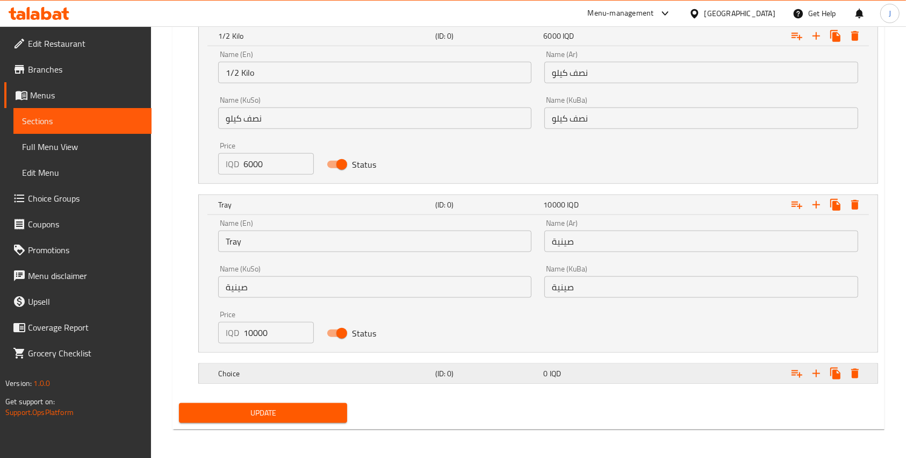
click at [455, 376] on h5 "(ID: 0)" at bounding box center [487, 373] width 104 height 11
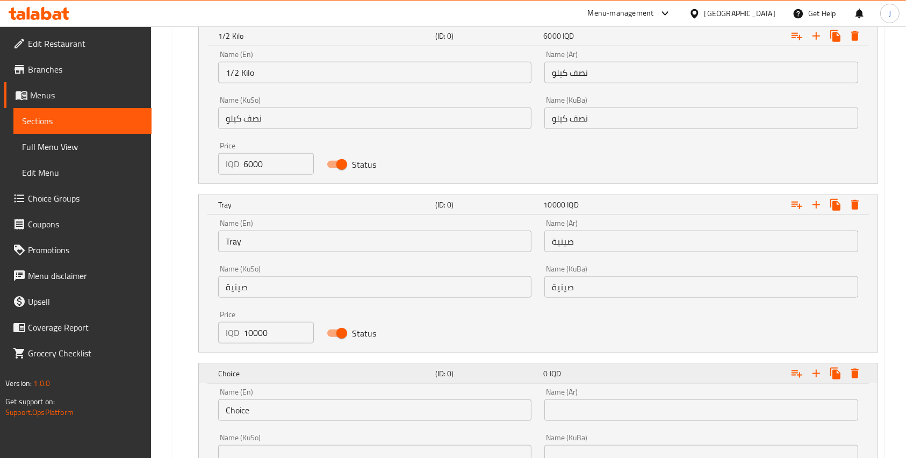
scroll to position [1315, 0]
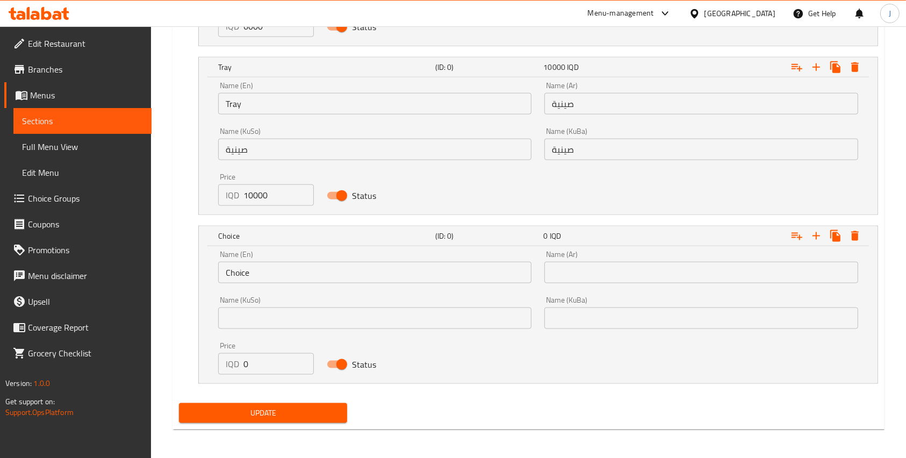
click at [269, 269] on input "Choice" at bounding box center [374, 273] width 313 height 22
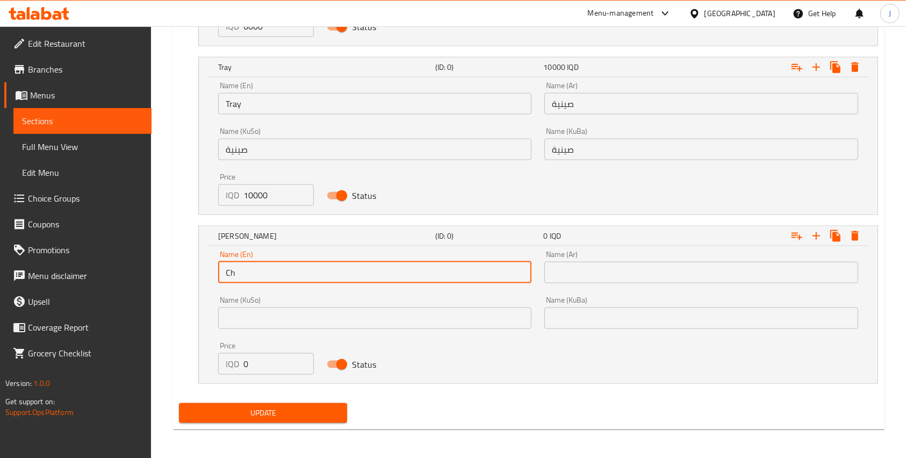
type input "C"
type input "1"
type input "1 Kilo"
click at [599, 266] on input "text" at bounding box center [701, 273] width 313 height 22
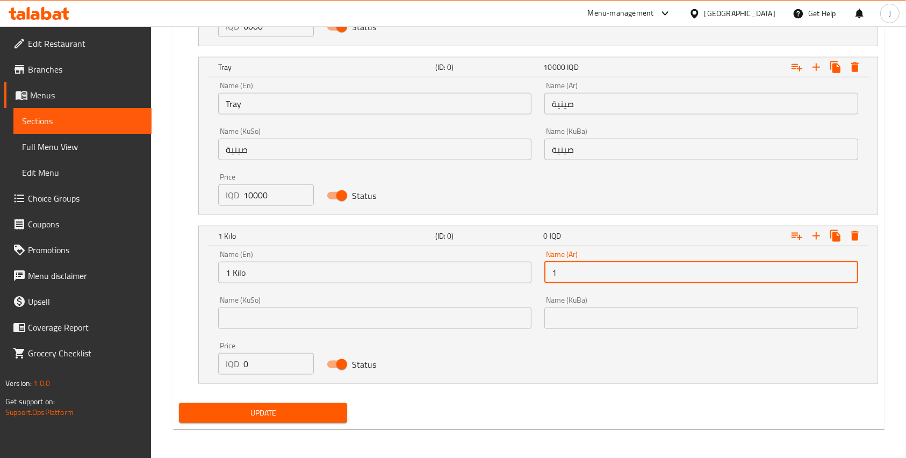
type input "1"
click at [599, 266] on input "1 كيلو" at bounding box center [701, 273] width 313 height 22
click at [572, 271] on input "1 كيلو" at bounding box center [701, 273] width 313 height 22
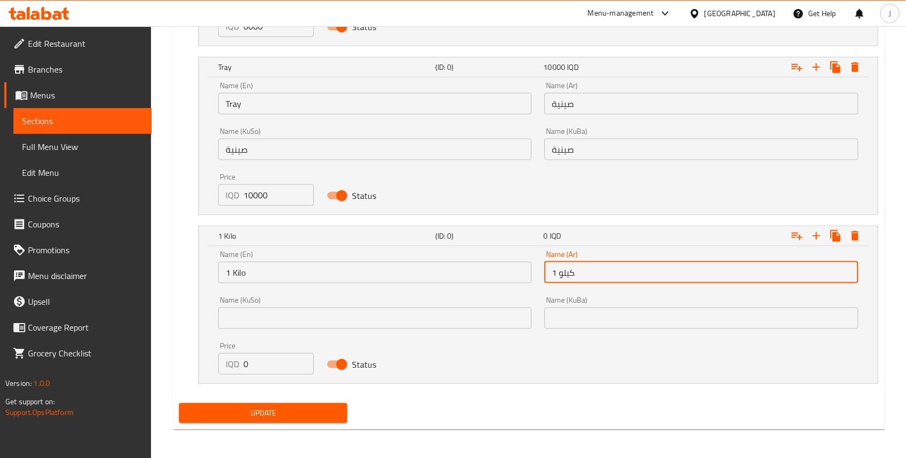
click at [572, 271] on input "1 كيلو" at bounding box center [701, 273] width 313 height 22
type input "1 كيلو"
click at [509, 308] on input "text" at bounding box center [374, 319] width 313 height 22
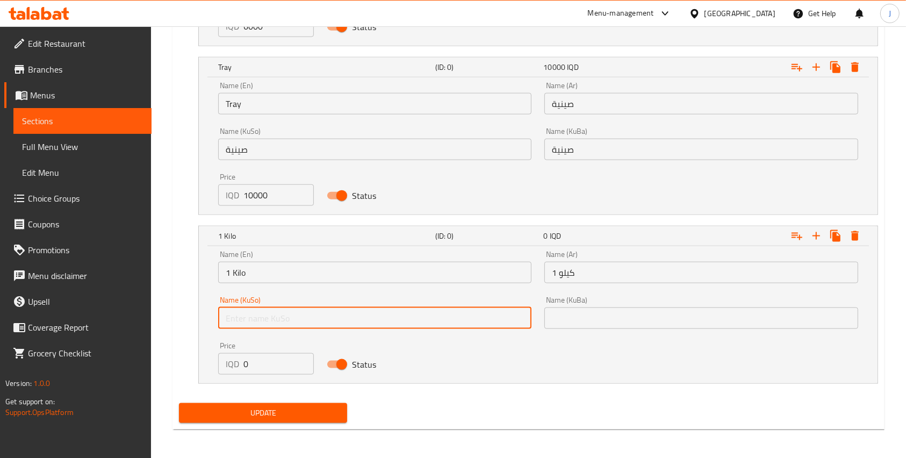
paste input "1 كيلو"
type input "1 كيلو"
click at [683, 322] on input "text" at bounding box center [701, 319] width 313 height 22
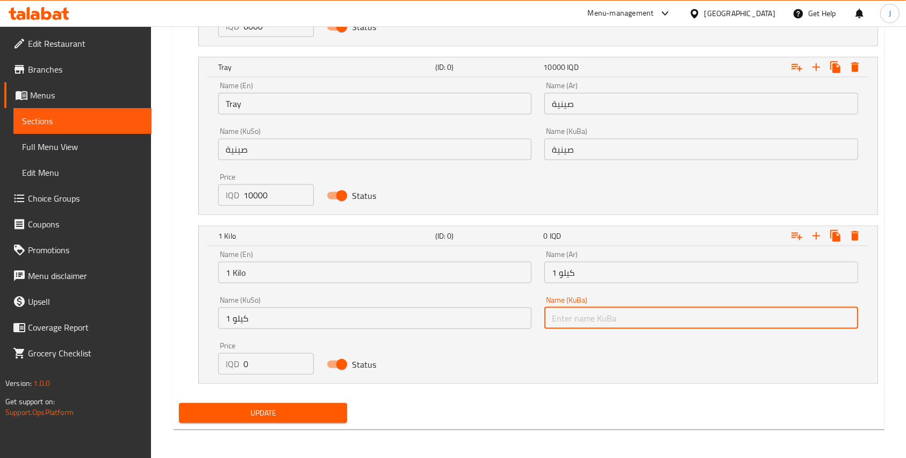
paste input "1 كيلو"
type input "1 كيلو"
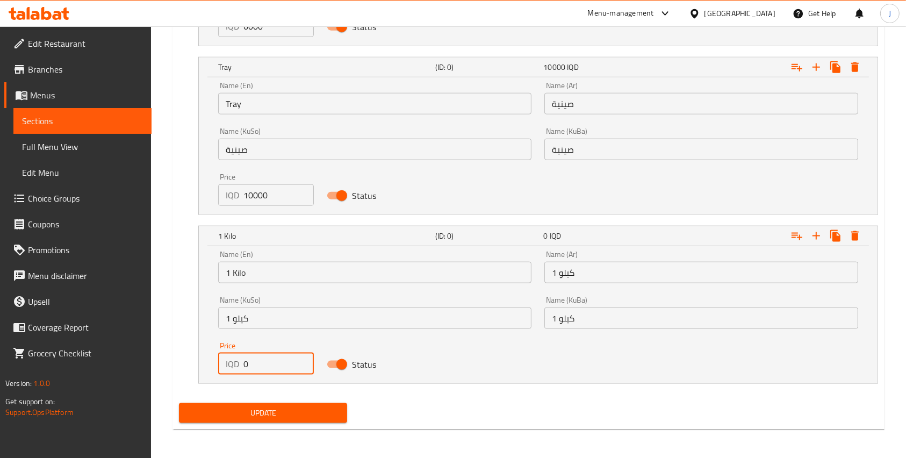
click at [268, 369] on input "0" at bounding box center [279, 364] width 70 height 22
type input "12000"
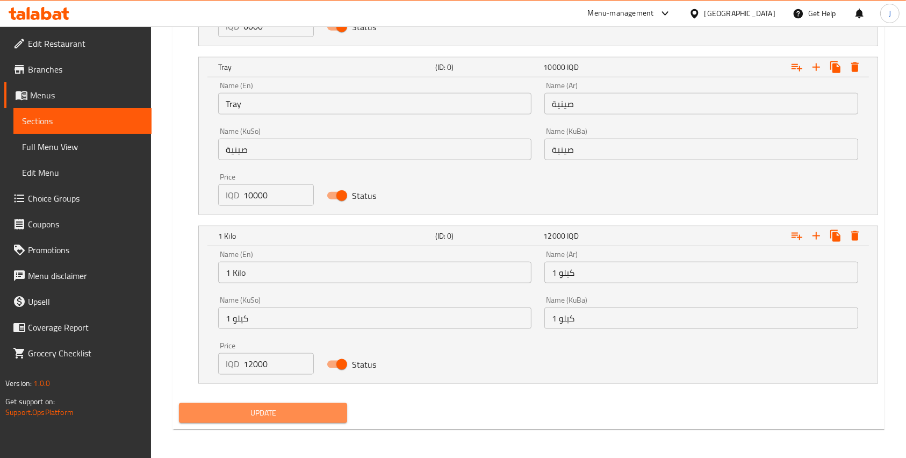
click at [242, 412] on span "Update" at bounding box center [263, 412] width 151 height 13
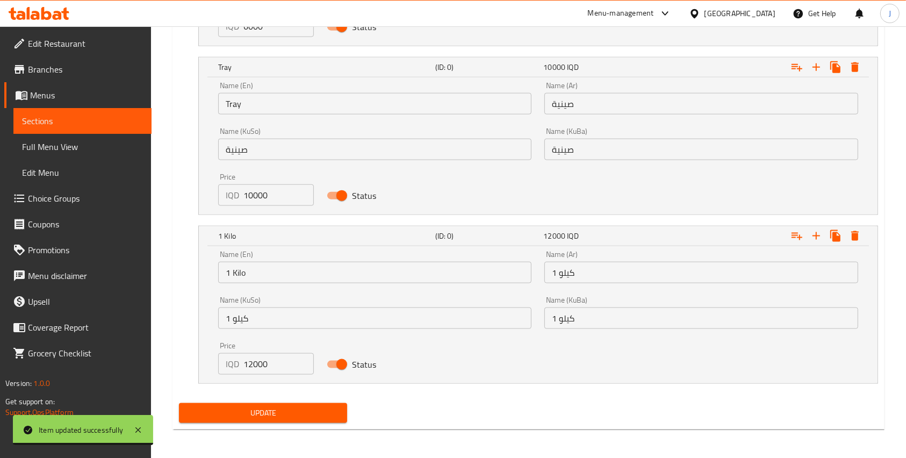
click at [47, 18] on icon at bounding box center [46, 13] width 10 height 13
